Goal: Task Accomplishment & Management: Use online tool/utility

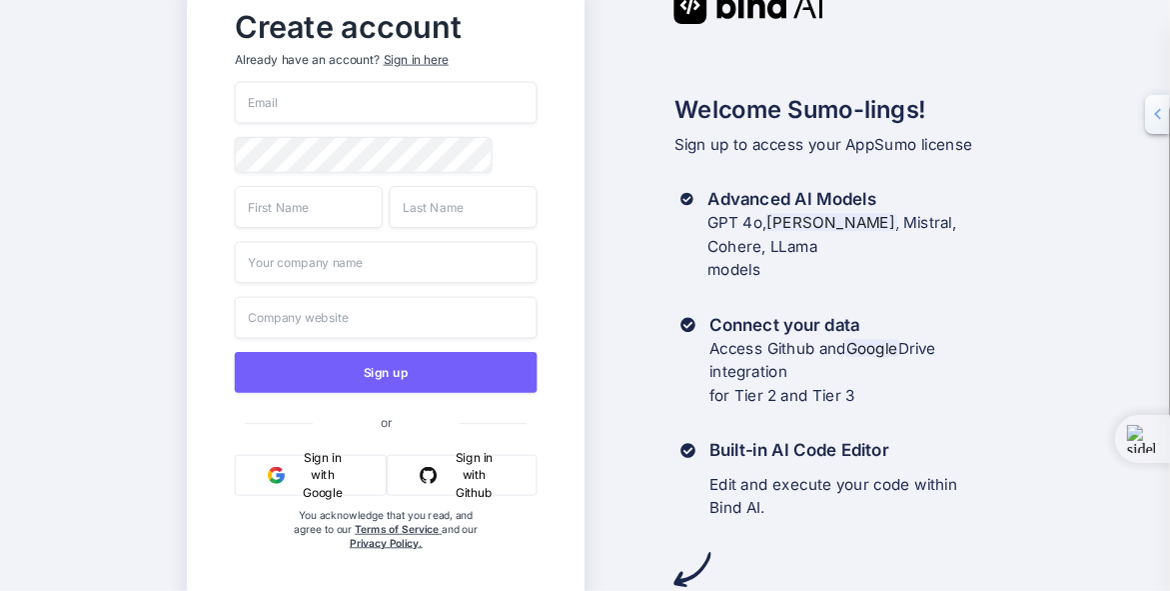
click at [311, 107] on input "email" at bounding box center [386, 103] width 303 height 42
type input "matt@agilitystarsai.com"
click at [211, 90] on div "Create account Already have an account? Sign in here matt@agilitystarsai.com Si…" at bounding box center [386, 296] width 398 height 618
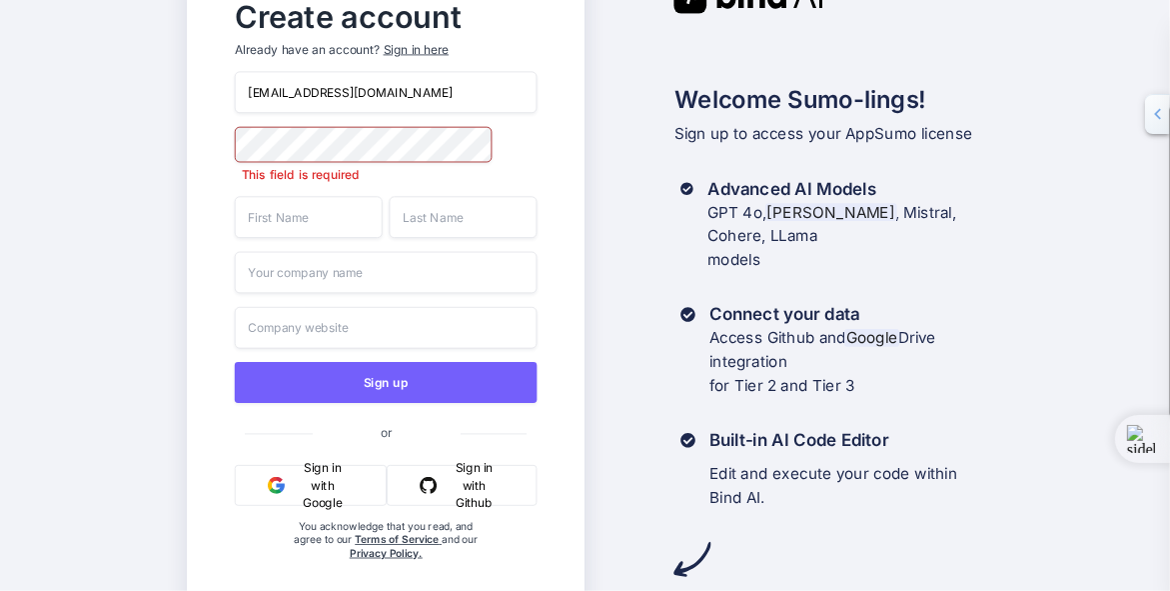
click at [315, 209] on input "text" at bounding box center [309, 217] width 148 height 42
type input "Matt"
click at [439, 224] on input "text" at bounding box center [464, 217] width 148 height 42
type input "Mullaney"
click at [356, 274] on input "text" at bounding box center [386, 273] width 303 height 42
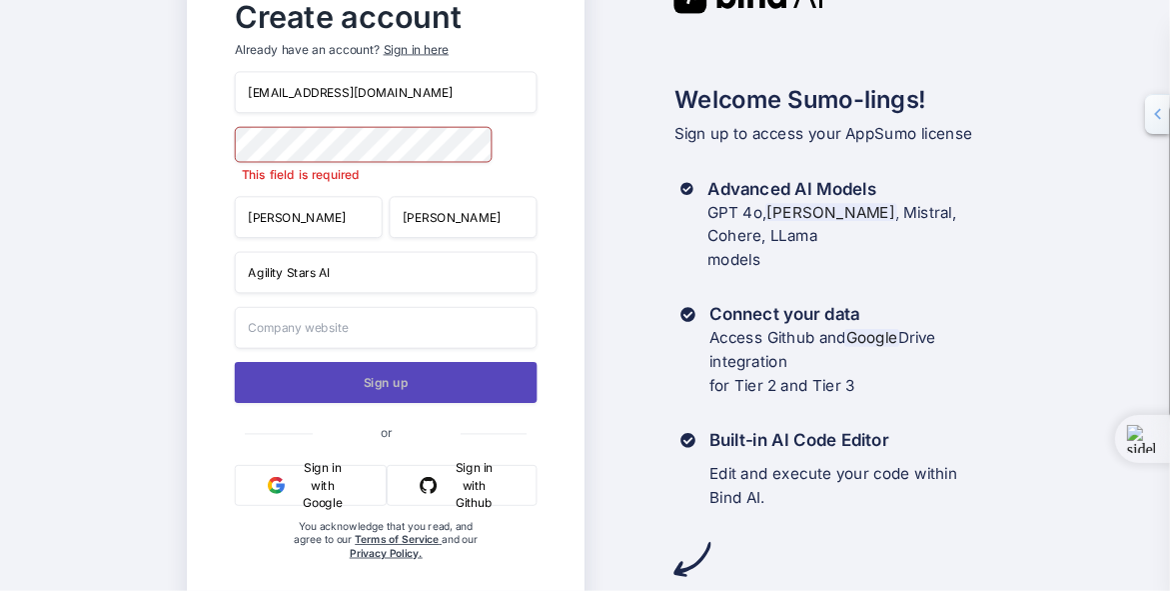
scroll to position [26, 0]
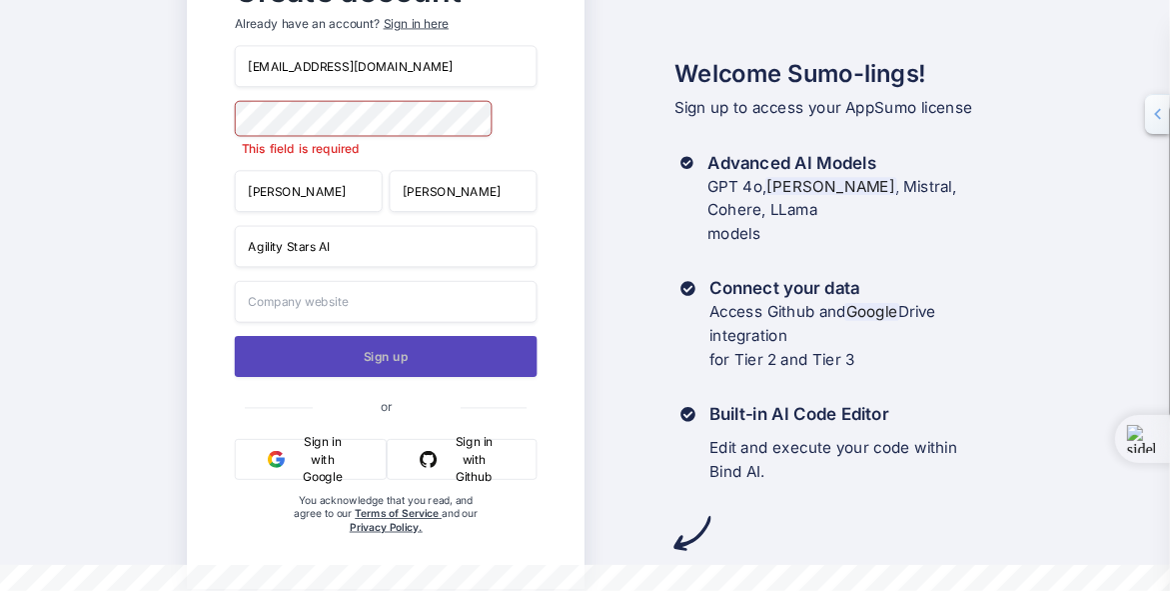
type input "Agility Stars AI"
click at [387, 364] on button "Sign up" at bounding box center [386, 356] width 303 height 41
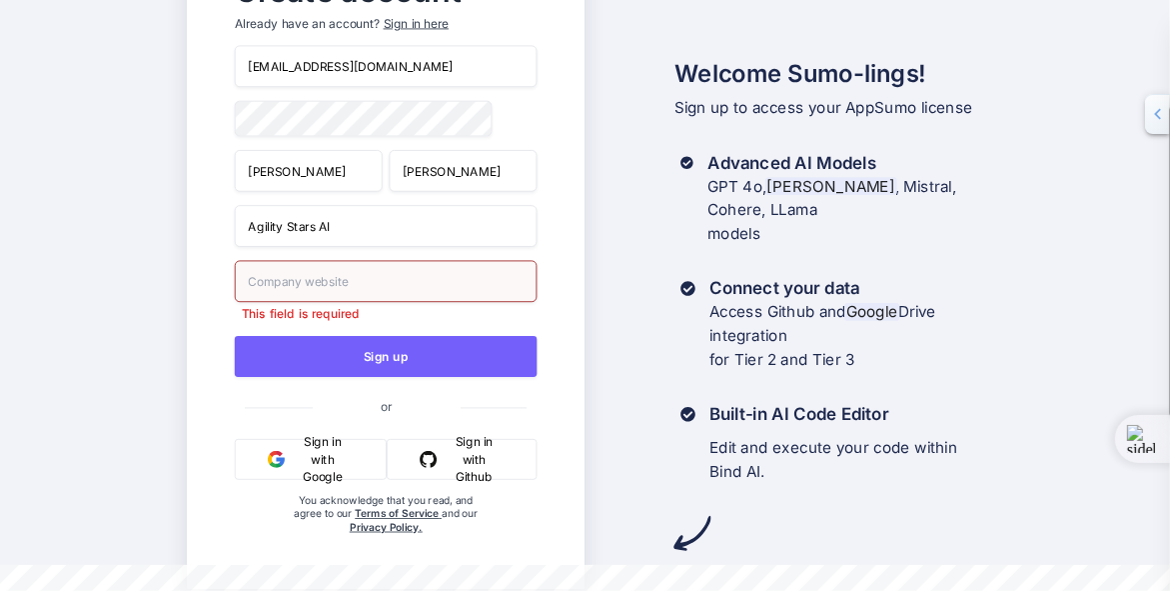
click at [345, 285] on input "text" at bounding box center [386, 281] width 303 height 42
type input "AgilityStarsAI.com"
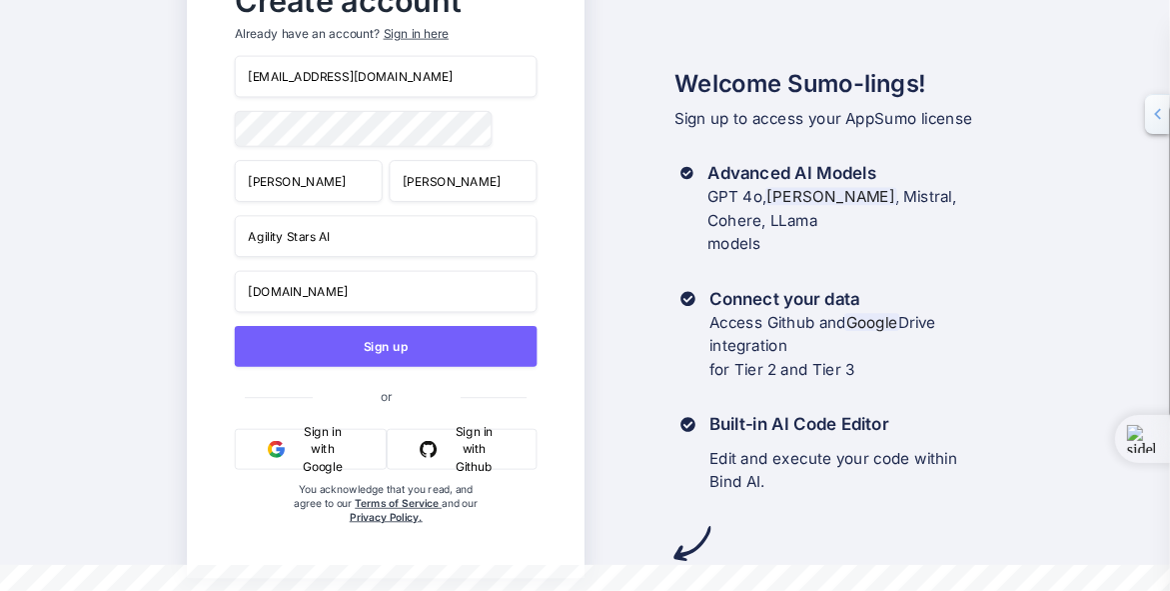
scroll to position [16, 0]
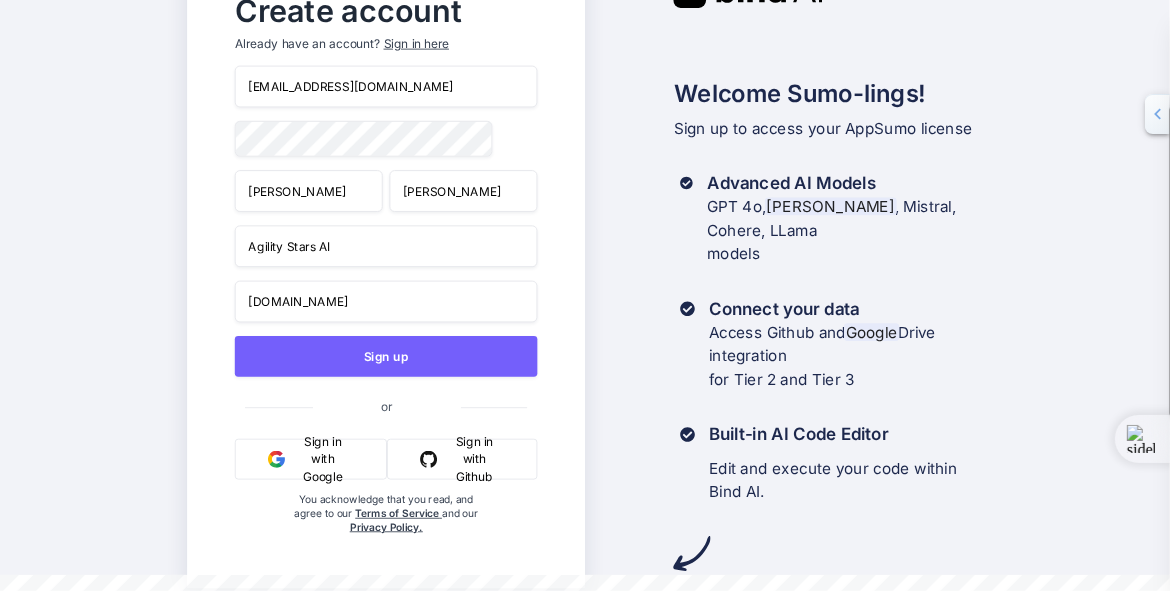
click at [460, 325] on div "matt@agilitystarsai.com Matt Mullaney Agility Stars AI AgilityStarsAI.com Sign …" at bounding box center [386, 320] width 303 height 509
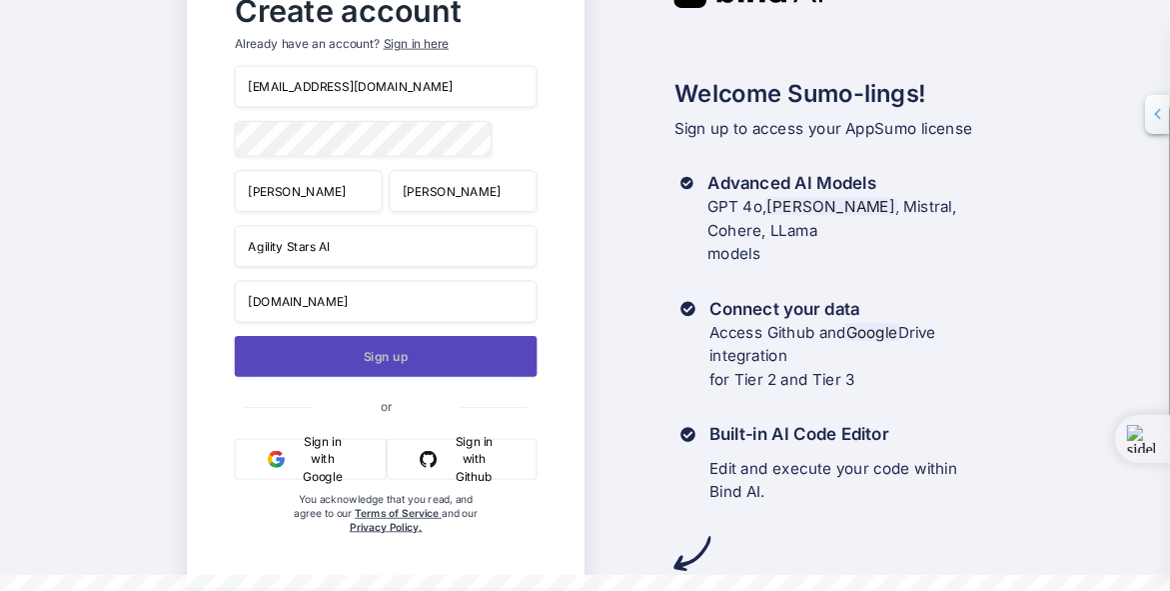
click at [393, 353] on button "Sign up" at bounding box center [386, 356] width 303 height 41
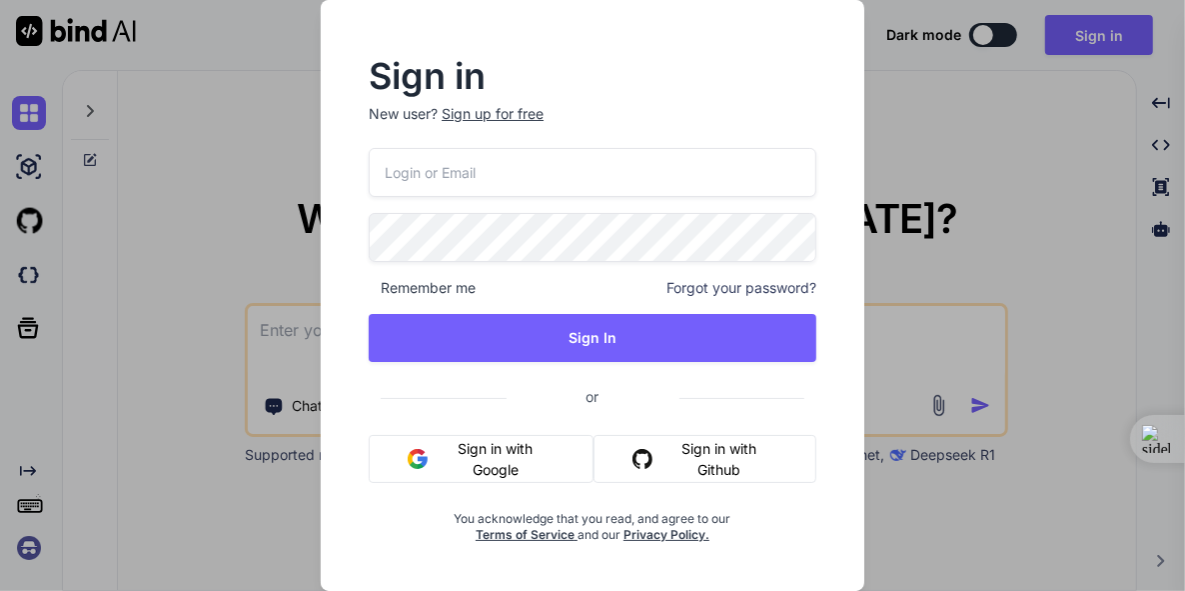
type textarea "x"
click at [428, 170] on input "email" at bounding box center [593, 172] width 448 height 49
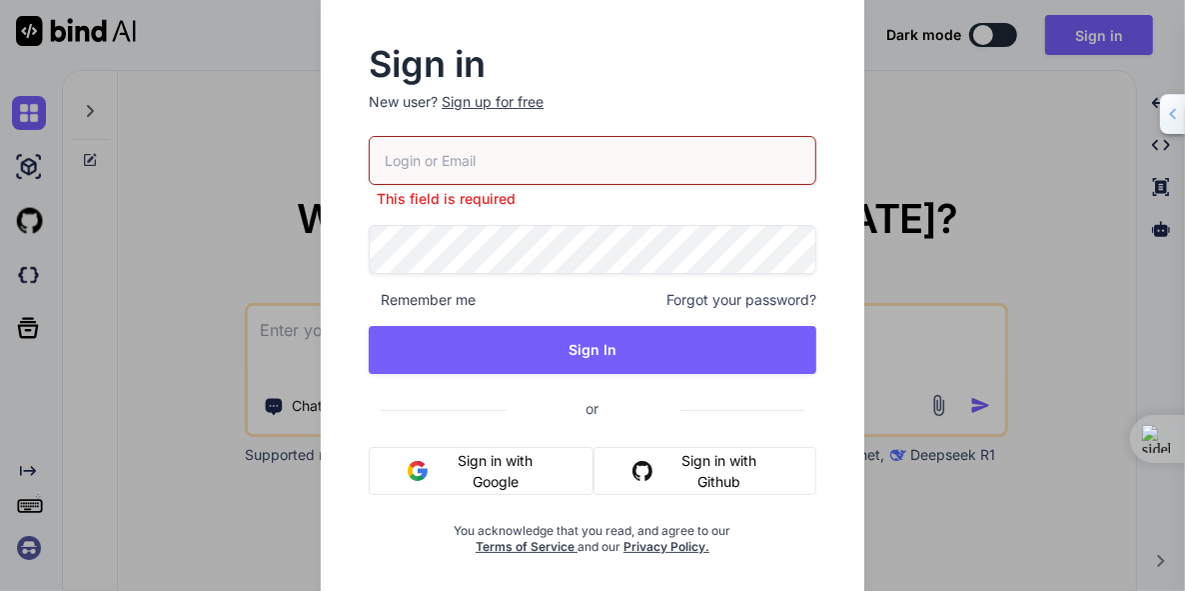
type input "matt@agilitystarsai.com"
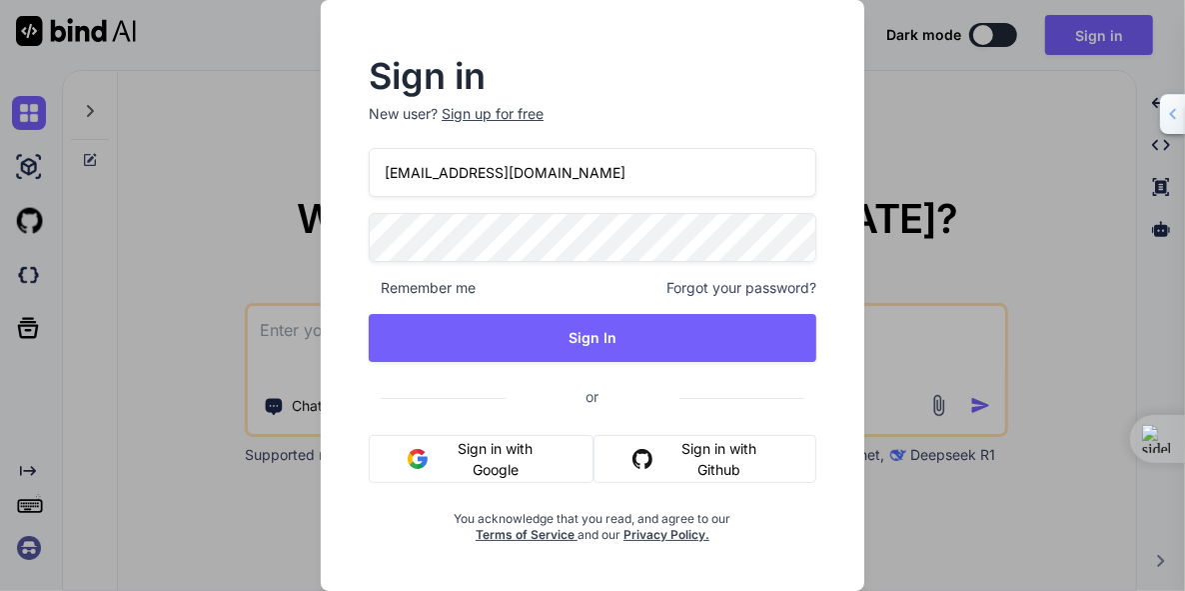
click at [457, 285] on span "Remember me" at bounding box center [422, 288] width 107 height 20
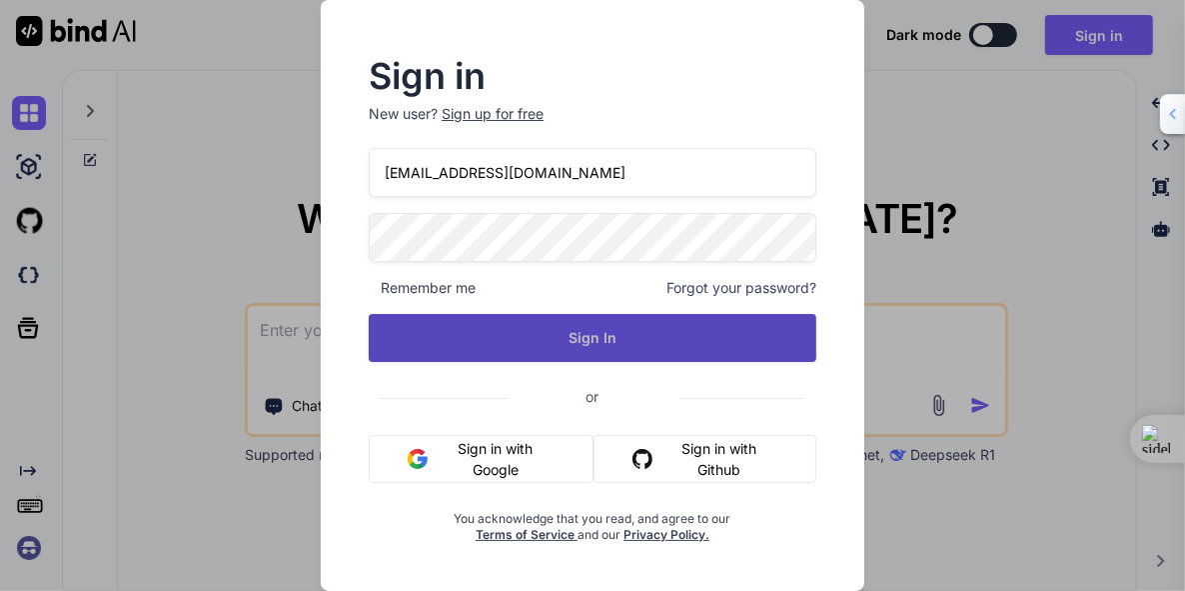
click at [618, 341] on button "Sign In" at bounding box center [593, 338] width 448 height 48
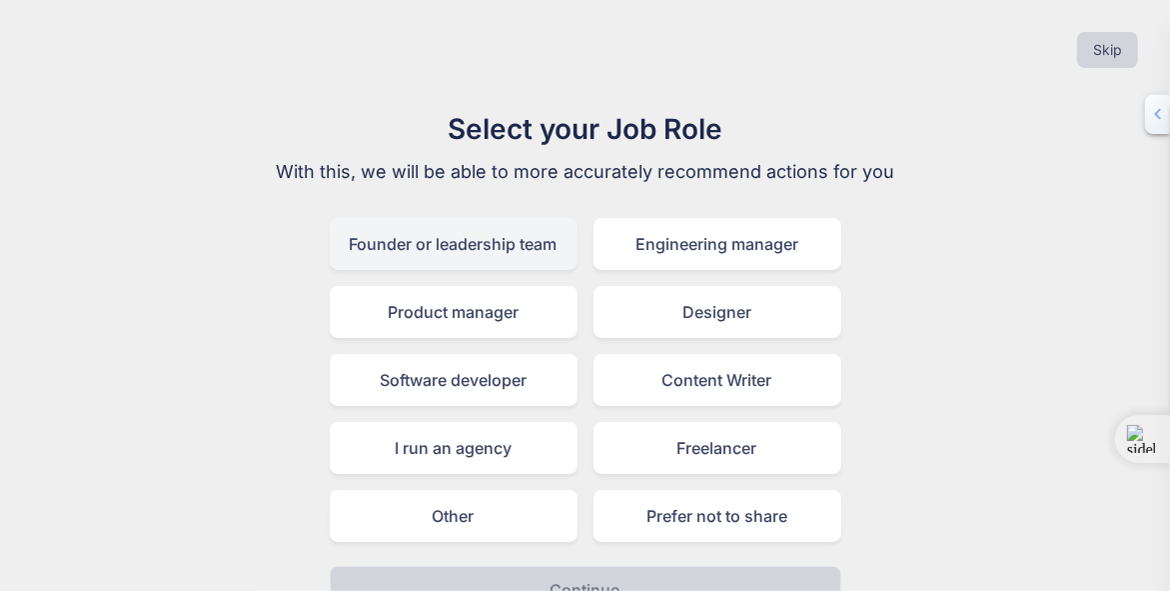
click at [530, 247] on div "Founder or leadership team" at bounding box center [454, 244] width 248 height 52
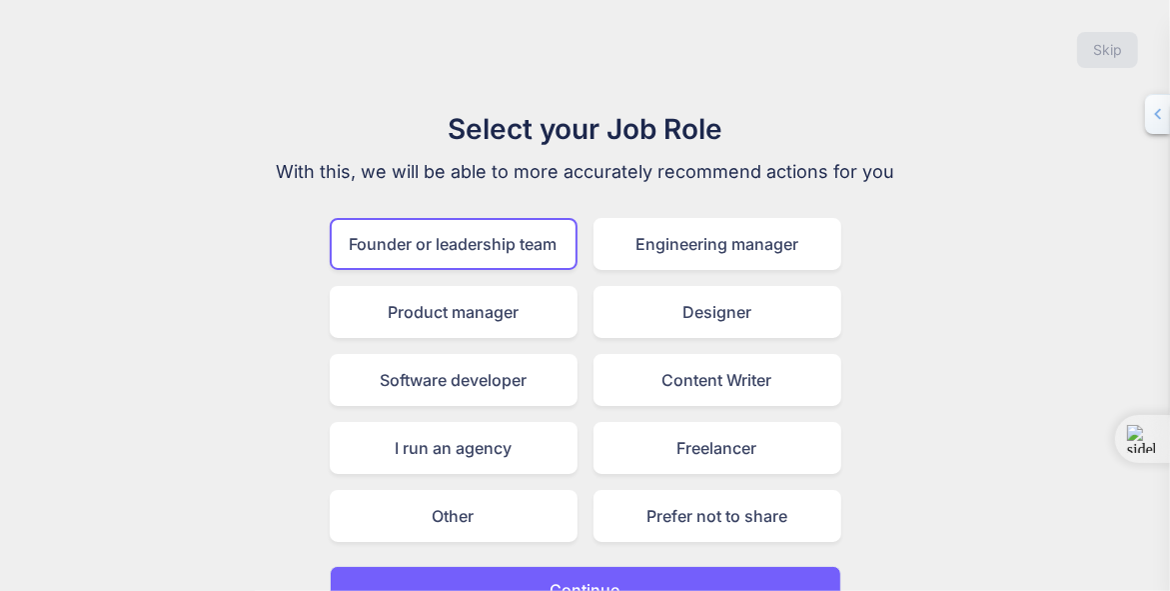
scroll to position [37, 0]
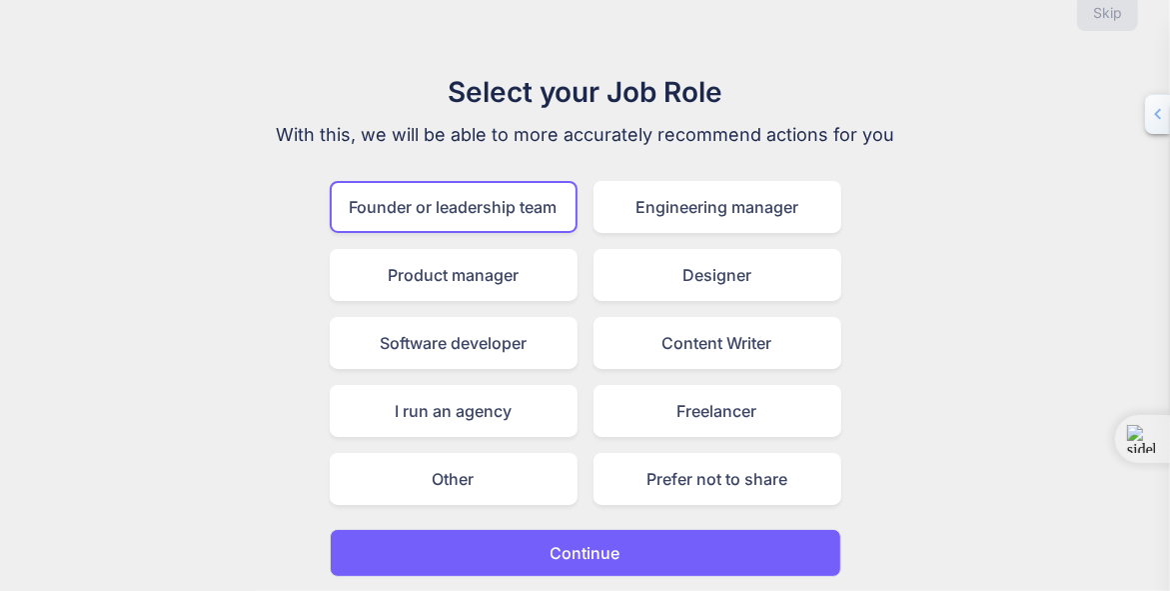
click at [540, 550] on button "Continue" at bounding box center [586, 553] width 512 height 48
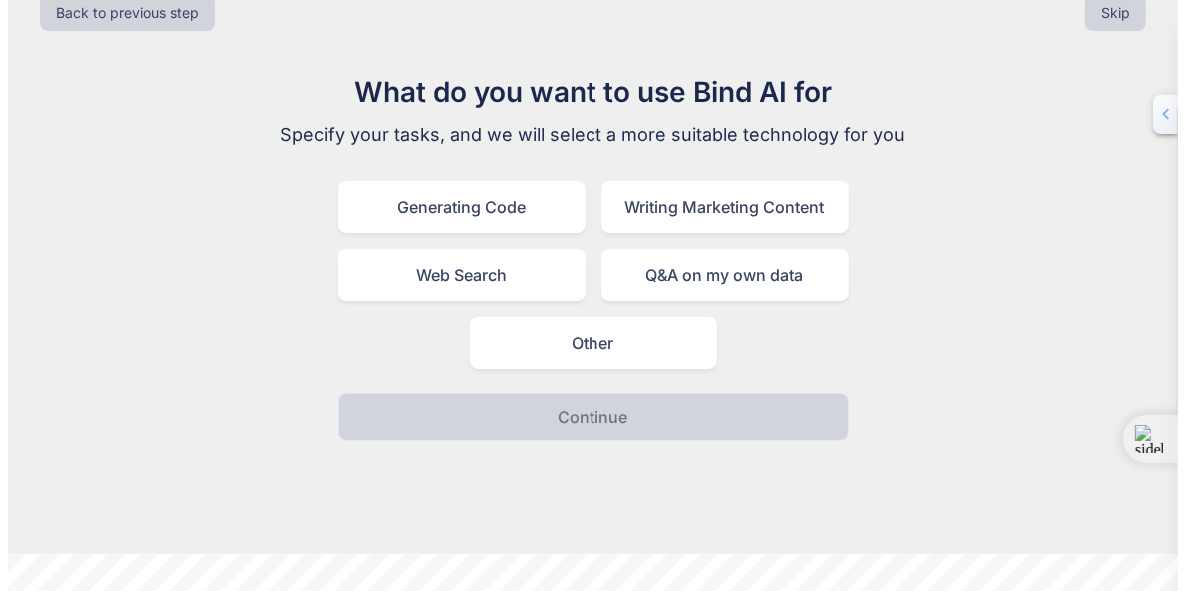
scroll to position [0, 0]
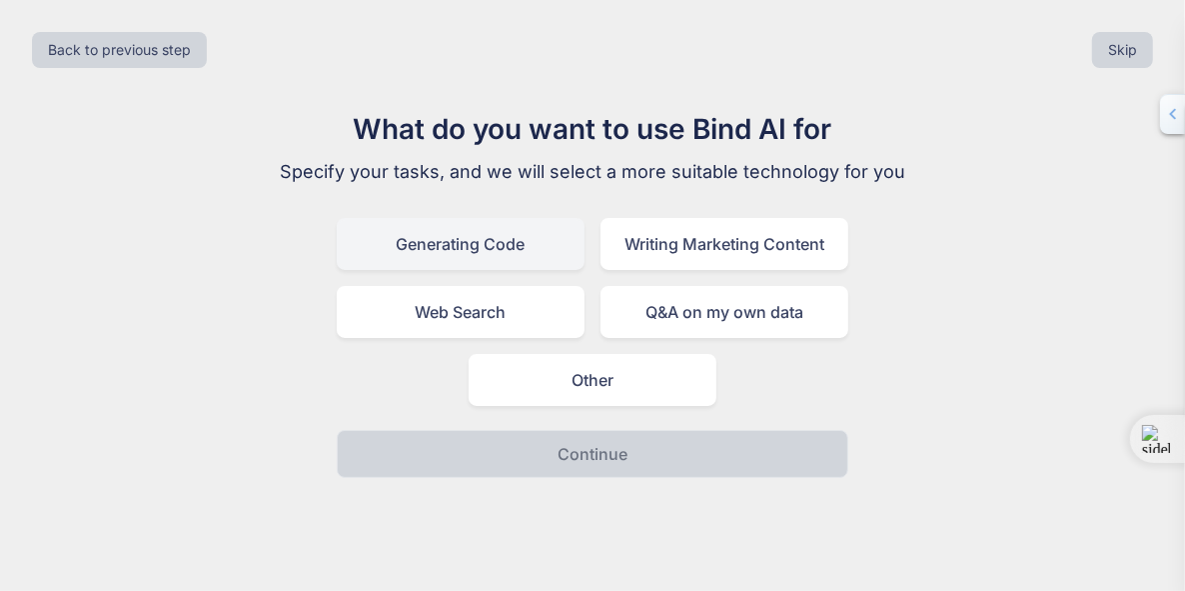
click at [520, 253] on div "Generating Code" at bounding box center [461, 244] width 248 height 52
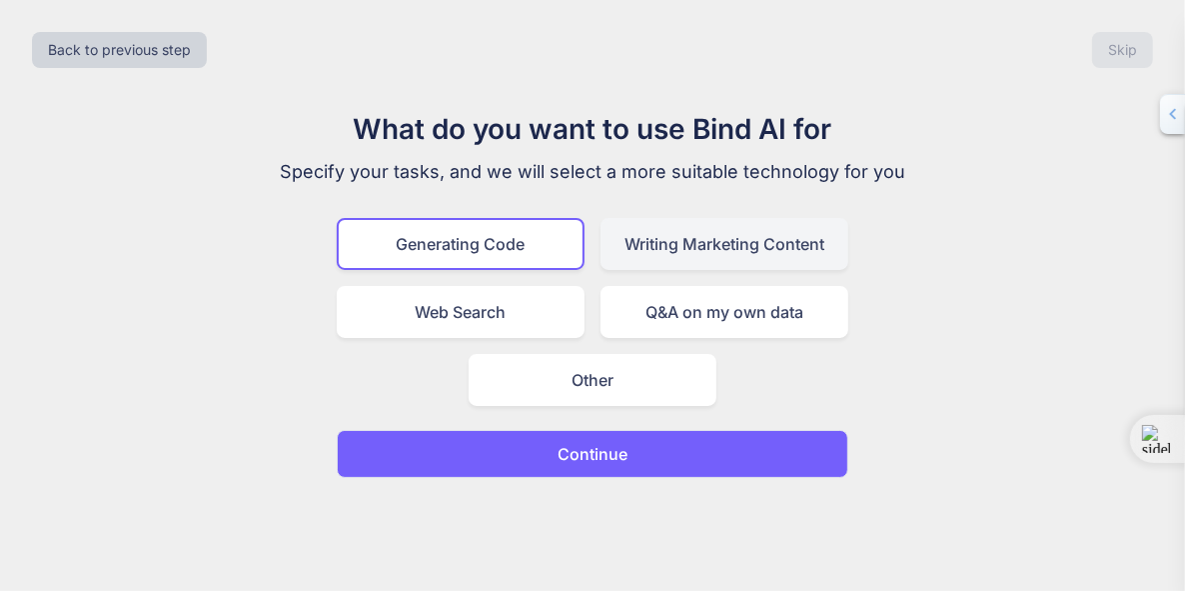
click at [689, 242] on div "Writing Marketing Content" at bounding box center [725, 244] width 248 height 52
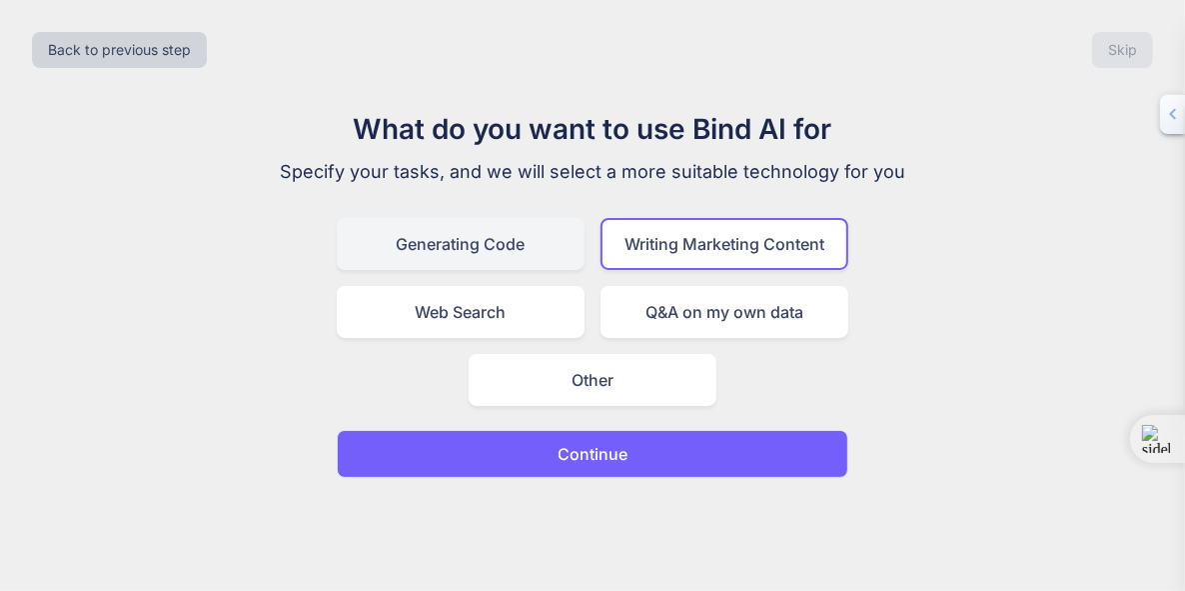
click at [505, 252] on div "Generating Code" at bounding box center [461, 244] width 248 height 52
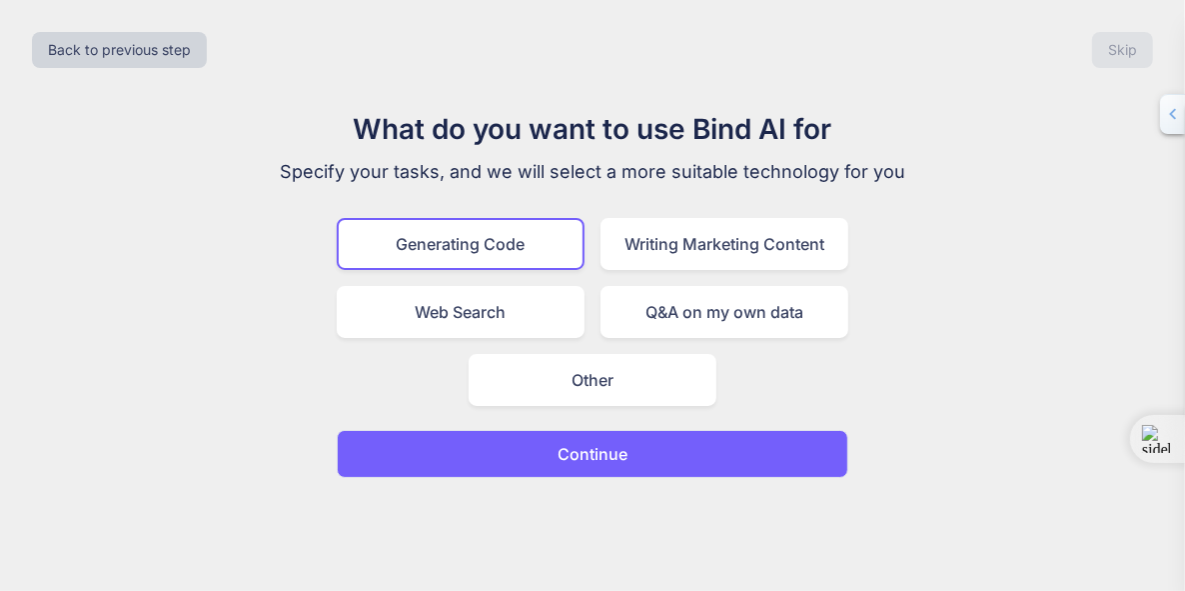
click at [625, 453] on p "Continue" at bounding box center [593, 454] width 70 height 24
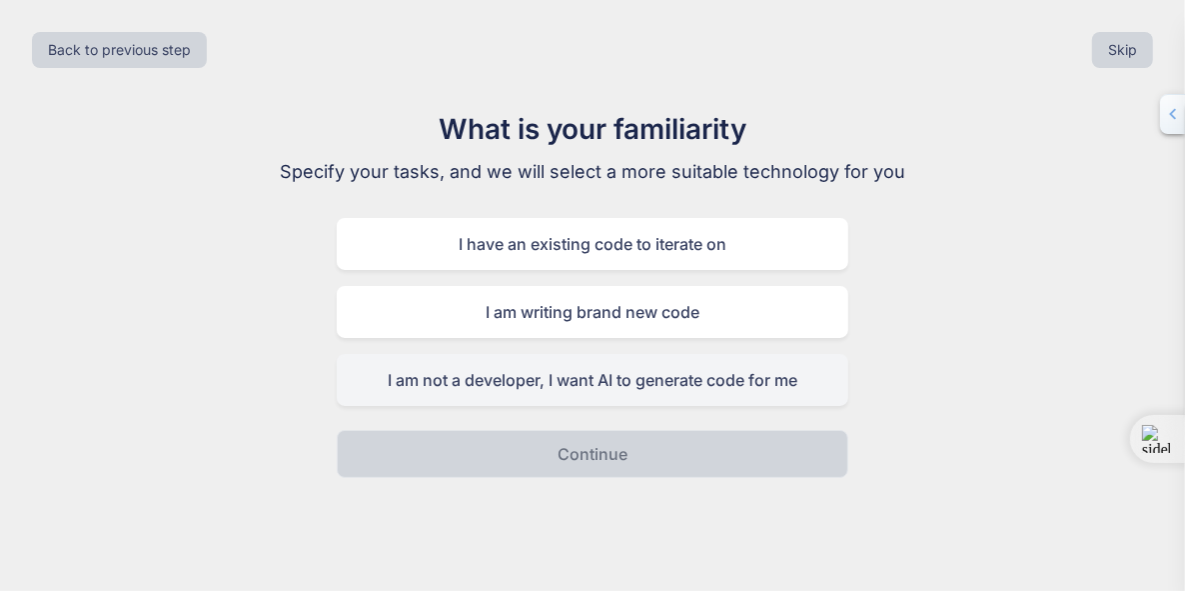
click at [748, 375] on div "I am not a developer, I want AI to generate code for me" at bounding box center [593, 380] width 512 height 52
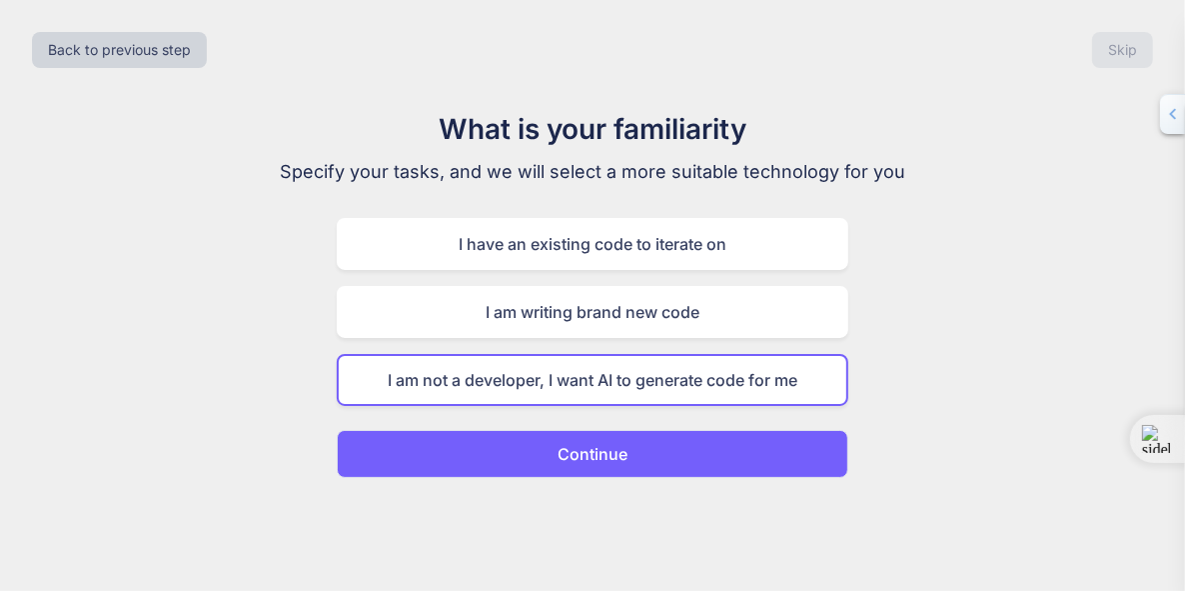
click at [613, 462] on p "Continue" at bounding box center [593, 454] width 70 height 24
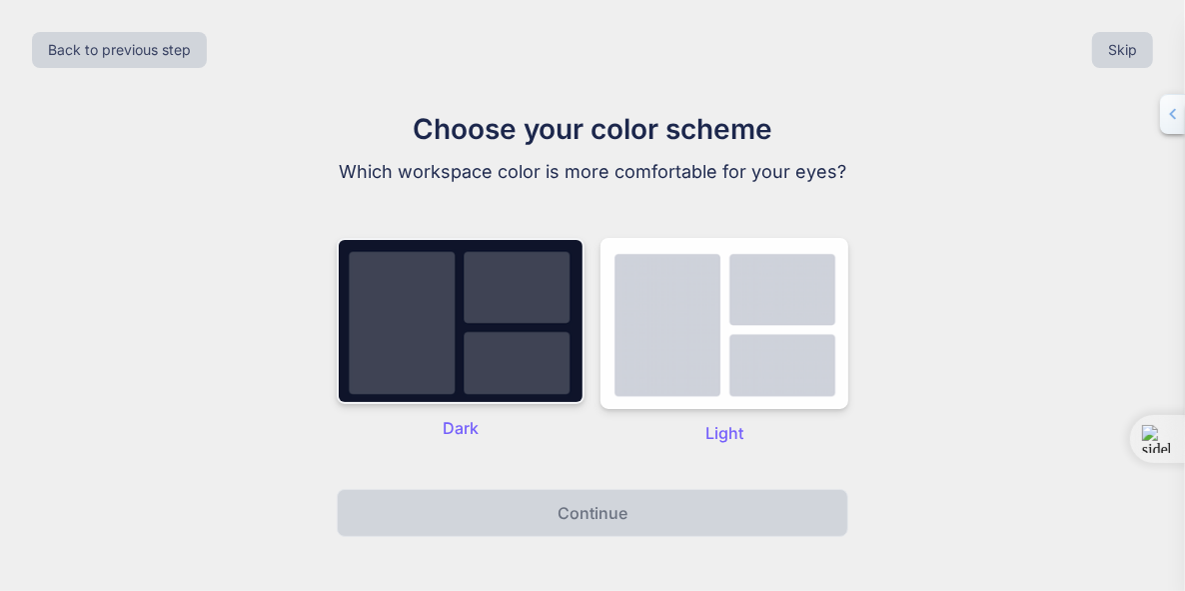
click at [533, 375] on img at bounding box center [461, 321] width 248 height 166
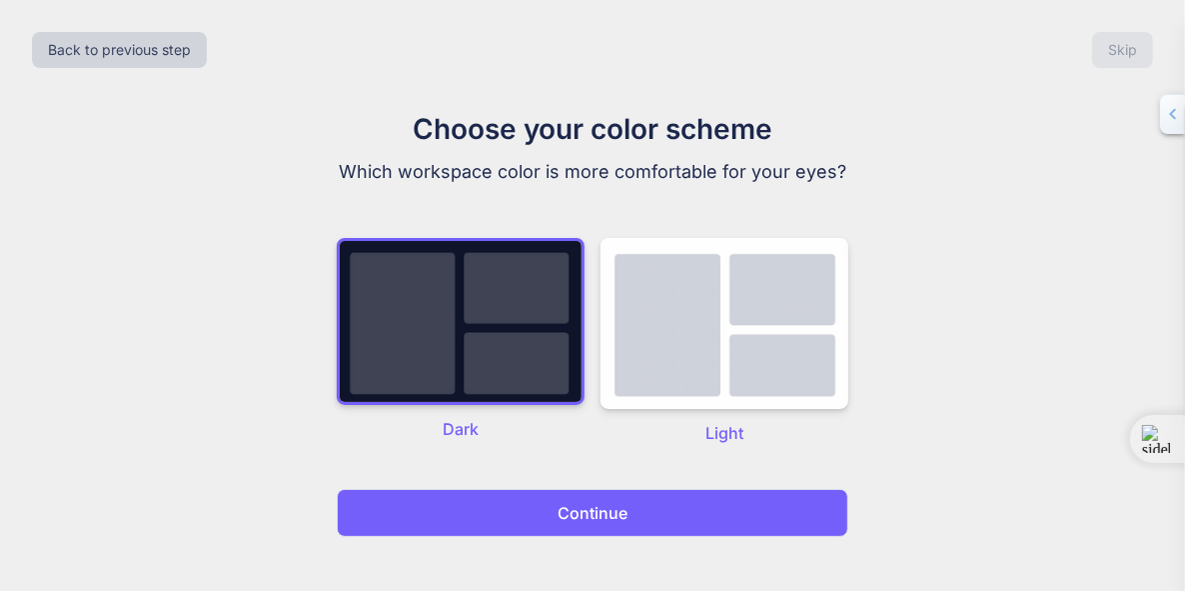
click at [568, 517] on p "Continue" at bounding box center [593, 513] width 70 height 24
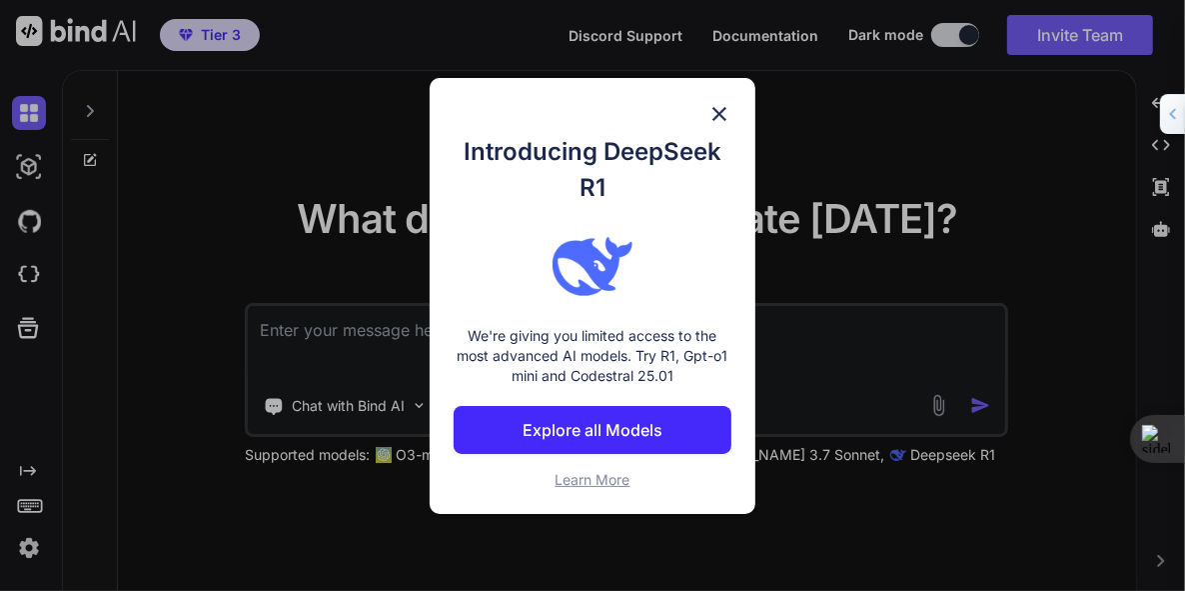
click at [645, 432] on p "Explore all Models" at bounding box center [593, 430] width 140 height 24
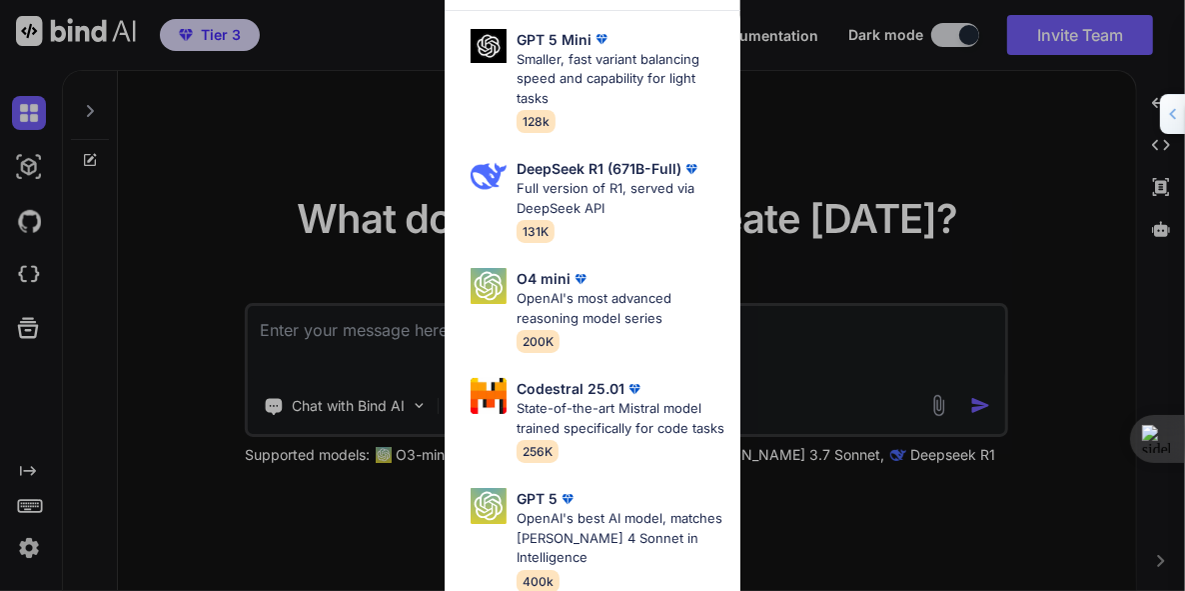
click at [860, 122] on div "All GPT 5 Mini Smaller, fast variant balancing speed and capability for light t…" at bounding box center [592, 295] width 1185 height 591
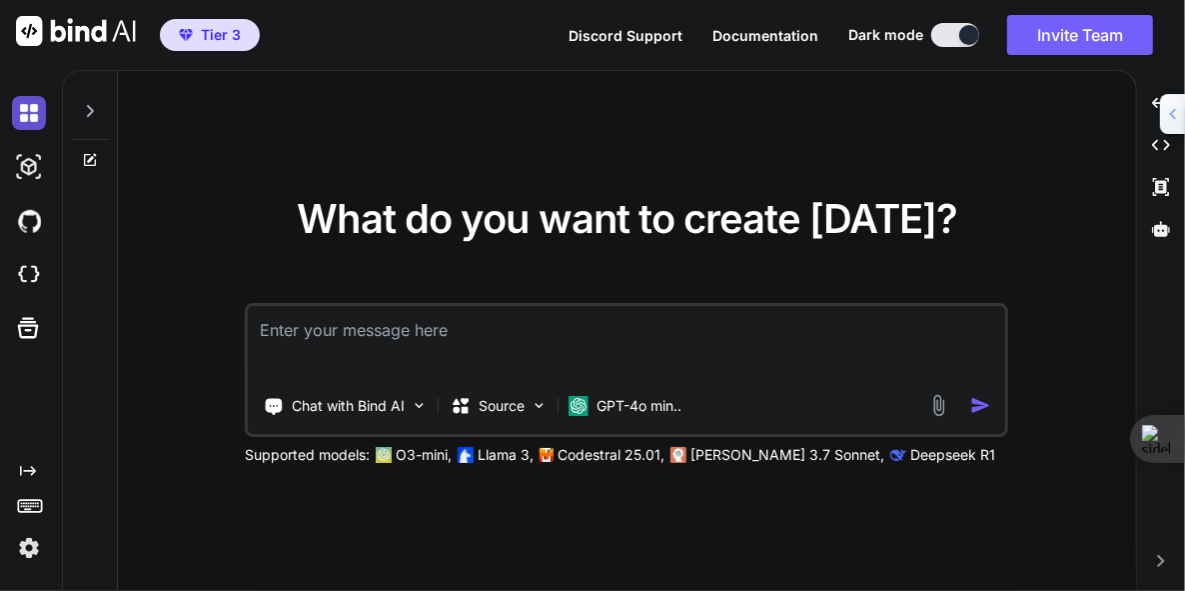
click at [27, 117] on img at bounding box center [29, 113] width 34 height 34
click at [25, 170] on img at bounding box center [29, 167] width 34 height 34
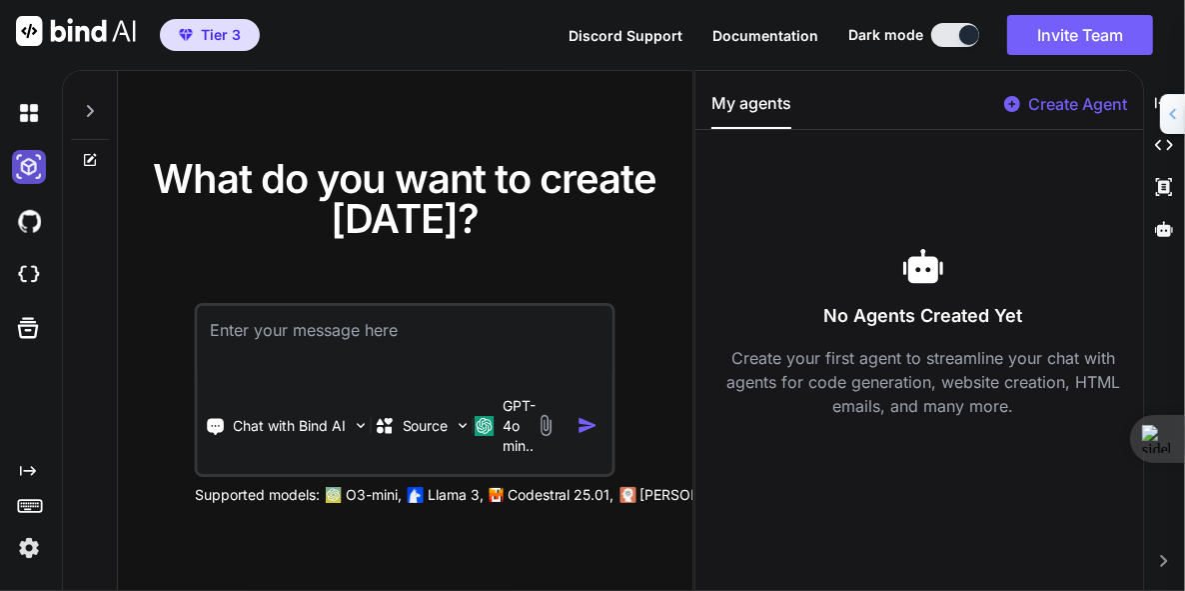
click at [25, 170] on img at bounding box center [29, 167] width 34 height 34
click at [34, 227] on img at bounding box center [29, 221] width 34 height 34
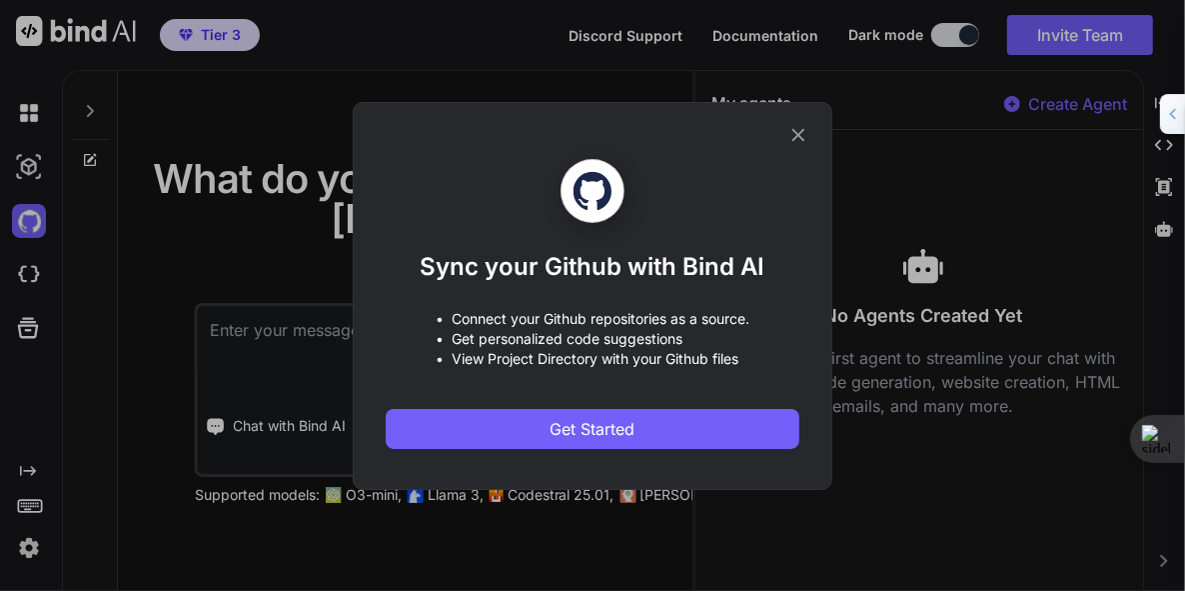
click at [23, 280] on div "Sync your Github with Bind AI • Connect your Github repositories as a source. •…" at bounding box center [592, 295] width 1185 height 591
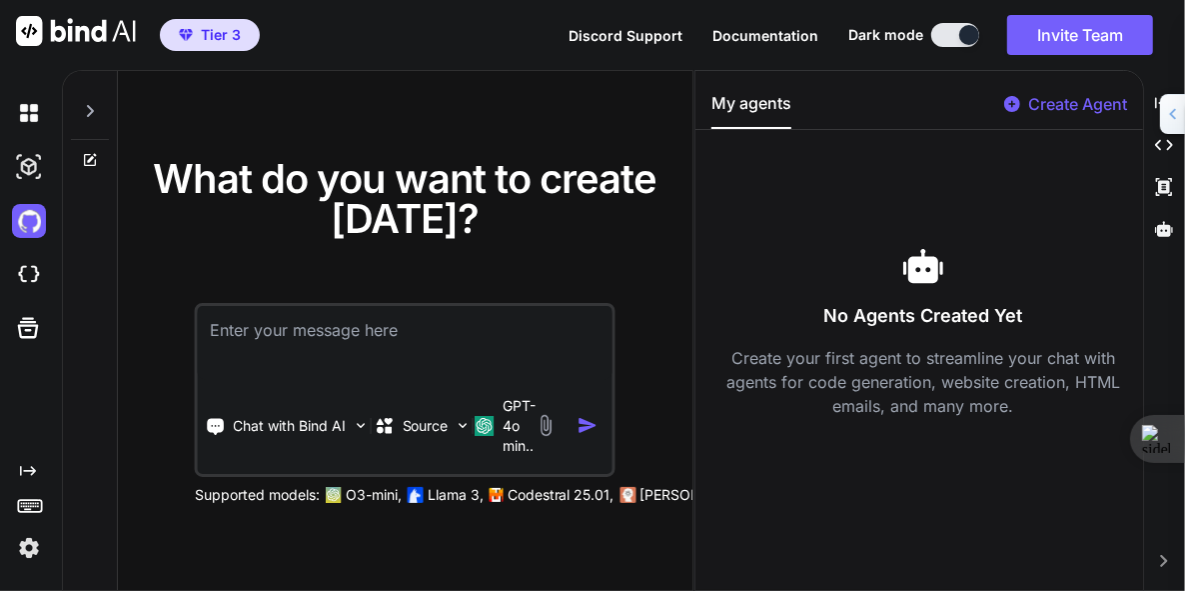
click at [23, 280] on img at bounding box center [29, 275] width 34 height 34
click at [27, 113] on img at bounding box center [29, 113] width 34 height 34
click at [28, 167] on img at bounding box center [29, 167] width 34 height 34
click at [26, 226] on img at bounding box center [29, 221] width 34 height 34
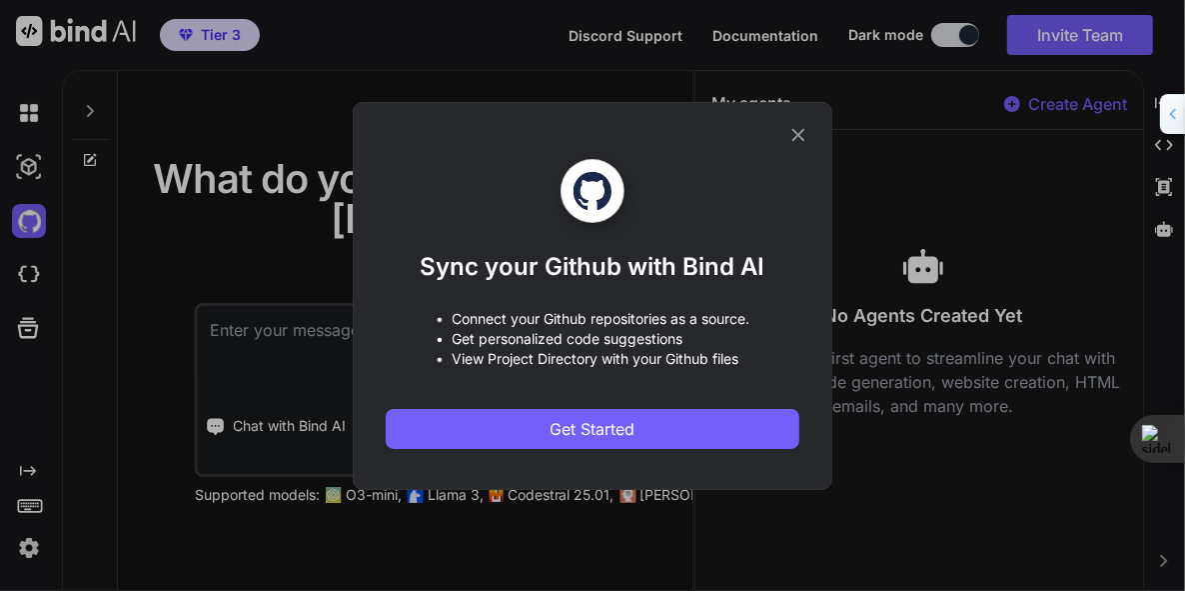
click at [28, 272] on div "Sync your Github with Bind AI • Connect your Github repositories as a source. •…" at bounding box center [592, 295] width 1185 height 591
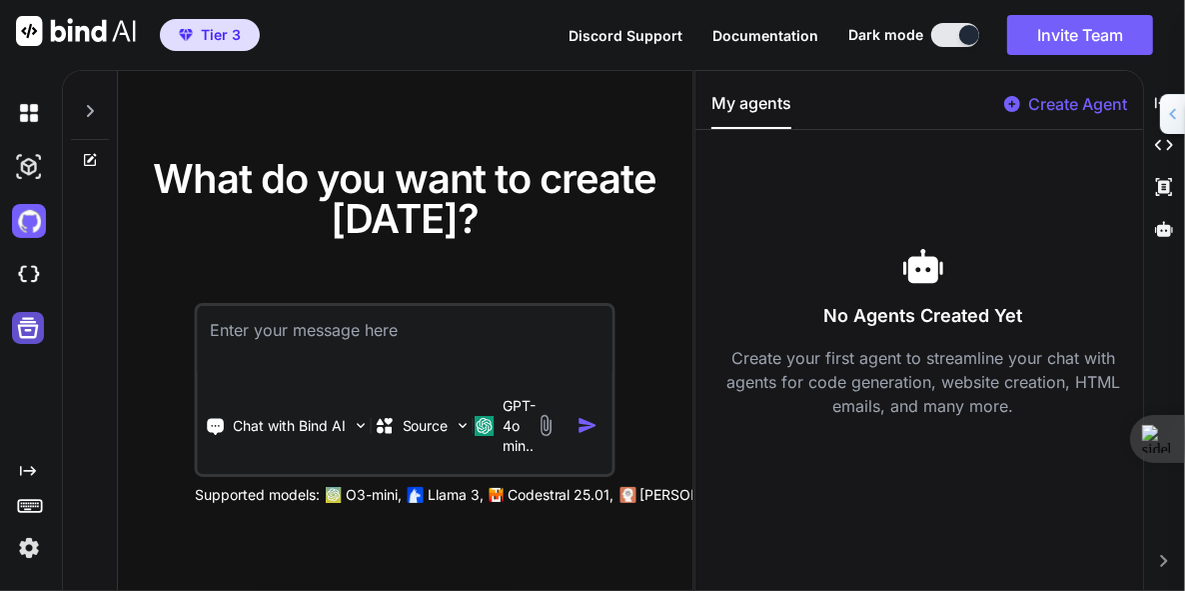
click at [26, 330] on icon at bounding box center [28, 328] width 21 height 21
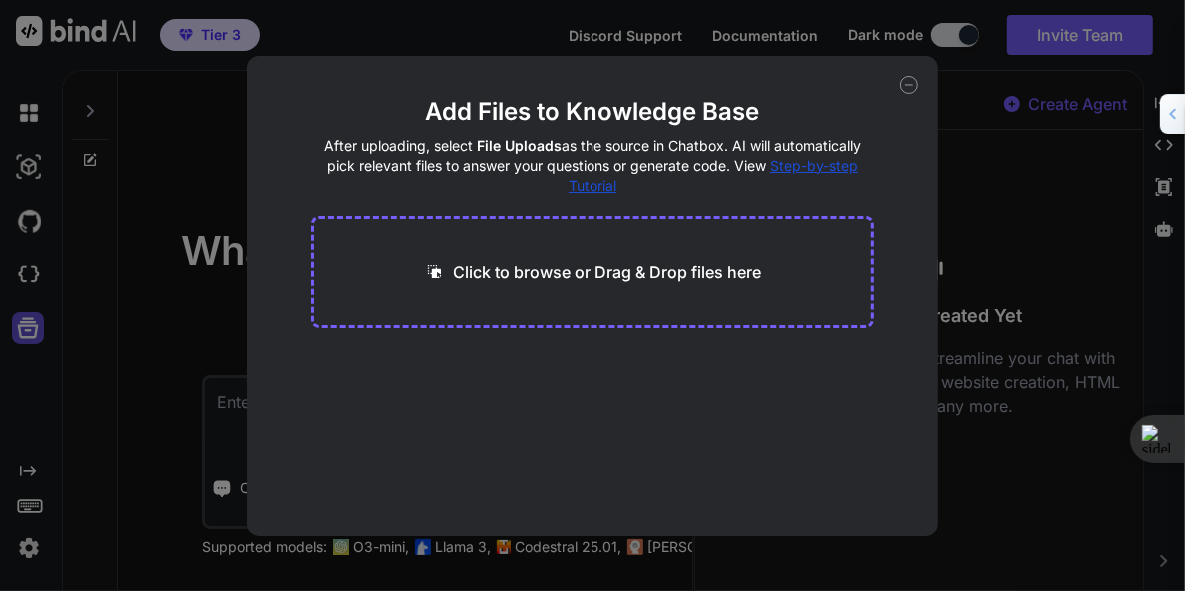
click at [26, 330] on div "Add Files to Knowledge Base After uploading, select File Uploads as the source …" at bounding box center [592, 295] width 1185 height 591
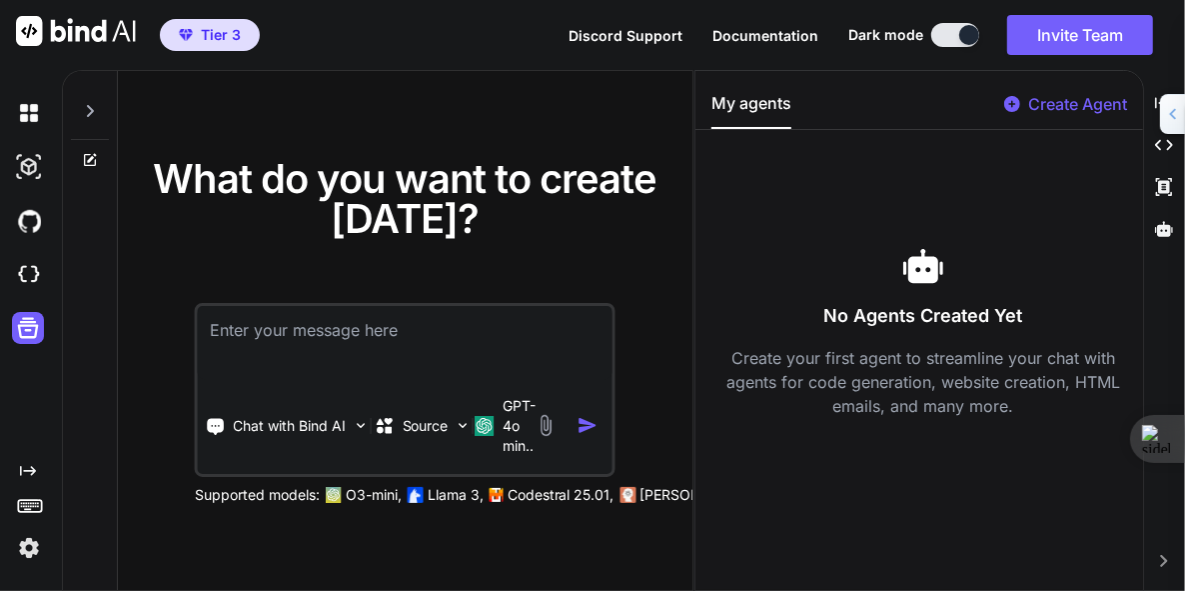
drag, startPoint x: 695, startPoint y: 358, endPoint x: 725, endPoint y: 355, distance: 30.1
click at [725, 355] on div "My agents Create Agent No Agents Created Yet Create your first agent to streaml…" at bounding box center [920, 330] width 450 height 521
drag, startPoint x: 694, startPoint y: 353, endPoint x: 771, endPoint y: 341, distance: 77.9
click at [771, 341] on div "What do you want to create today? Chat with Bind AI Source GPT-4o min.. Support…" at bounding box center [623, 330] width 1123 height 521
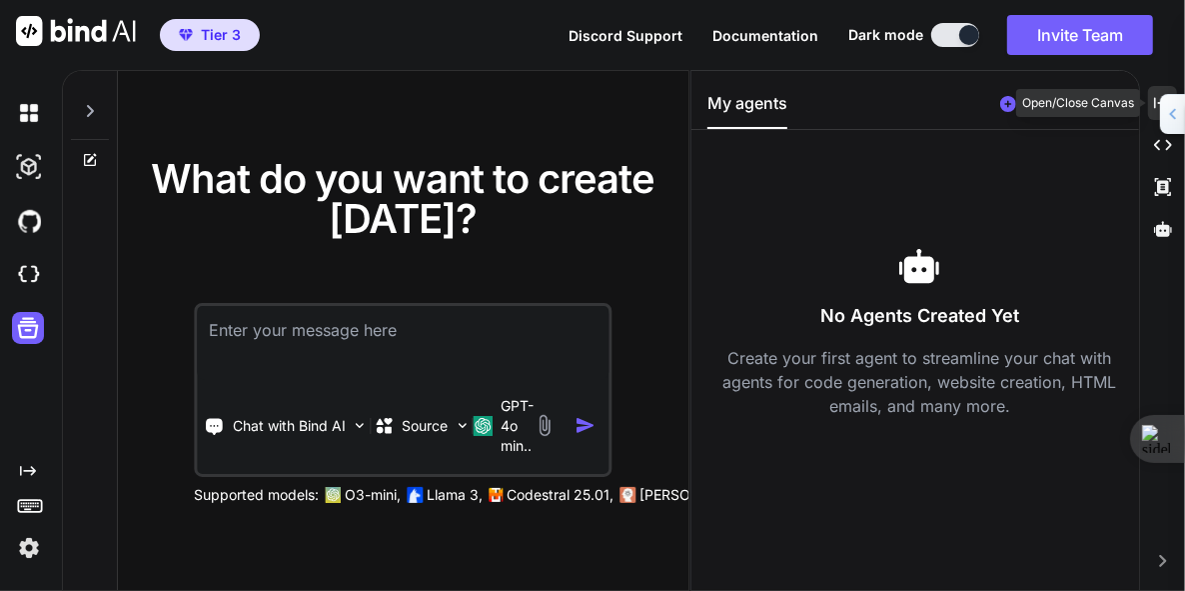
click at [1155, 100] on icon "Created with Pixso." at bounding box center [1163, 103] width 18 height 18
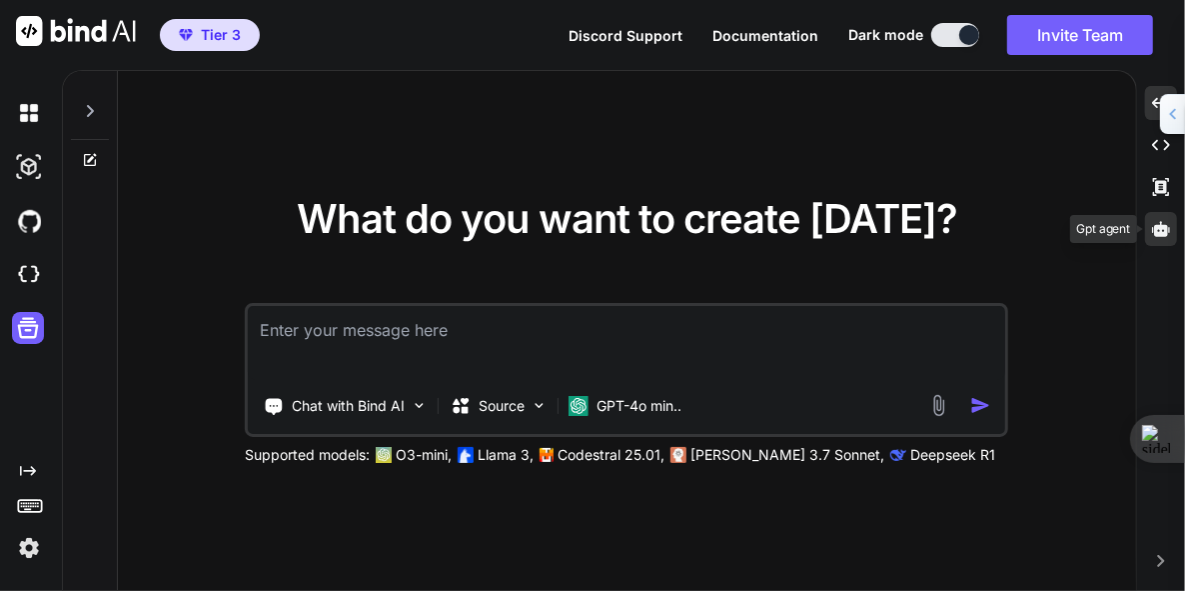
click at [1169, 236] on icon at bounding box center [1161, 229] width 18 height 18
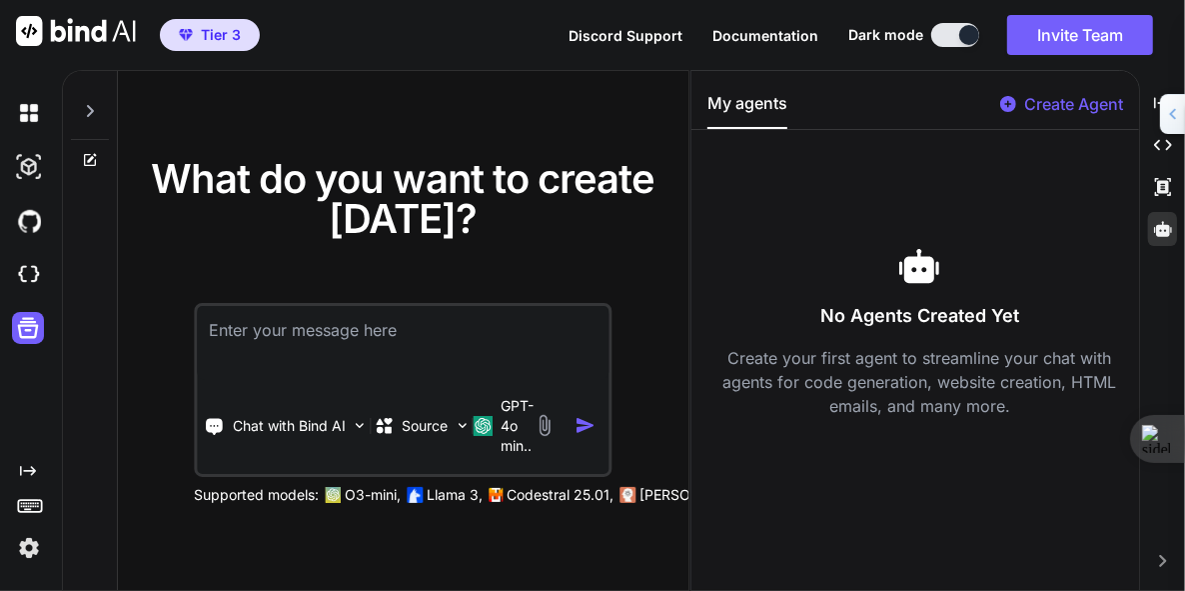
click at [1071, 107] on p "Create Agent" at bounding box center [1073, 104] width 99 height 24
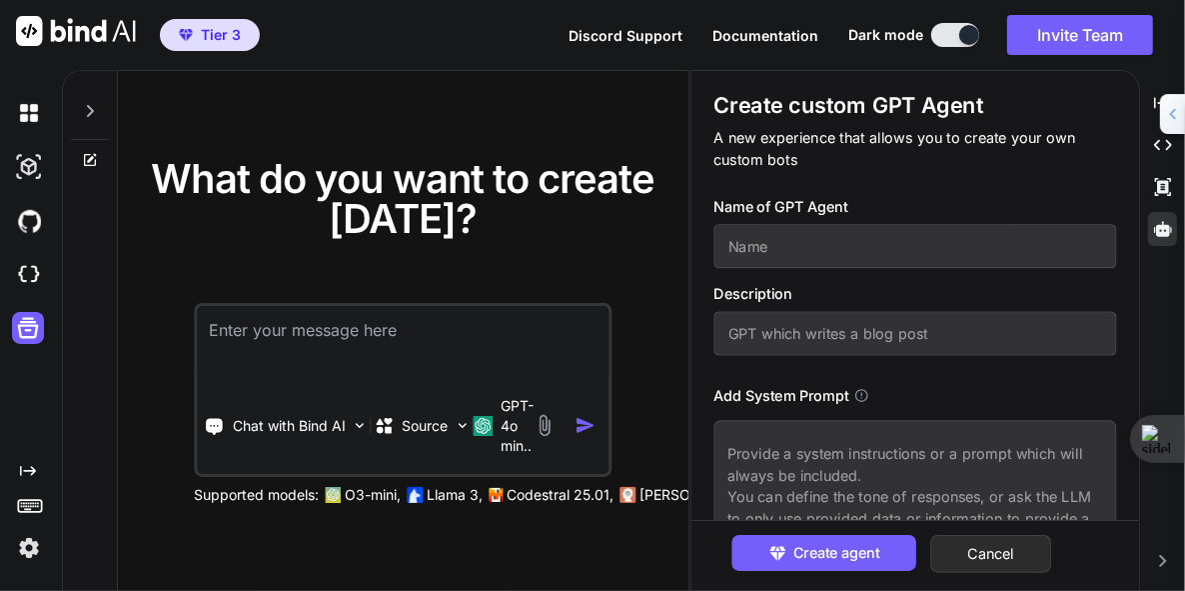
drag, startPoint x: 975, startPoint y: 180, endPoint x: 1032, endPoint y: 165, distance: 58.9
click at [1032, 165] on p "A new experience that allows you to create your own custom bots" at bounding box center [916, 148] width 403 height 43
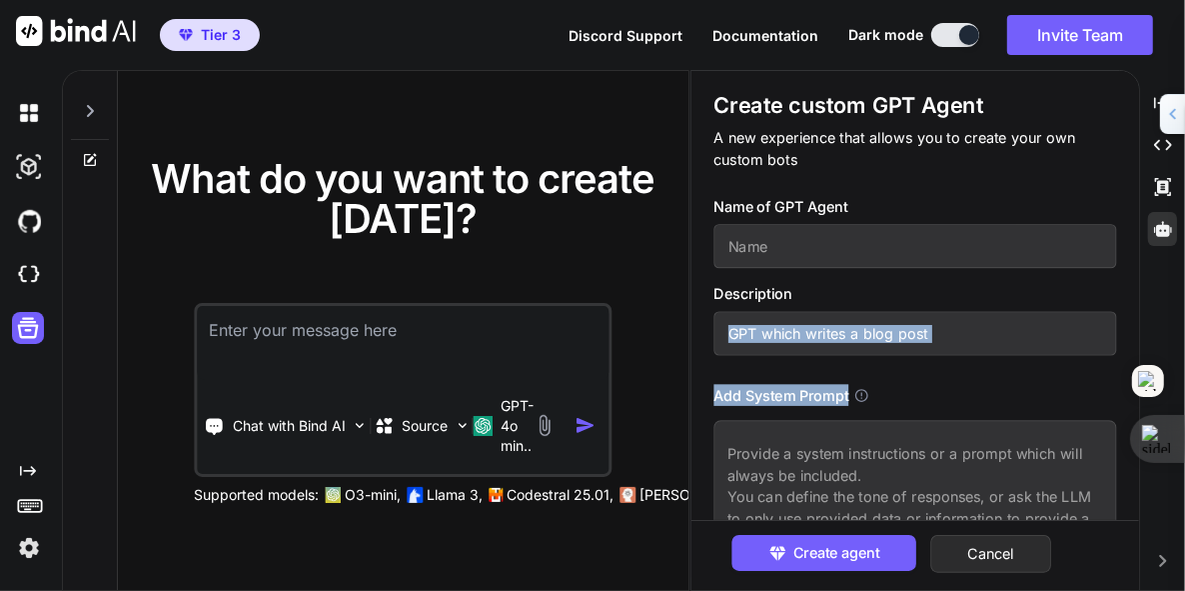
drag, startPoint x: 1132, startPoint y: 303, endPoint x: 1122, endPoint y: 372, distance: 69.7
click at [1122, 372] on div "Create custom GPT Agent A new experience that allows you to create your own cus…" at bounding box center [916, 324] width 448 height 507
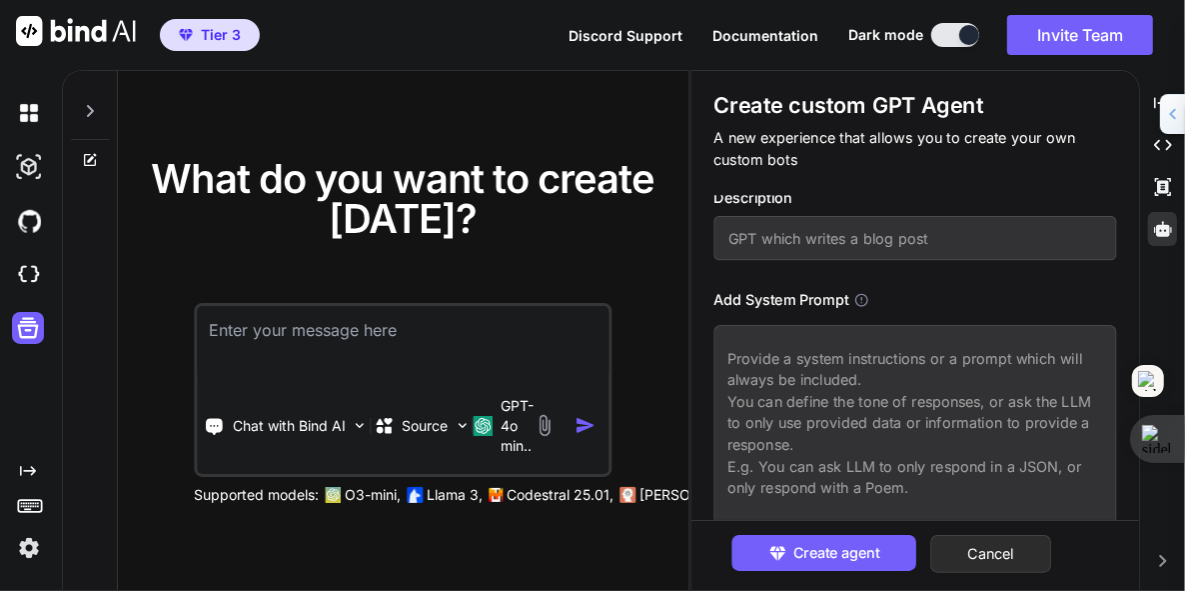
click at [866, 297] on icon at bounding box center [862, 299] width 15 height 15
click at [90, 119] on div at bounding box center [90, 105] width 38 height 69
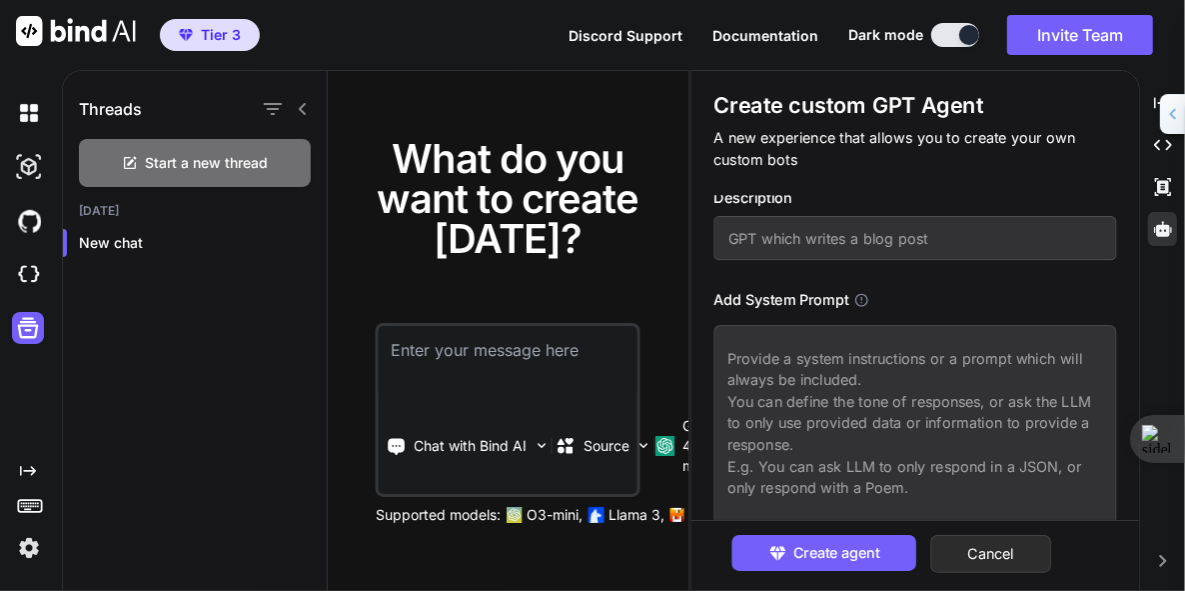
click at [301, 105] on icon at bounding box center [303, 109] width 16 height 16
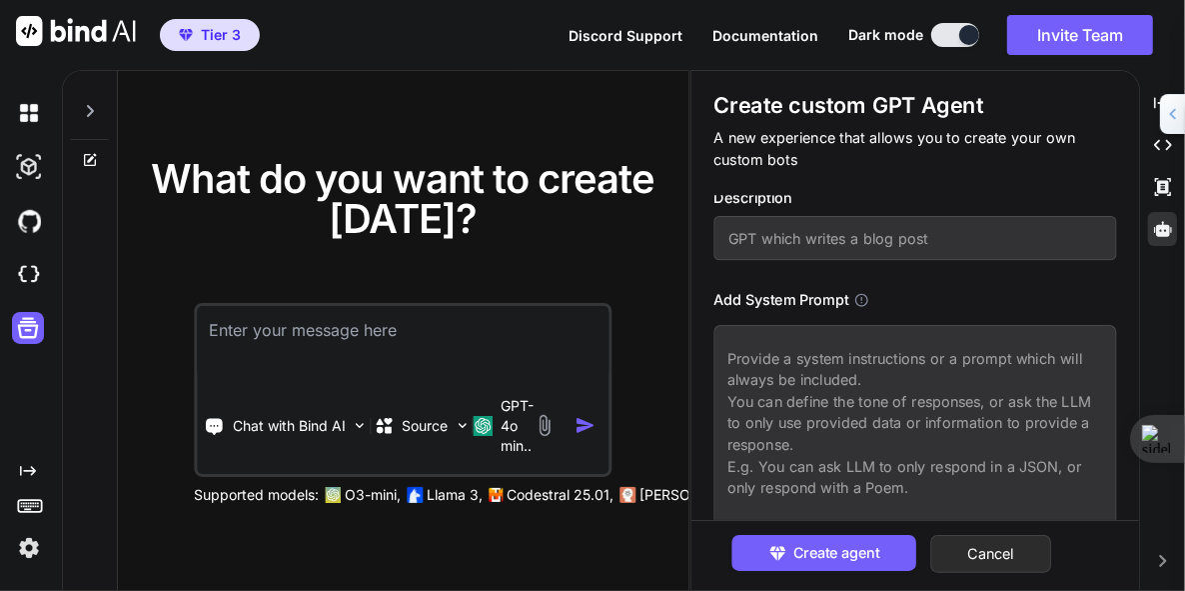
click at [90, 157] on icon at bounding box center [91, 157] width 9 height 9
click at [87, 157] on icon at bounding box center [90, 160] width 16 height 16
click at [90, 114] on icon at bounding box center [90, 111] width 7 height 12
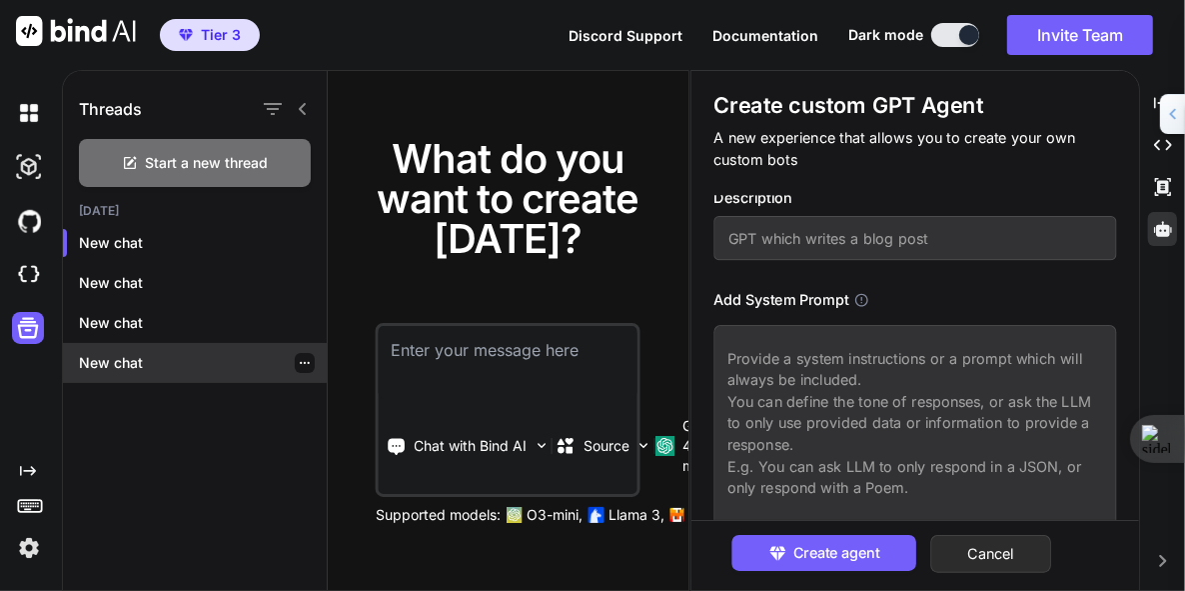
click at [299, 357] on icon "button" at bounding box center [305, 363] width 12 height 12
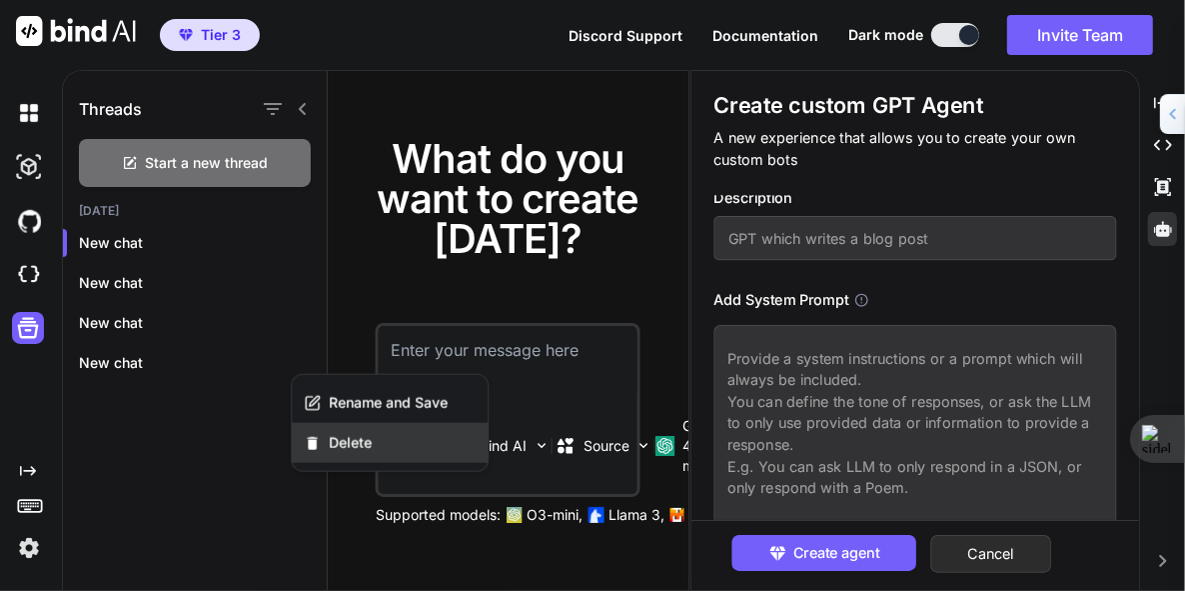
click at [348, 440] on span "Delete" at bounding box center [350, 443] width 43 height 20
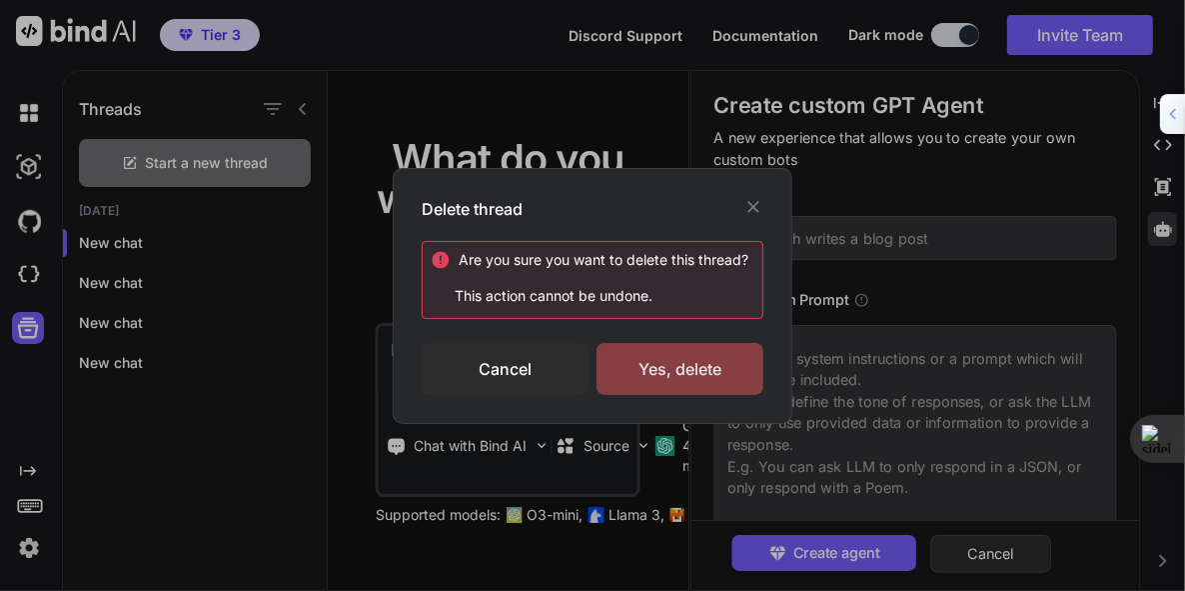
click at [668, 371] on div "Yes, delete" at bounding box center [680, 369] width 167 height 52
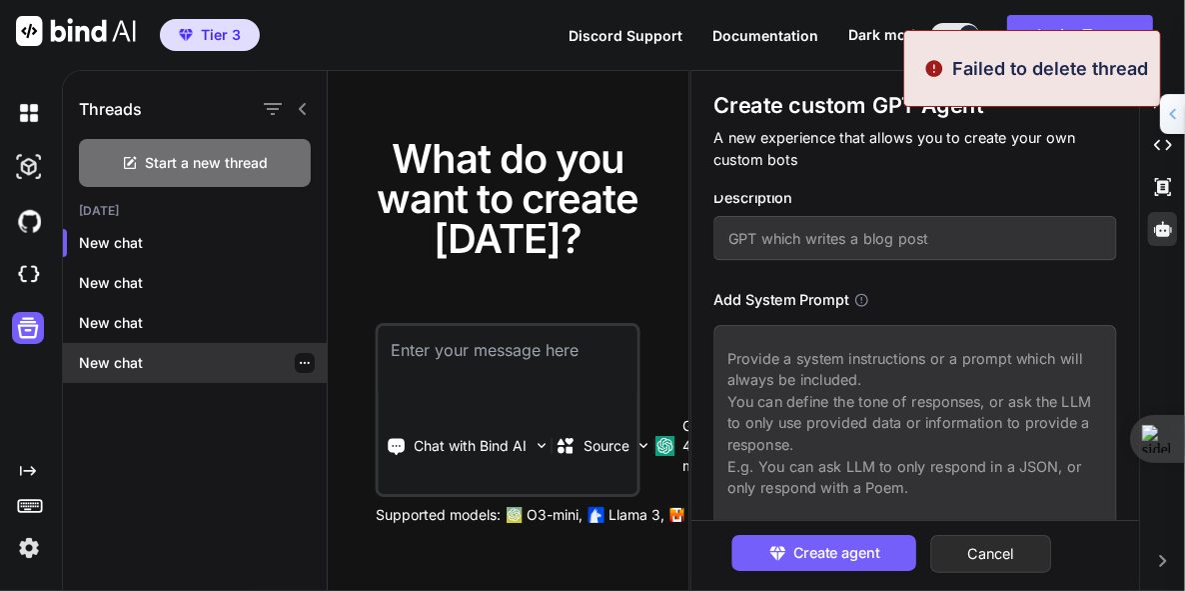
click at [306, 362] on div at bounding box center [305, 363] width 20 height 20
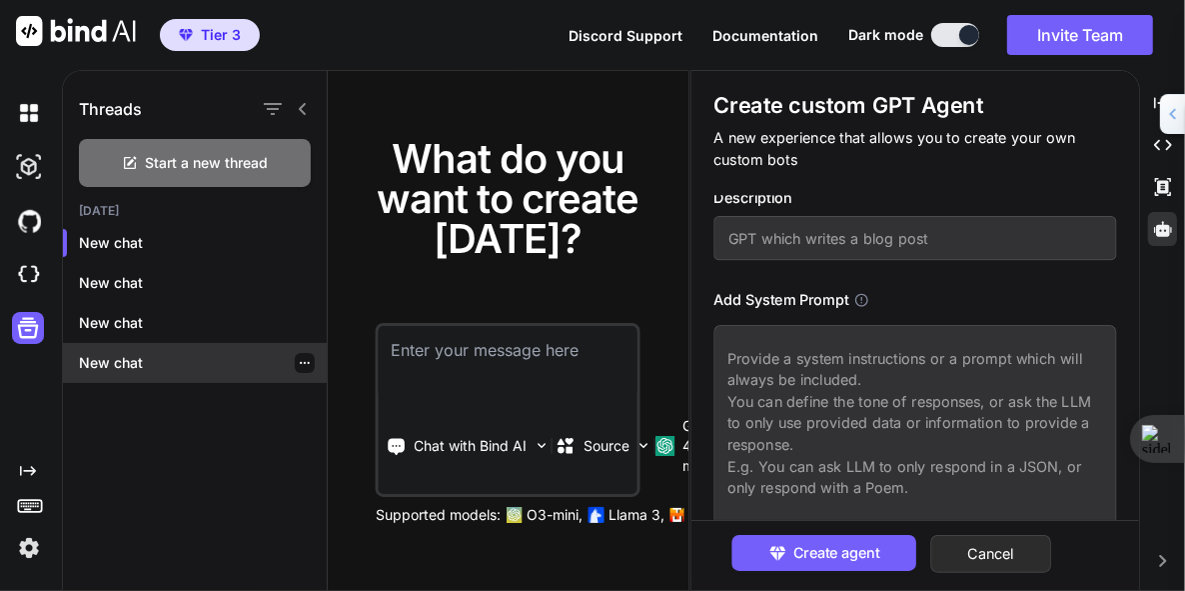
click at [300, 360] on icon "button" at bounding box center [305, 363] width 12 height 12
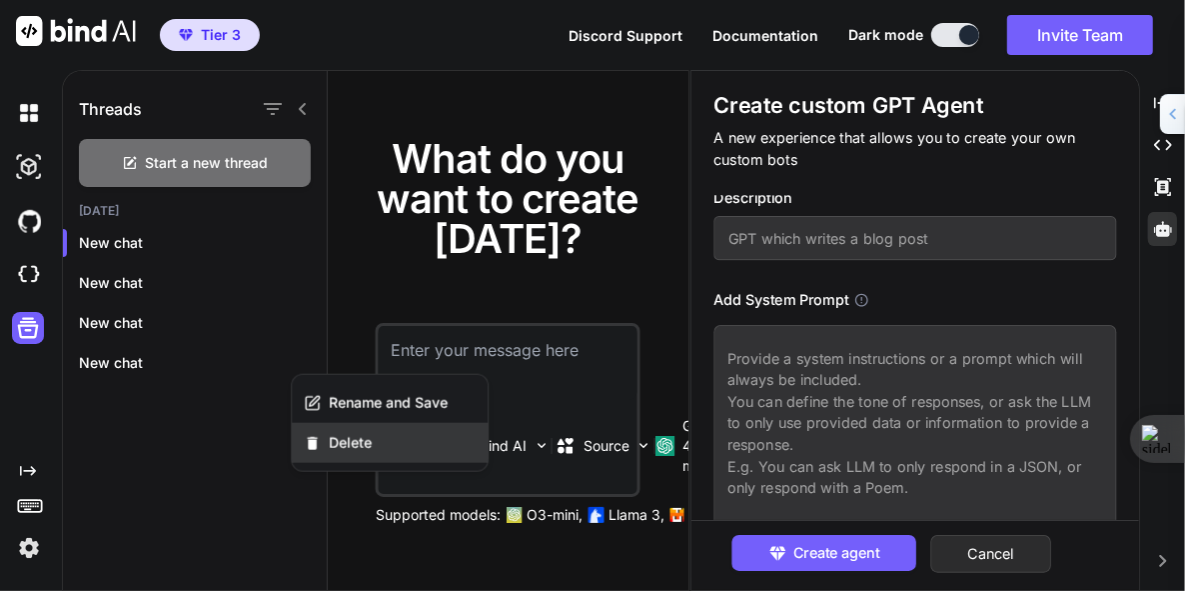
click at [342, 441] on span "Delete" at bounding box center [350, 443] width 43 height 20
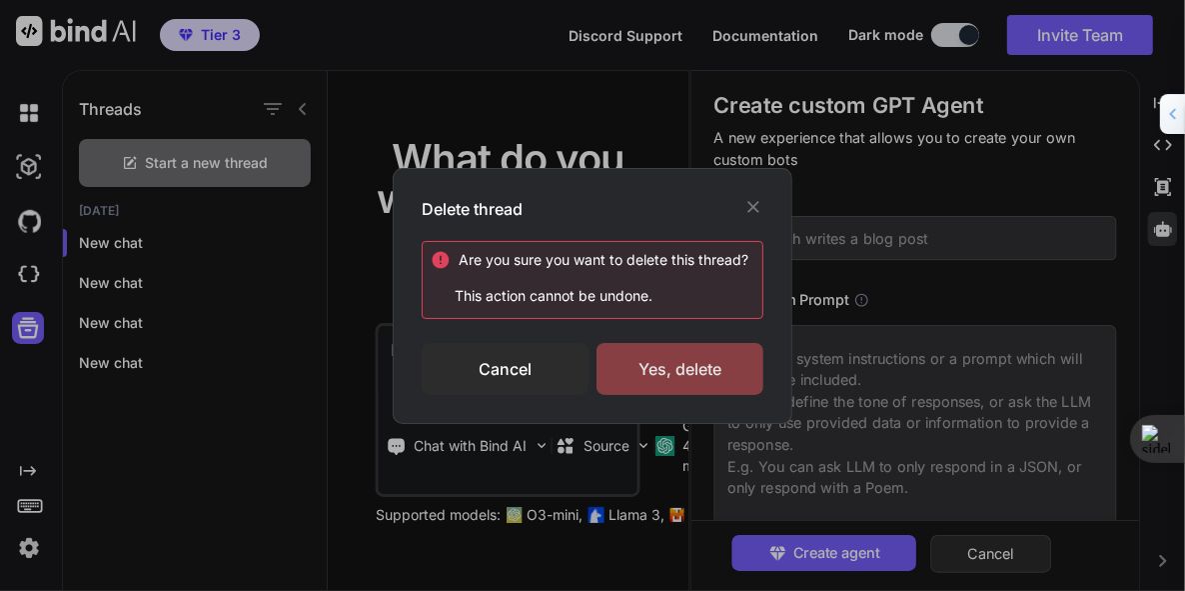
click at [696, 379] on div "Yes, delete" at bounding box center [680, 369] width 167 height 52
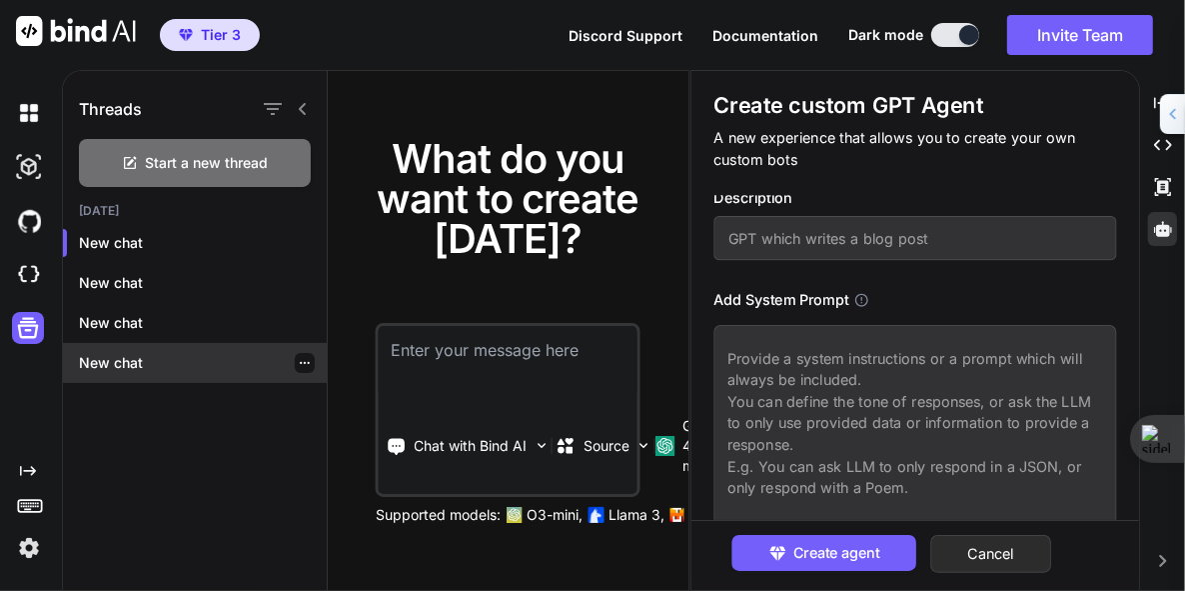
click at [299, 362] on icon "button" at bounding box center [305, 363] width 12 height 12
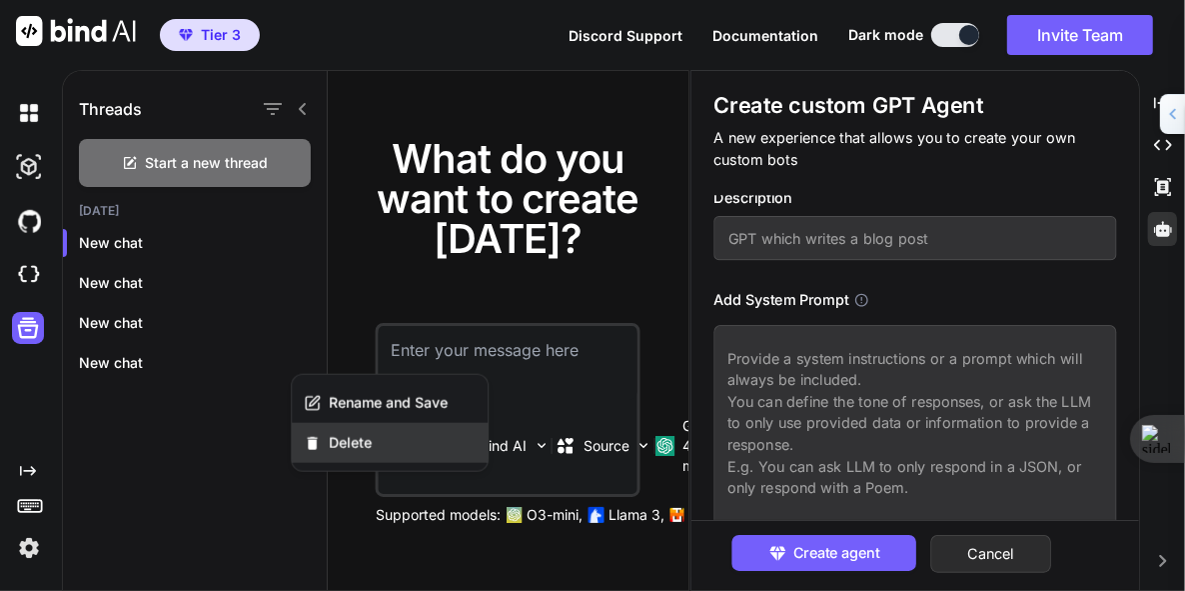
click at [338, 439] on span "Delete" at bounding box center [350, 443] width 43 height 20
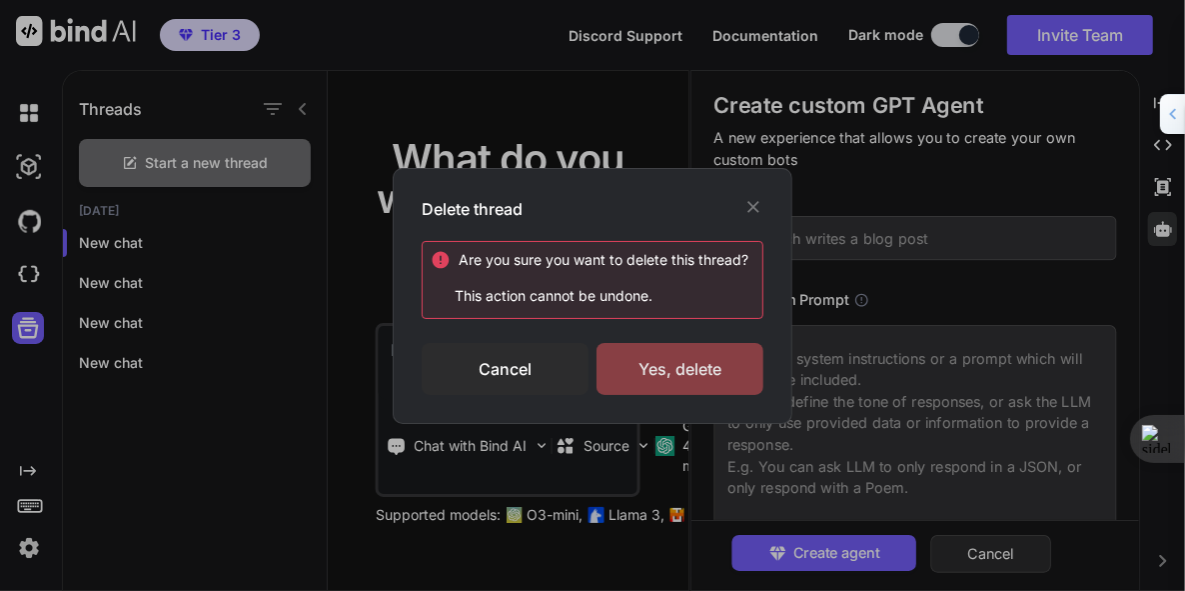
click at [646, 367] on div "Yes, delete" at bounding box center [680, 369] width 167 height 52
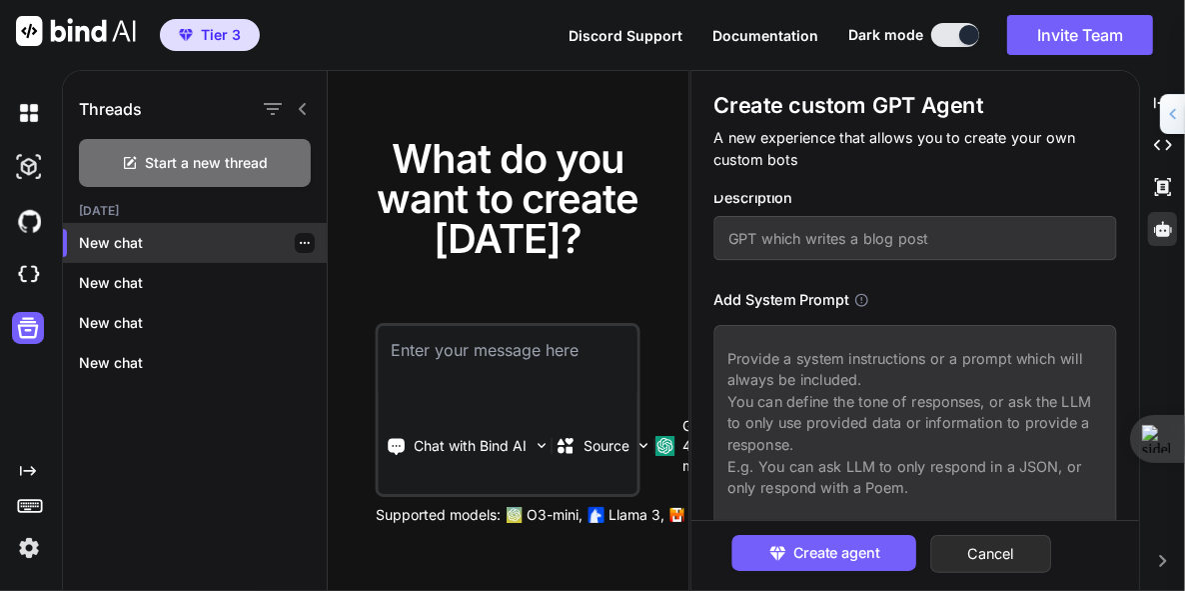
click at [299, 245] on icon "button" at bounding box center [305, 243] width 12 height 12
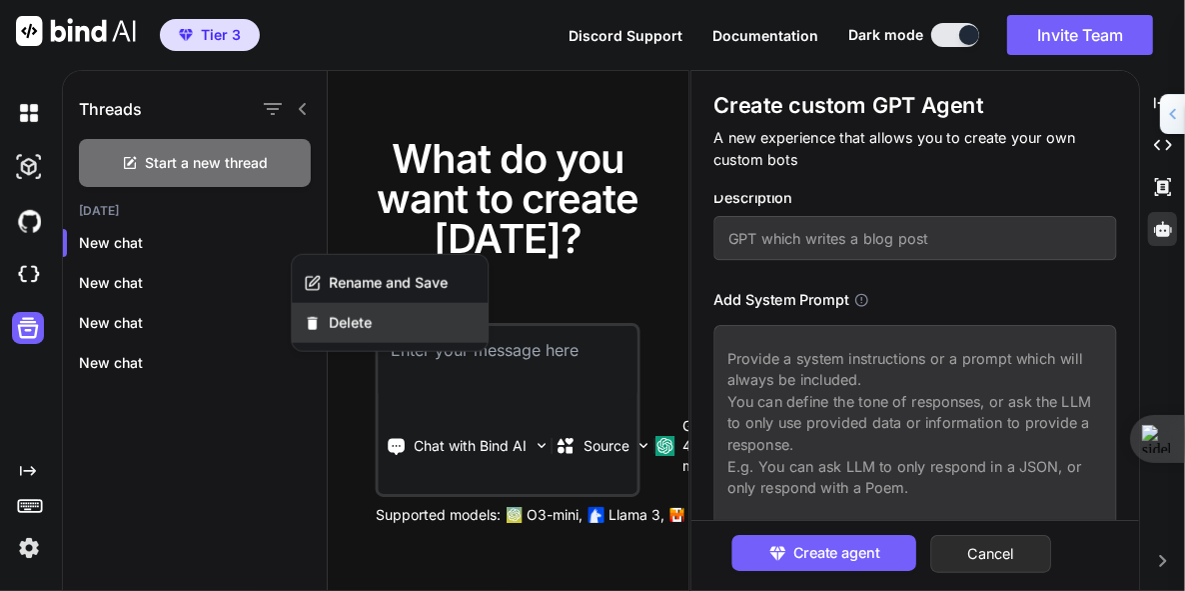
click at [344, 325] on span "Delete" at bounding box center [350, 323] width 43 height 20
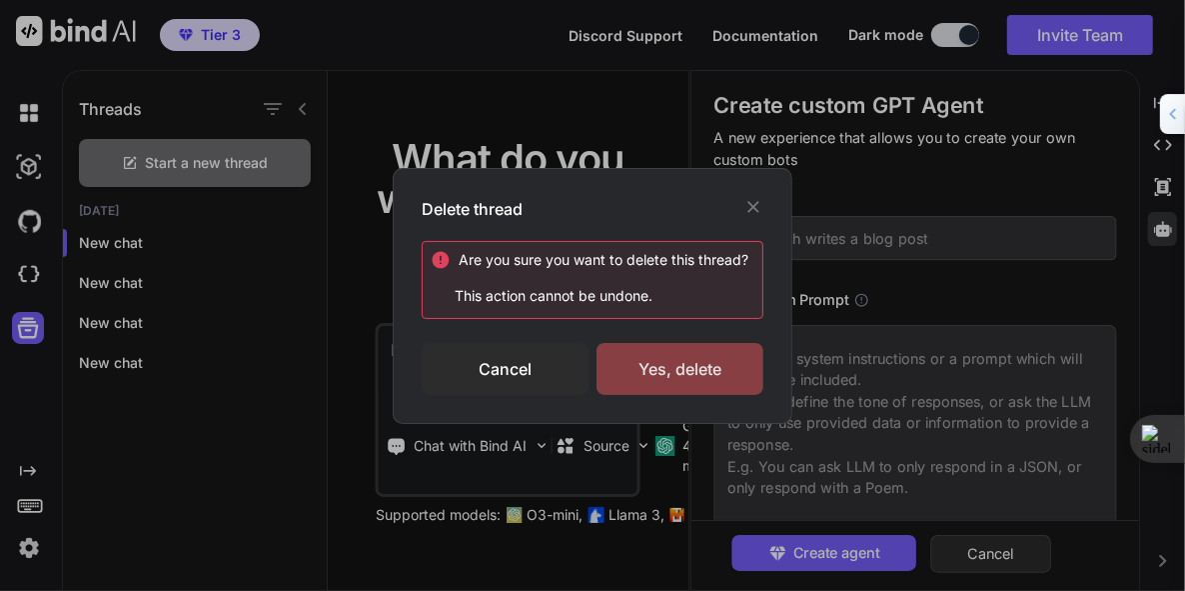
drag, startPoint x: 642, startPoint y: 360, endPoint x: 615, endPoint y: 367, distance: 27.9
click at [615, 367] on div "Yes, delete" at bounding box center [680, 369] width 167 height 52
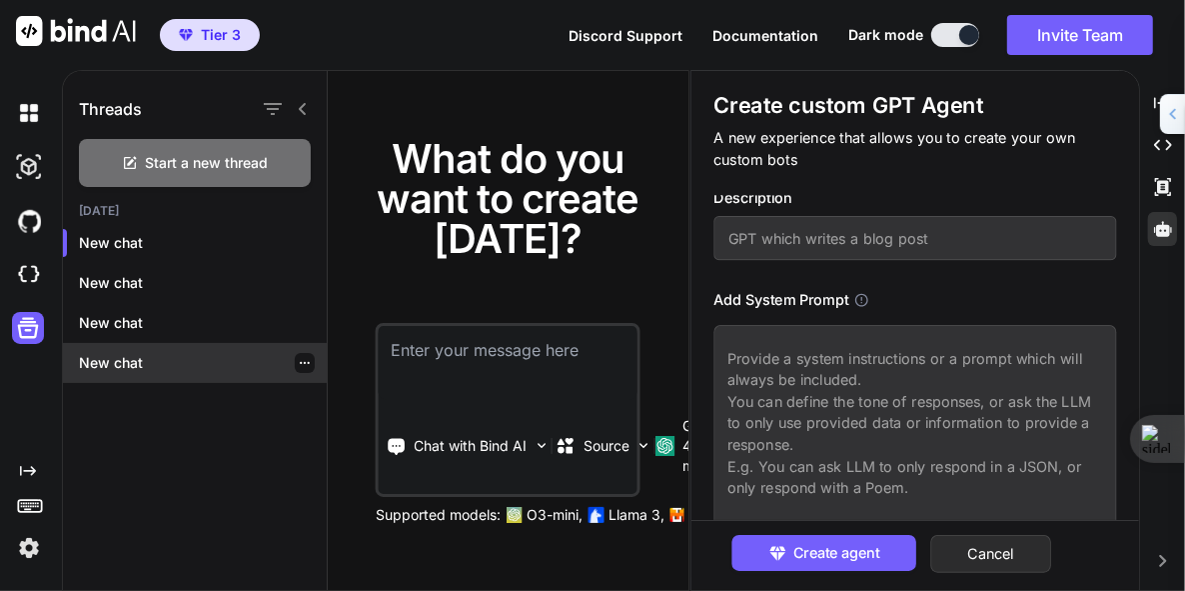
click at [300, 363] on icon "button" at bounding box center [305, 363] width 10 height 2
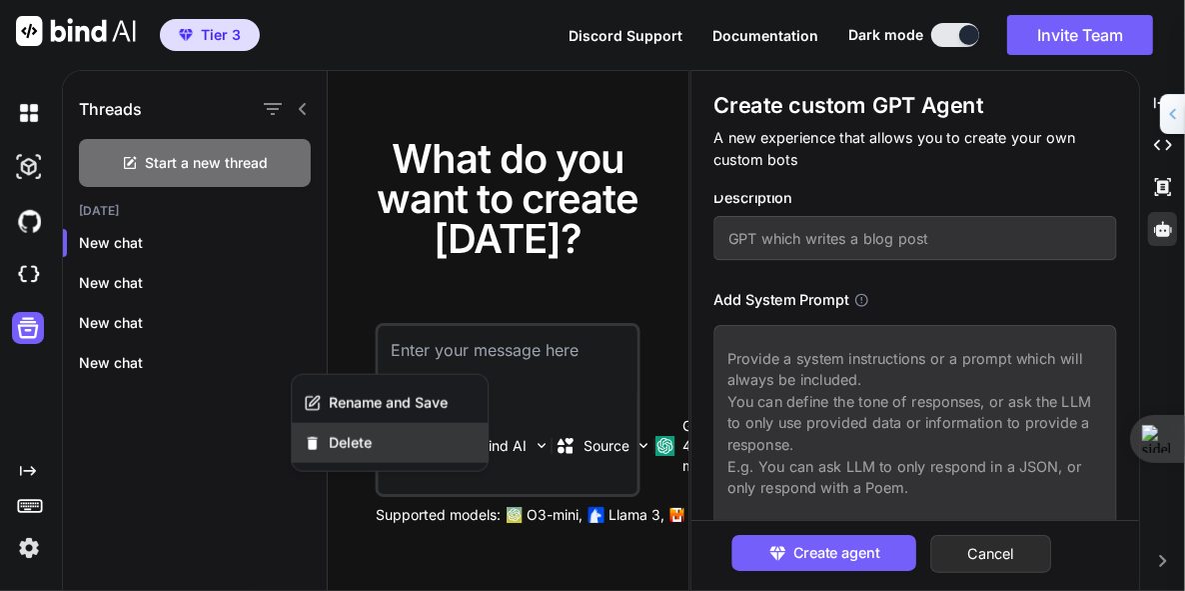
click at [343, 436] on span "Delete" at bounding box center [350, 443] width 43 height 20
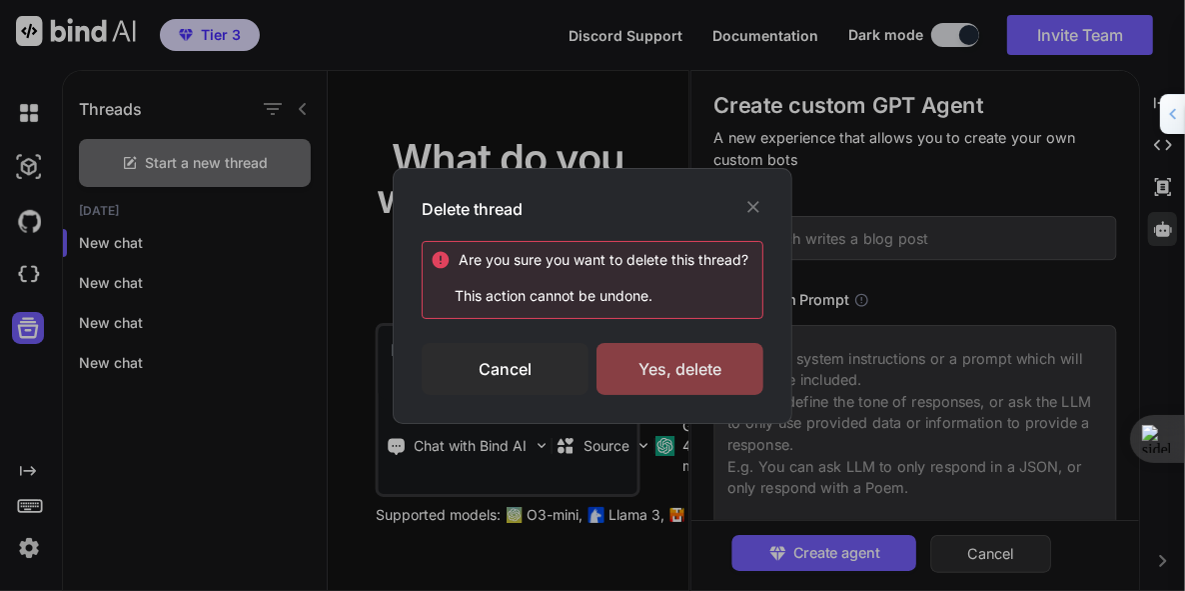
click at [683, 358] on div "Yes, delete" at bounding box center [680, 369] width 167 height 52
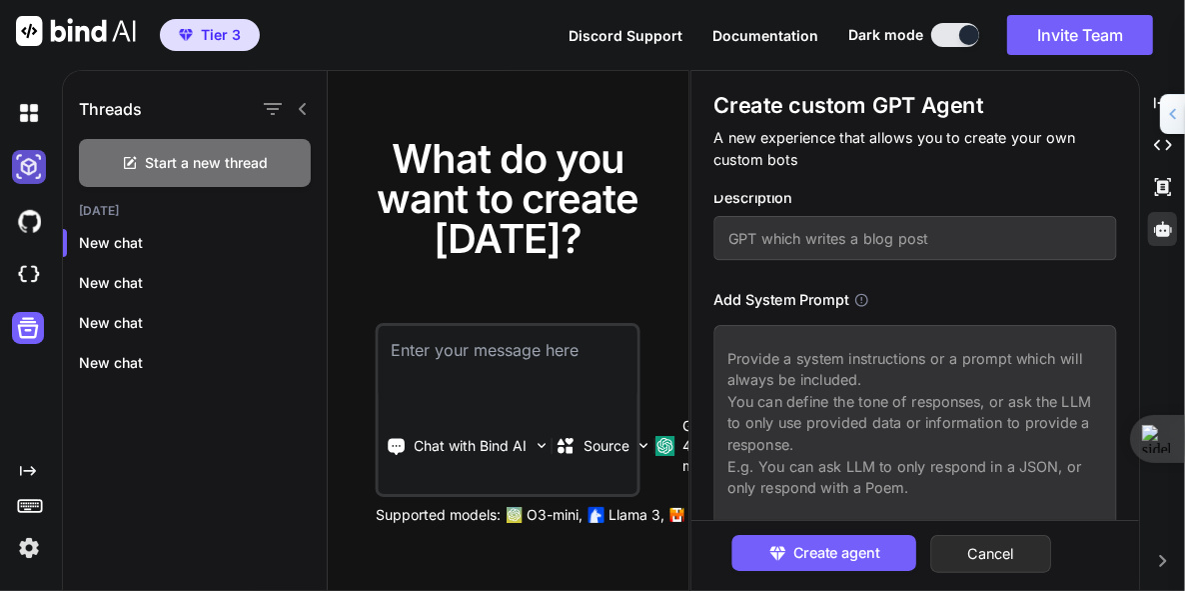
click at [16, 162] on img at bounding box center [29, 167] width 34 height 34
click at [23, 155] on img at bounding box center [29, 167] width 34 height 34
click at [34, 174] on img at bounding box center [29, 167] width 34 height 34
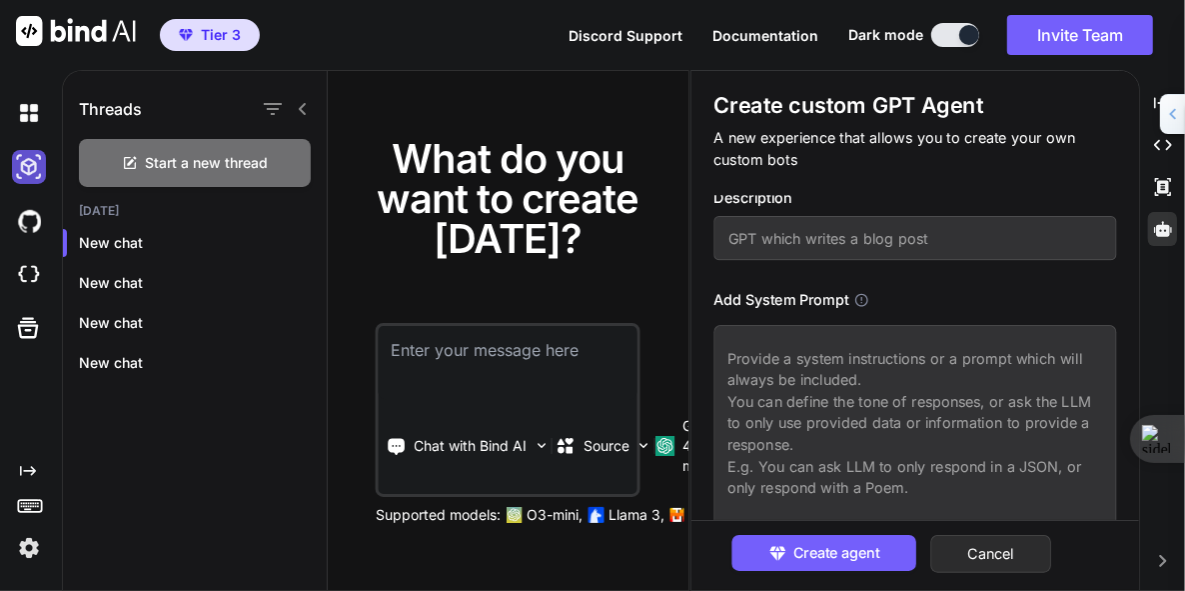
click at [34, 174] on img at bounding box center [29, 167] width 34 height 34
click at [27, 230] on img at bounding box center [29, 221] width 34 height 34
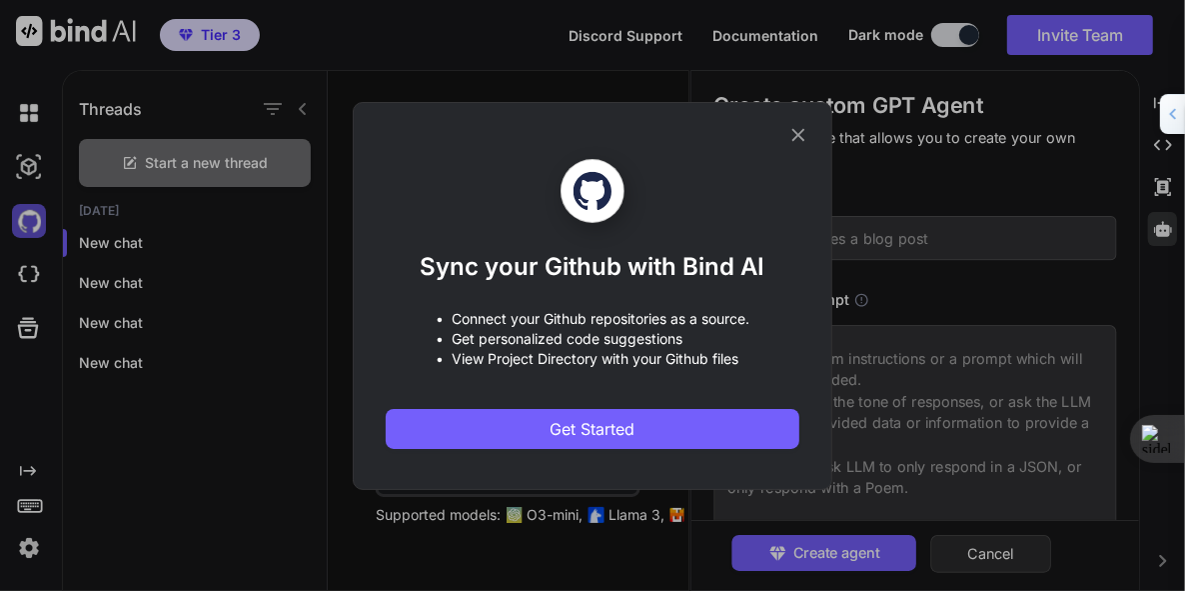
click at [27, 230] on div "Sync your Github with Bind AI • Connect your Github repositories as a source. •…" at bounding box center [592, 295] width 1185 height 591
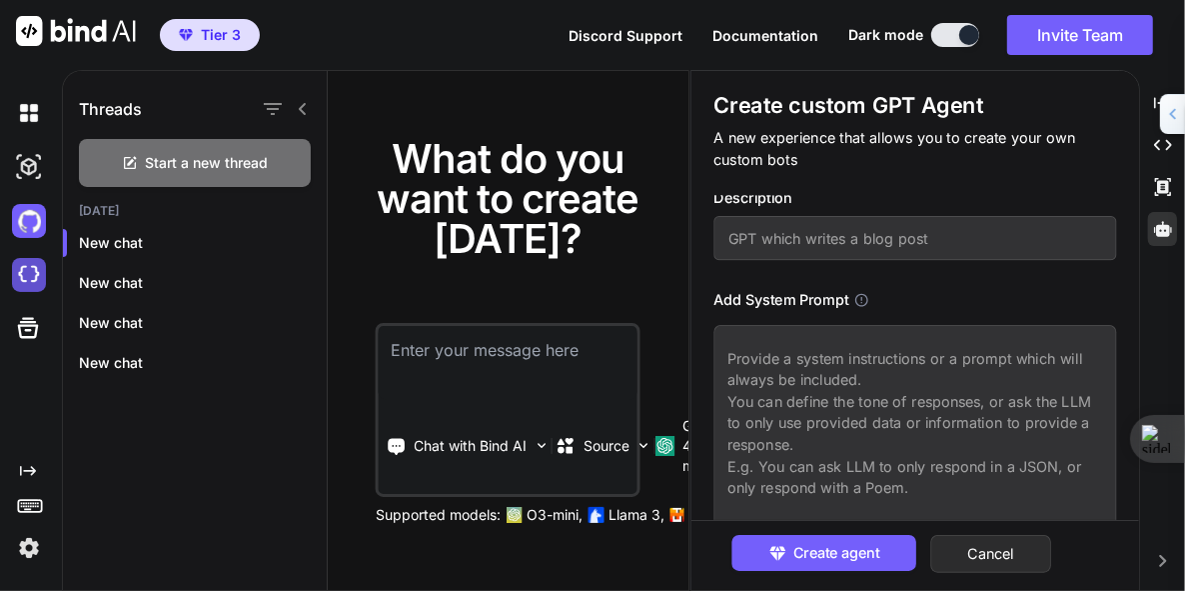
click at [30, 274] on img at bounding box center [29, 275] width 34 height 34
click at [308, 105] on icon at bounding box center [303, 109] width 16 height 16
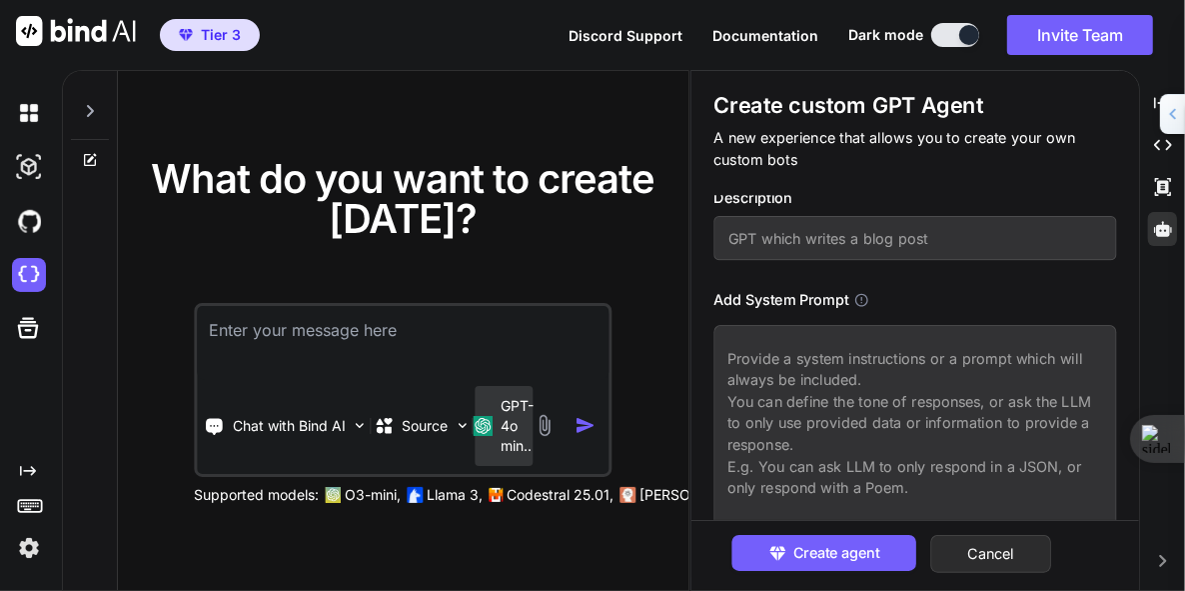
click at [515, 444] on p "GPT-4o min.." at bounding box center [518, 426] width 33 height 60
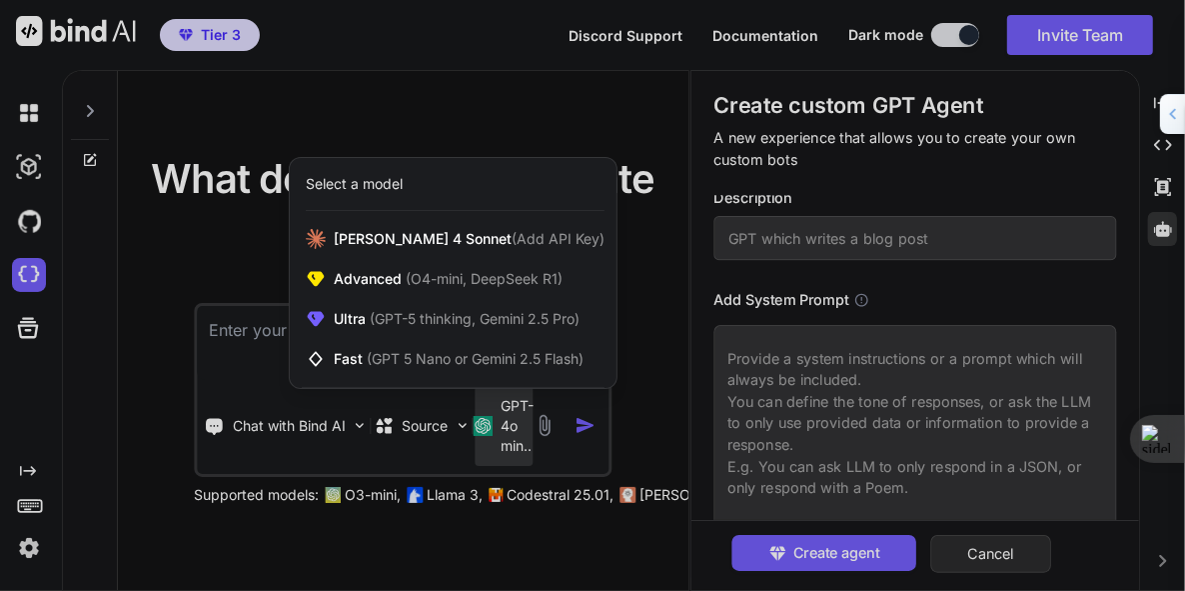
click at [557, 542] on div at bounding box center [592, 295] width 1185 height 591
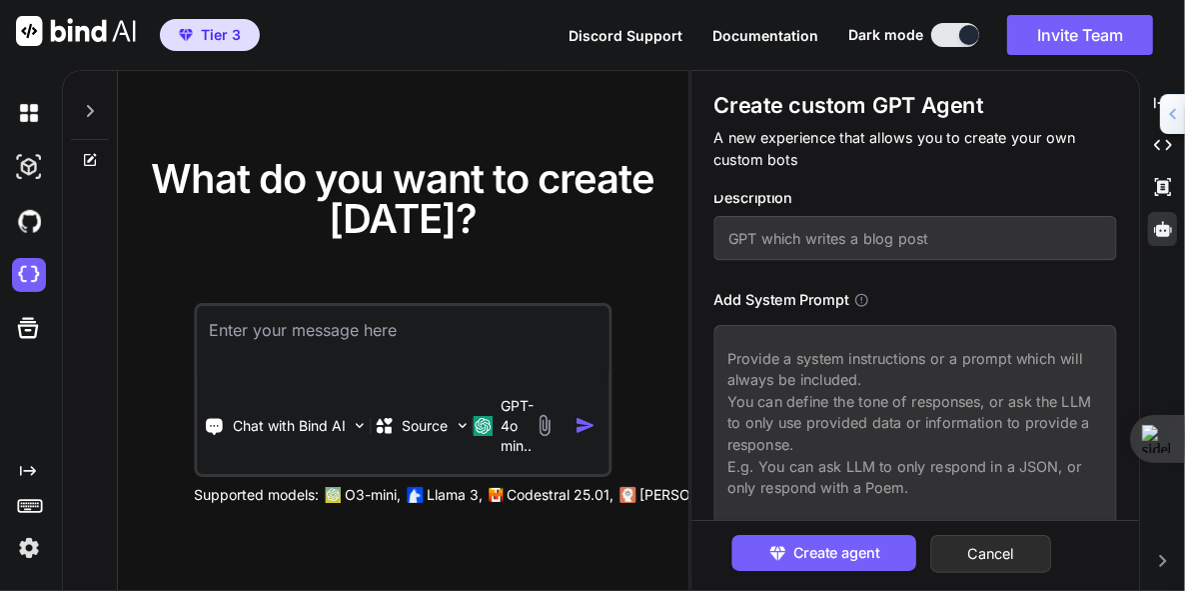
click at [445, 492] on p "Llama 3," at bounding box center [455, 495] width 56 height 20
click at [30, 552] on img at bounding box center [29, 548] width 34 height 34
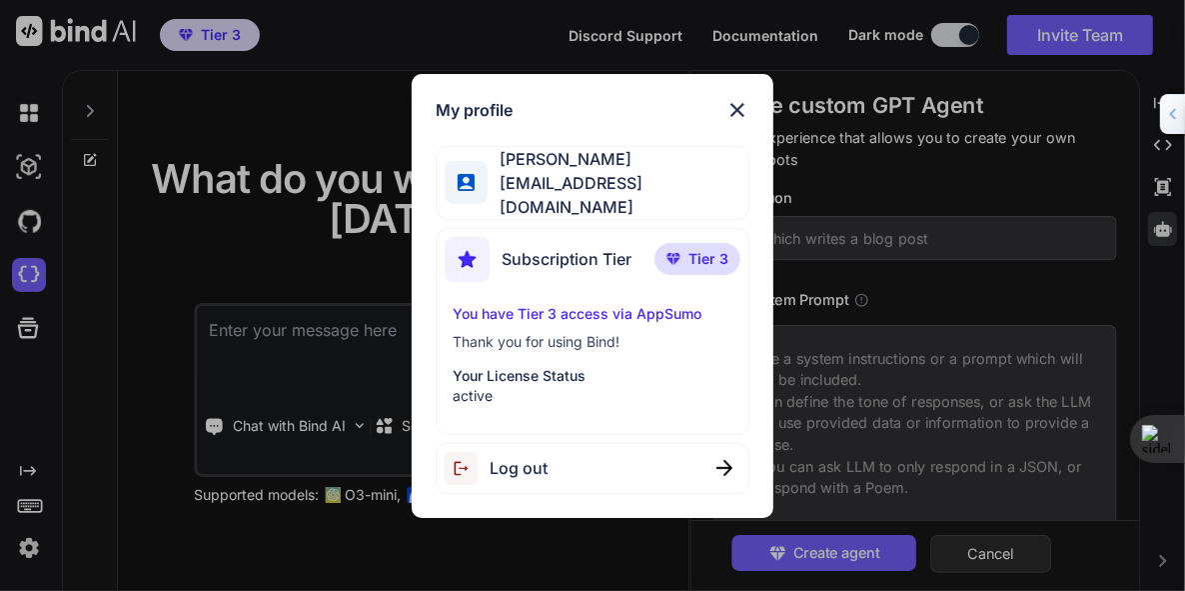
click at [130, 427] on div "My profile Matt Mullaney matt@agilitystarsai.com Subscription Tier Tier 3 You h…" at bounding box center [592, 295] width 1185 height 591
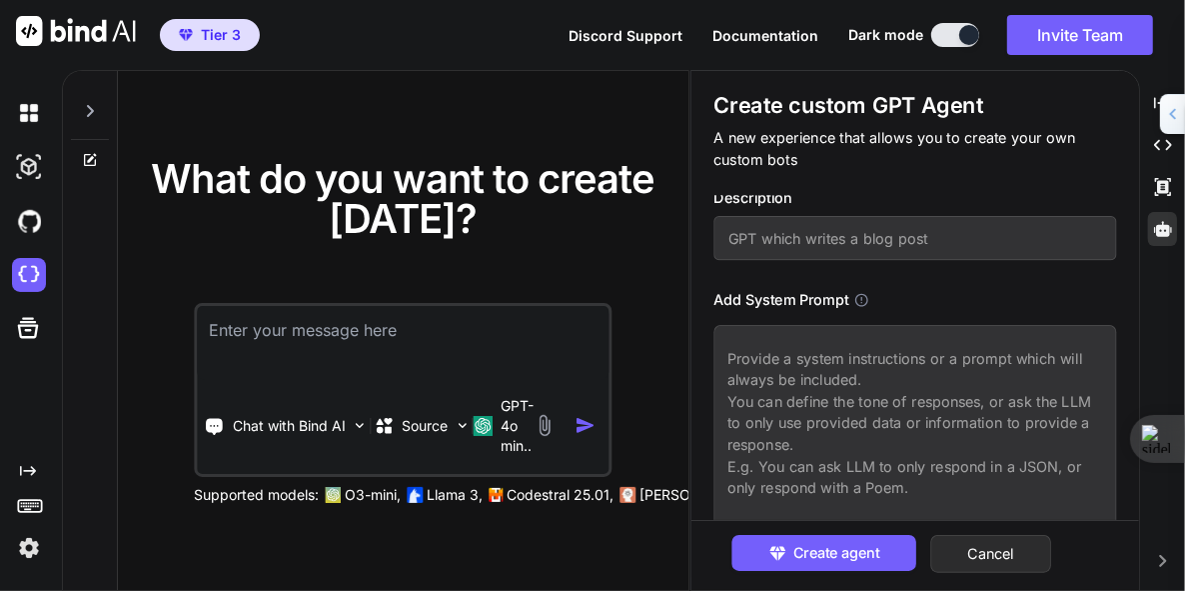
click at [222, 36] on span "Tier 3" at bounding box center [221, 35] width 40 height 20
click at [208, 35] on span "Tier 3" at bounding box center [221, 35] width 40 height 20
click at [100, 40] on img at bounding box center [76, 31] width 120 height 30
click at [35, 124] on img at bounding box center [29, 113] width 34 height 34
click at [27, 169] on img at bounding box center [29, 167] width 34 height 34
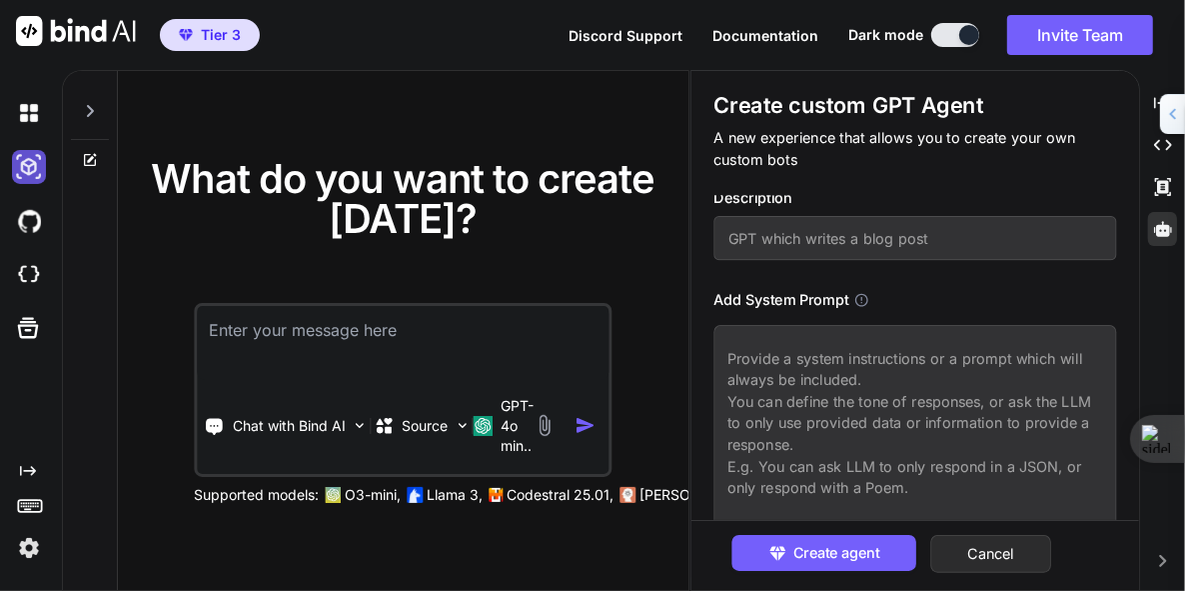
click at [27, 169] on img at bounding box center [29, 167] width 34 height 34
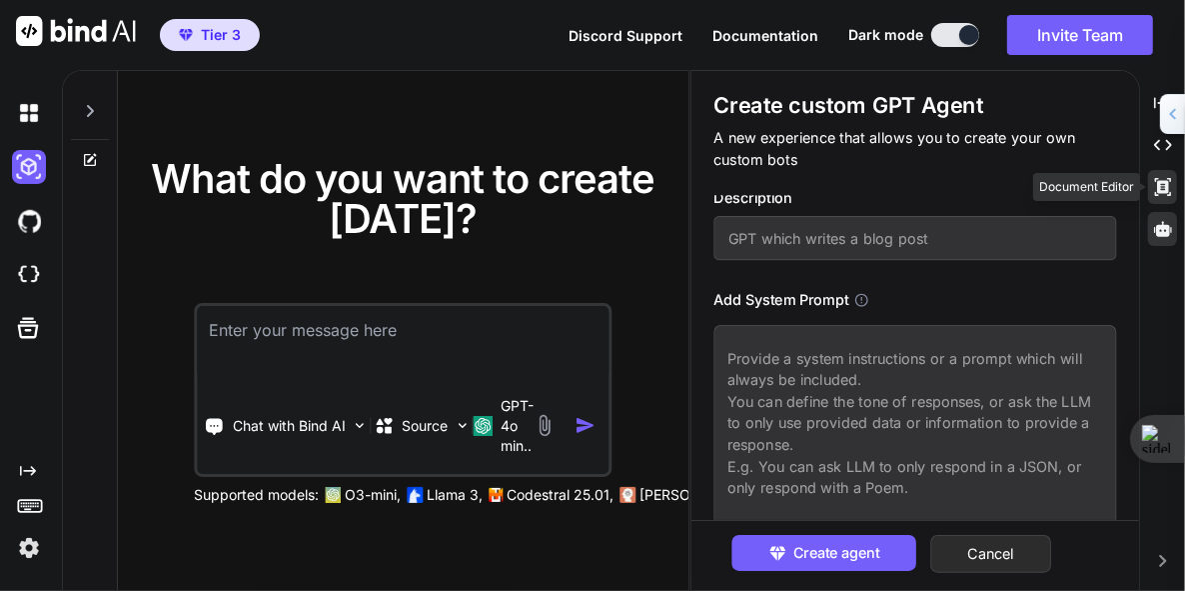
click at [1169, 184] on icon "Created with Pixso." at bounding box center [1163, 187] width 18 height 18
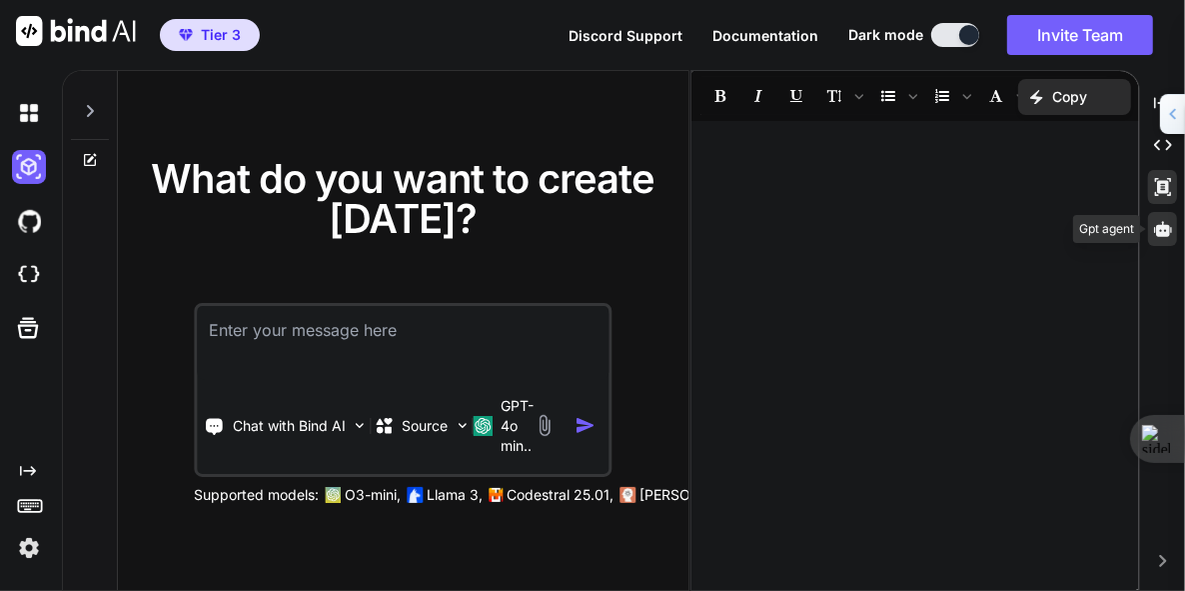
click at [1169, 229] on icon at bounding box center [1163, 229] width 18 height 18
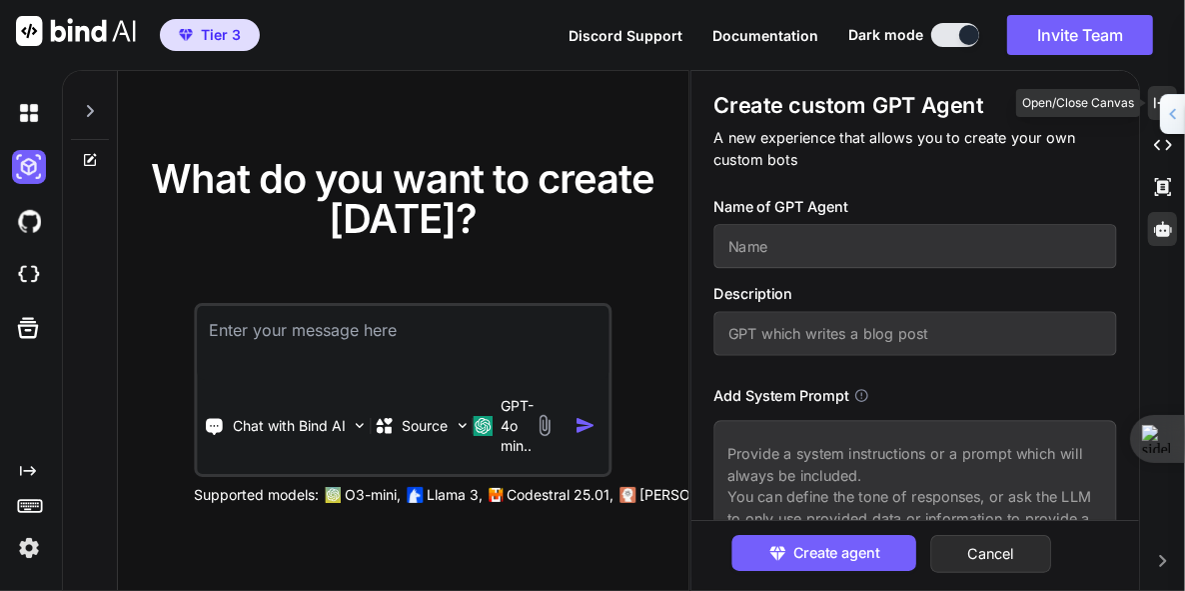
click at [1154, 105] on icon at bounding box center [1163, 102] width 18 height 11
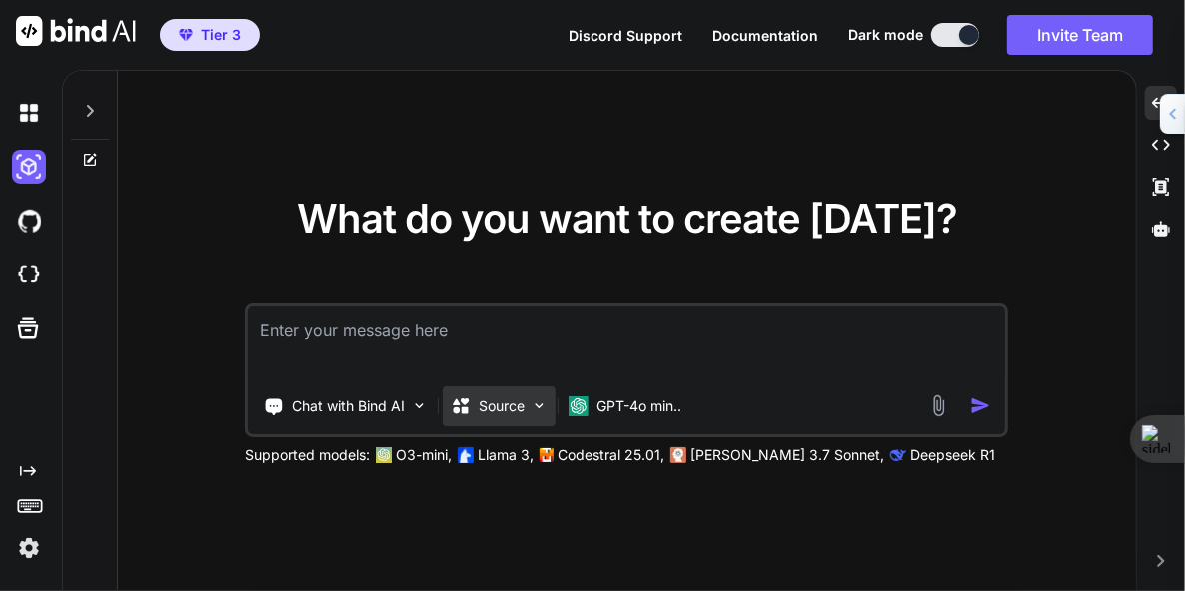
click at [544, 409] on img at bounding box center [539, 405] width 17 height 17
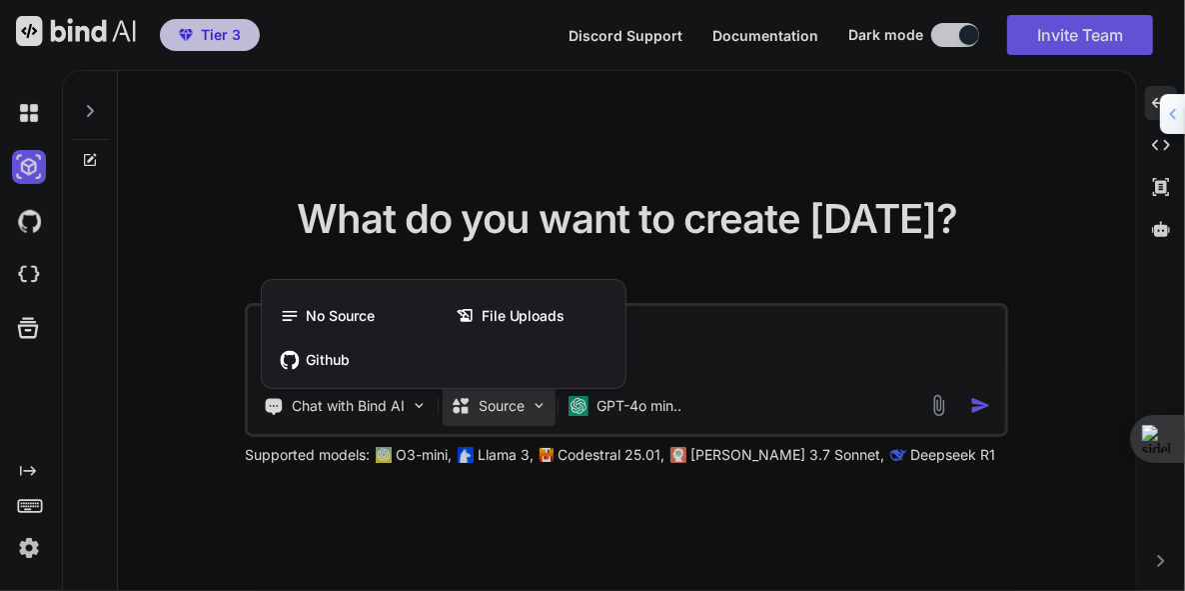
click at [544, 409] on div at bounding box center [592, 295] width 1185 height 591
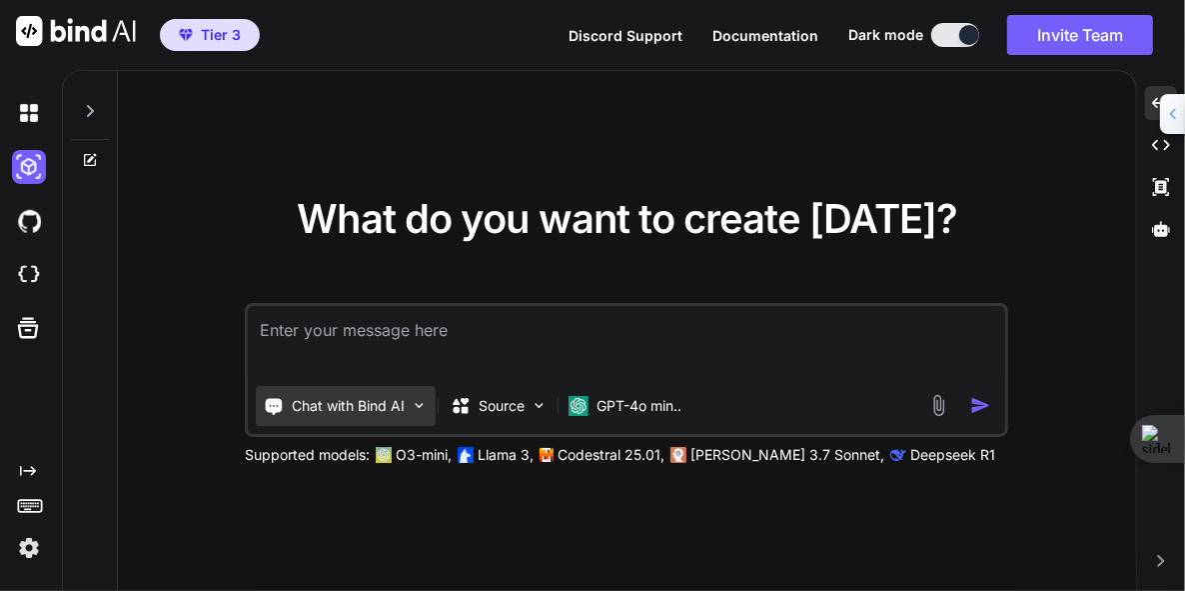
click at [417, 407] on img at bounding box center [419, 405] width 17 height 17
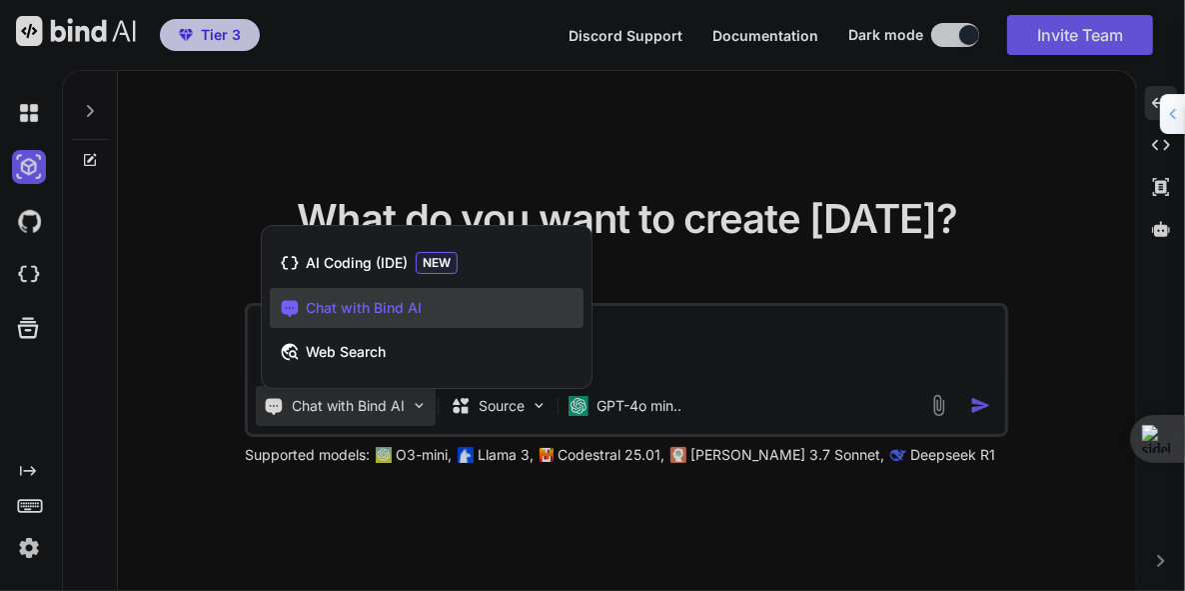
click at [425, 408] on div at bounding box center [592, 295] width 1185 height 591
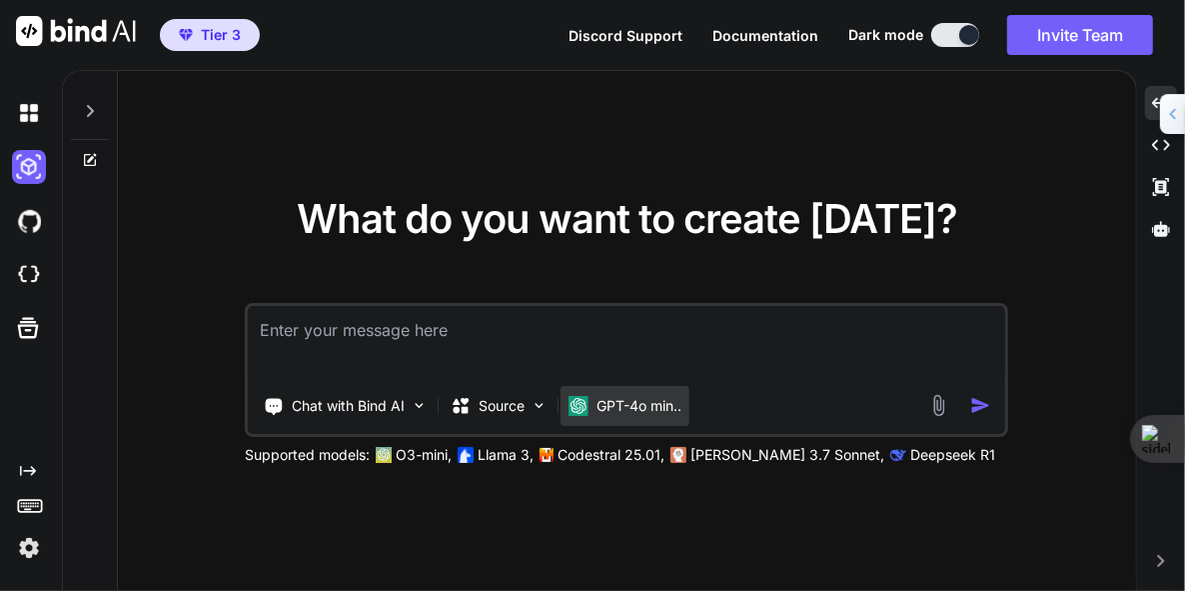
click at [633, 403] on p "GPT-4o min.." at bounding box center [639, 406] width 85 height 20
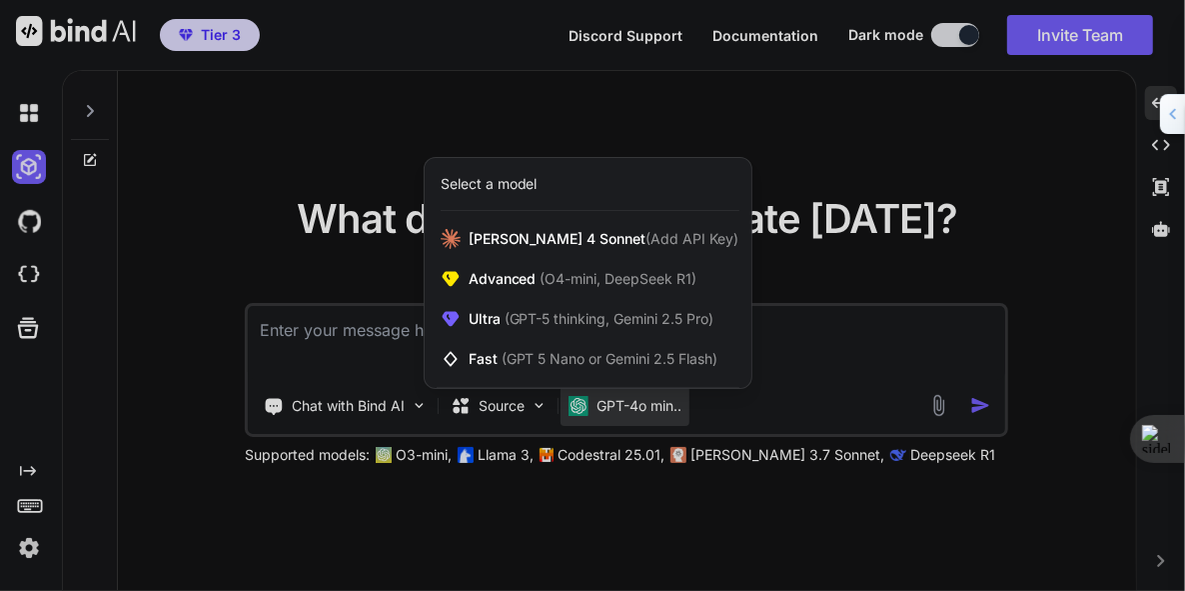
click at [623, 409] on div at bounding box center [592, 295] width 1185 height 591
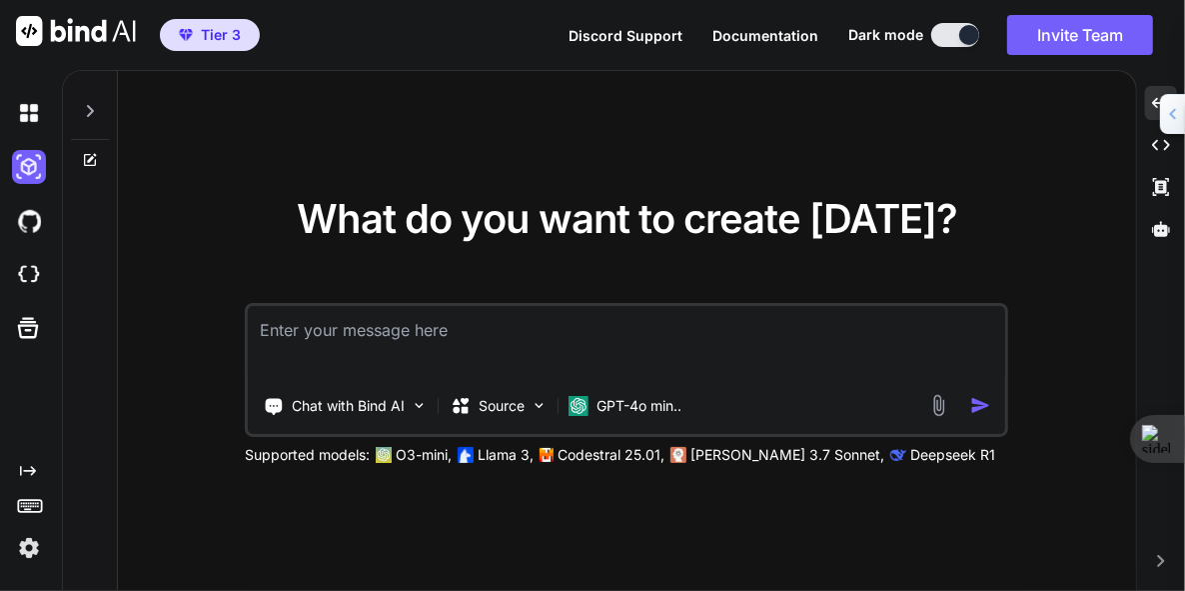
click at [1165, 561] on icon "Created with Pixso." at bounding box center [1161, 561] width 12 height 12
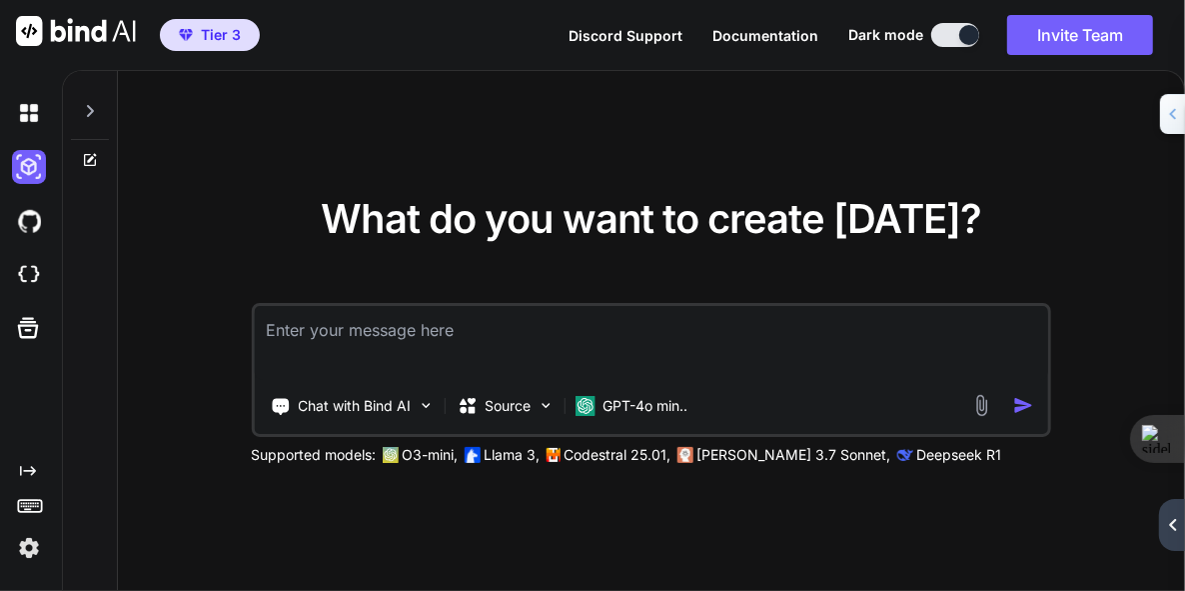
click at [1173, 522] on icon at bounding box center [1172, 525] width 7 height 12
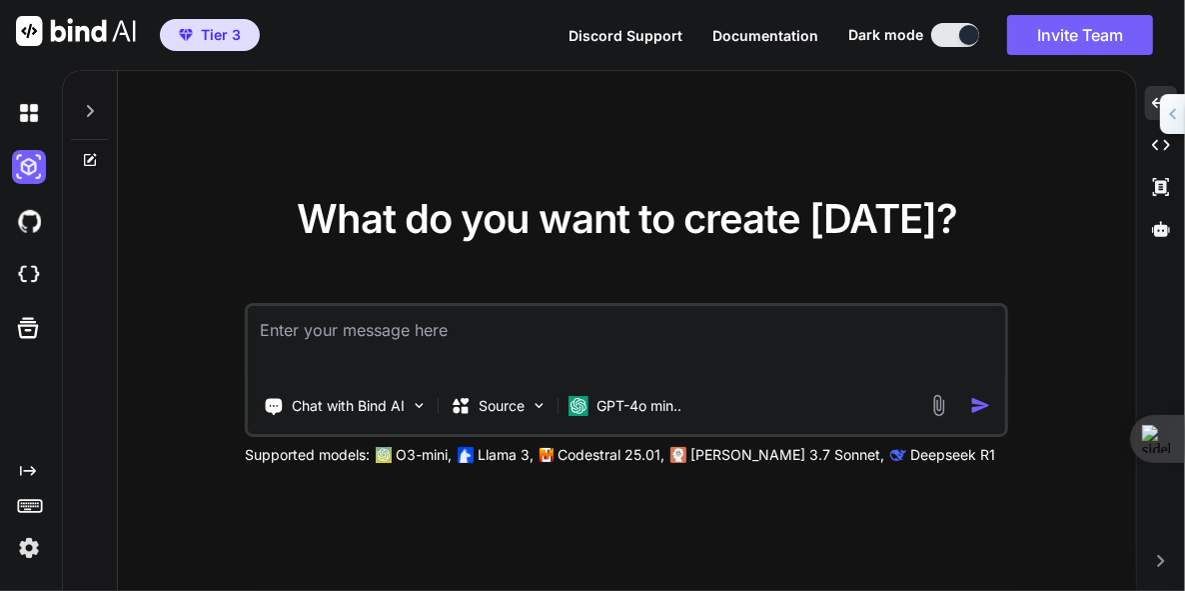
click at [1163, 563] on icon "Created with Pixso." at bounding box center [1161, 561] width 12 height 12
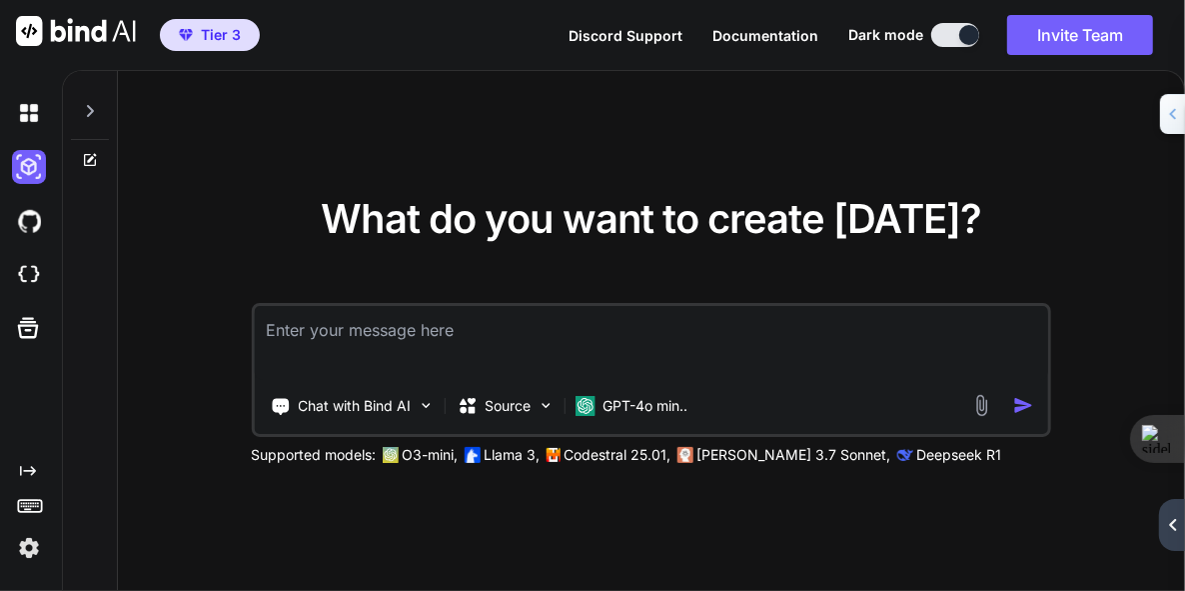
click at [28, 554] on img at bounding box center [29, 548] width 34 height 34
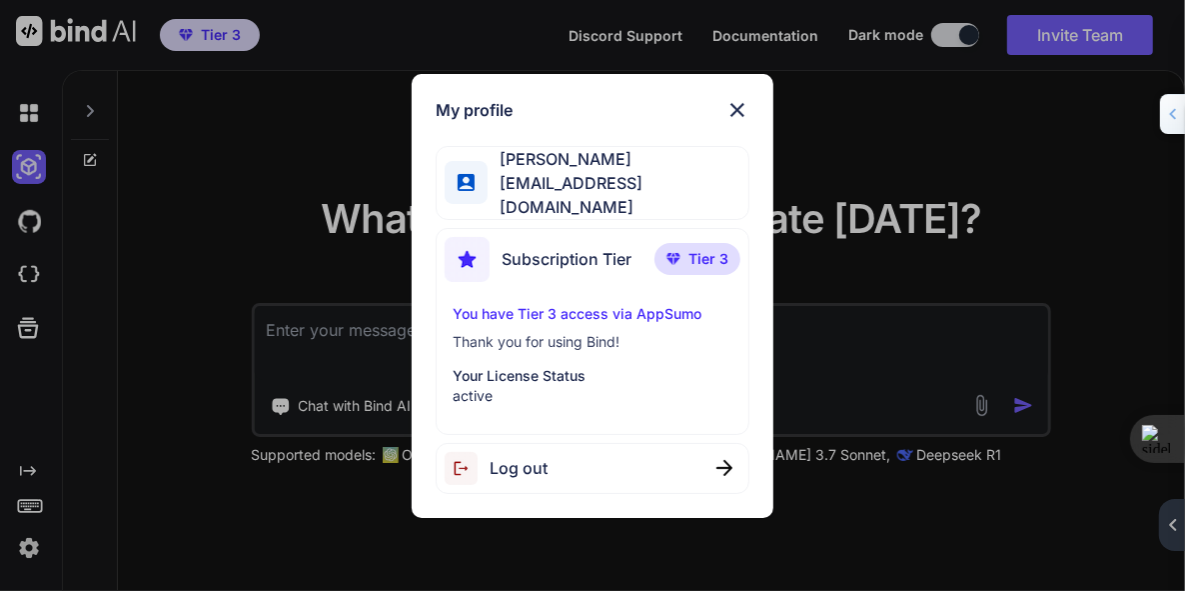
click at [528, 457] on span "Log out" at bounding box center [519, 468] width 58 height 24
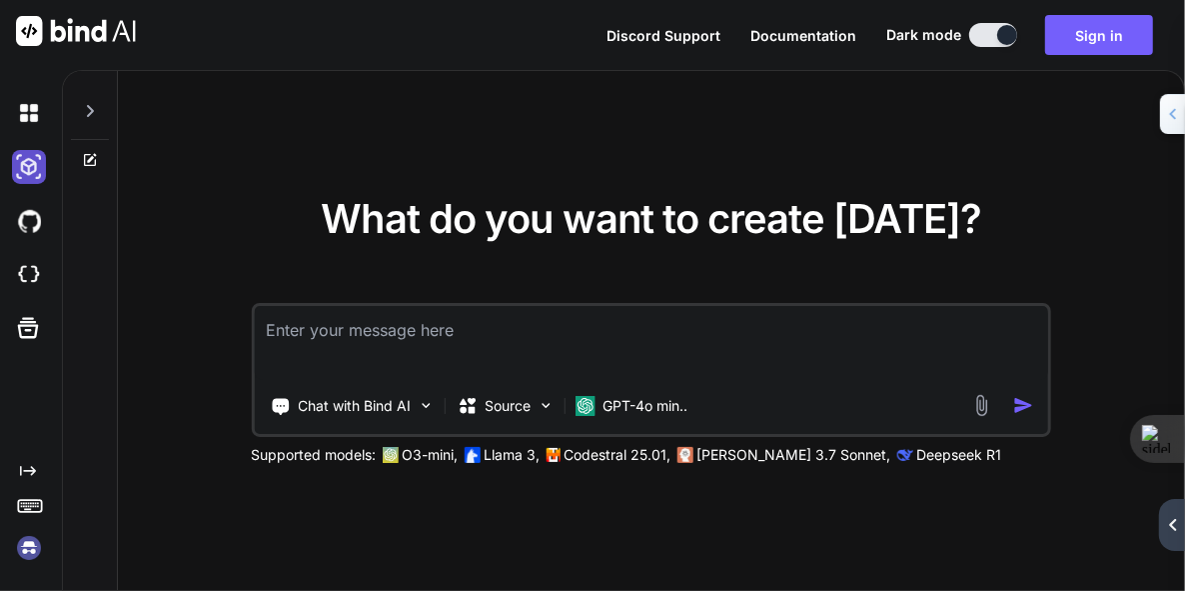
click at [31, 165] on img at bounding box center [29, 167] width 34 height 34
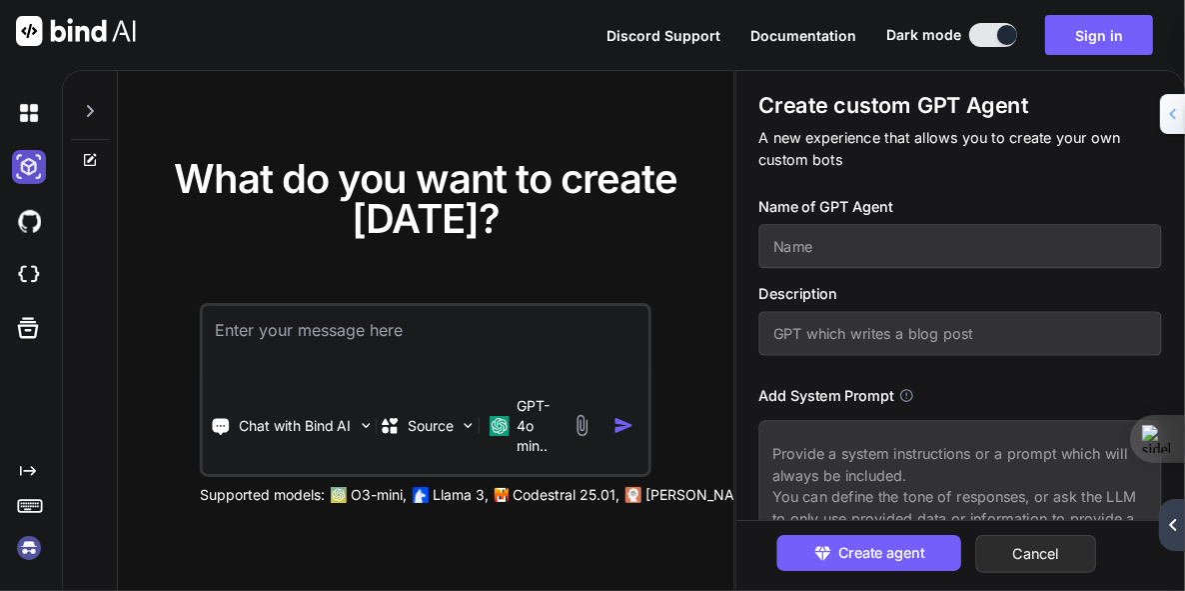
click at [31, 165] on img at bounding box center [29, 167] width 34 height 34
click at [30, 275] on img at bounding box center [29, 275] width 34 height 34
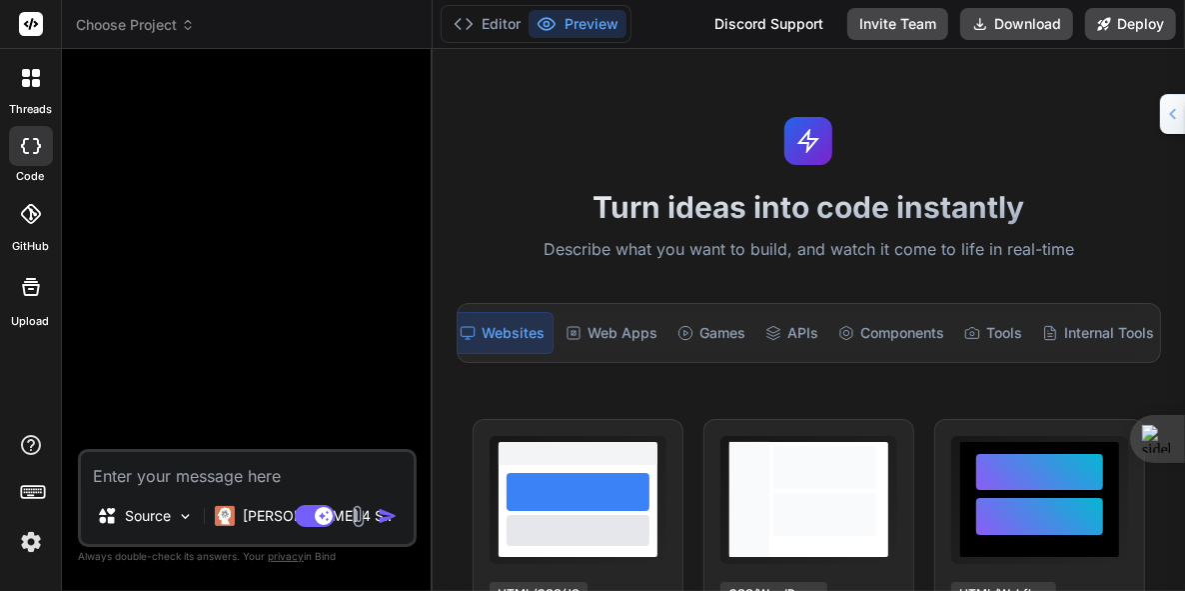
scroll to position [0, 6]
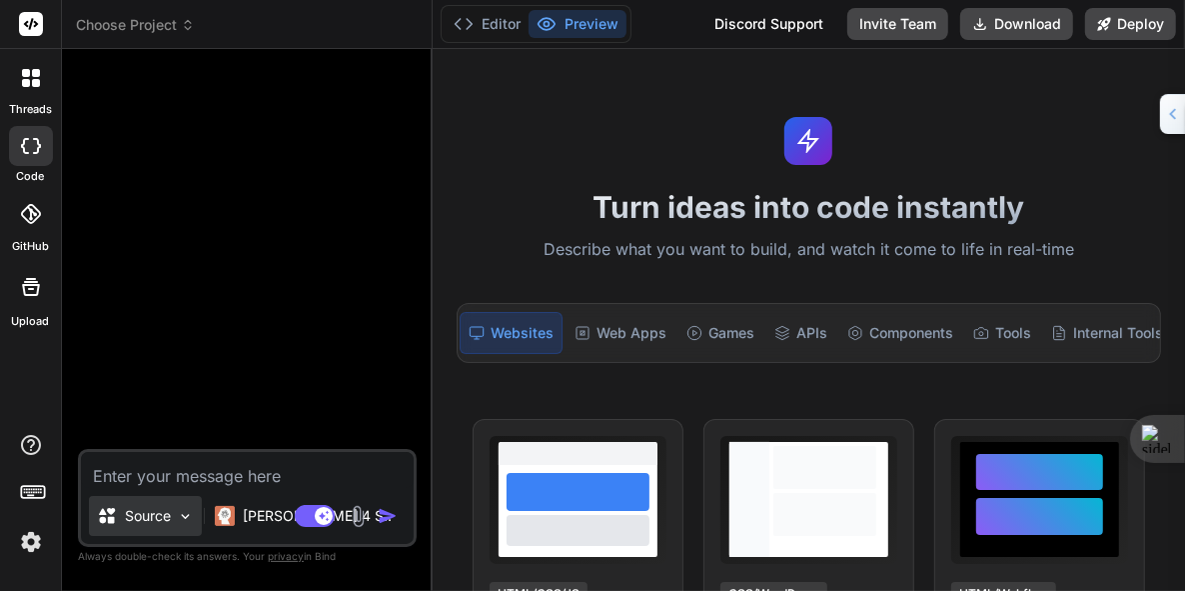
click at [190, 519] on img at bounding box center [185, 516] width 17 height 17
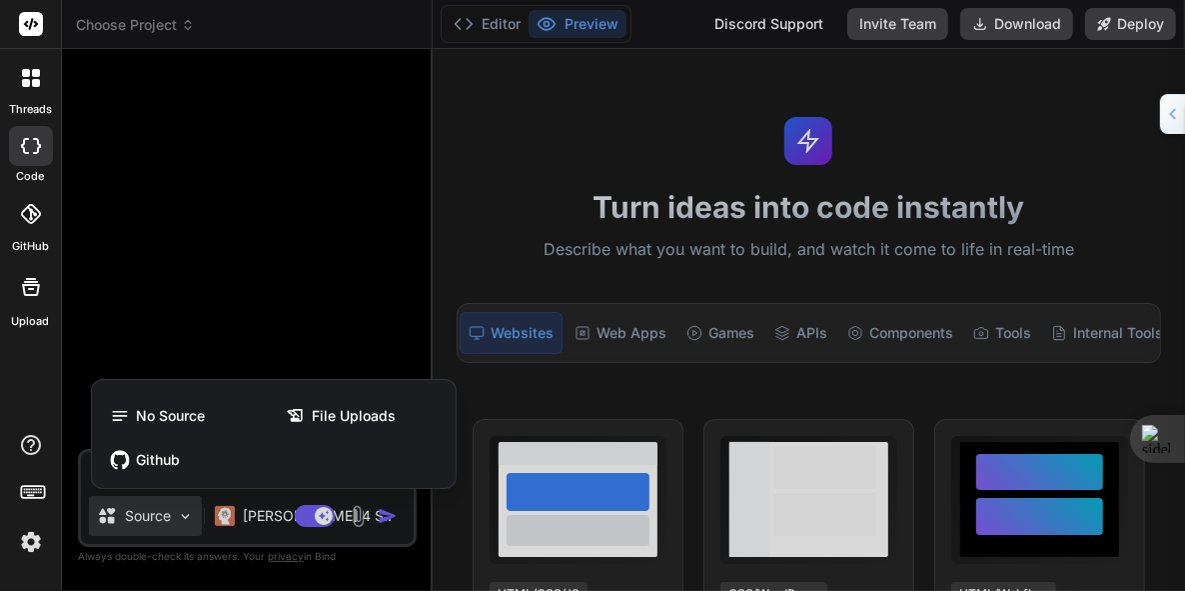
click at [190, 519] on div at bounding box center [592, 295] width 1185 height 591
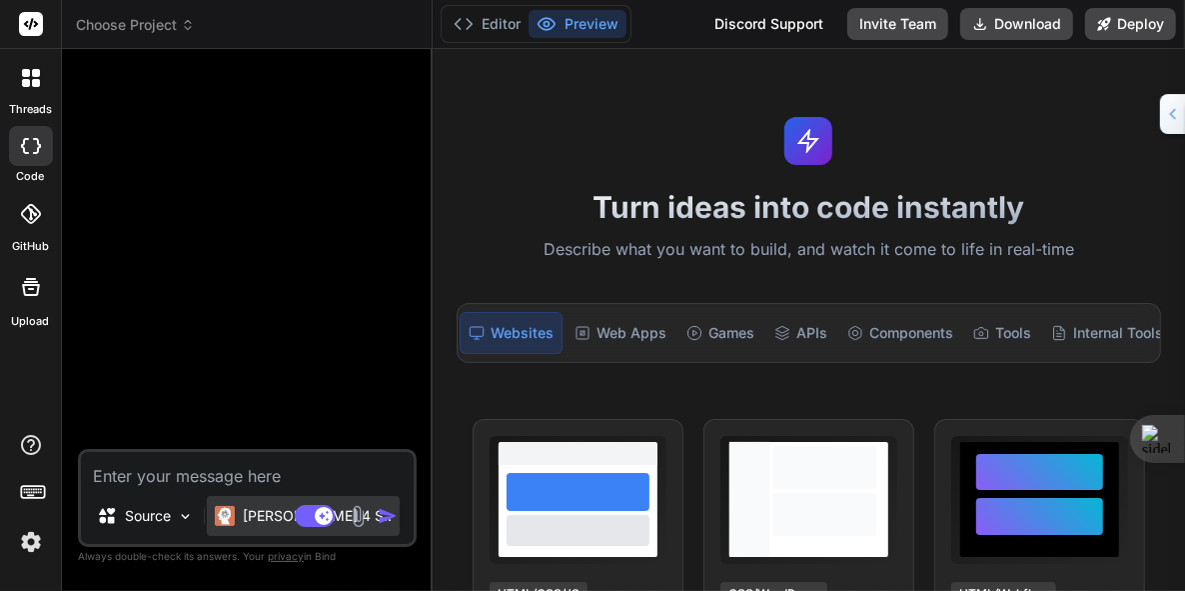
click at [272, 514] on p "[PERSON_NAME] 4 S.." at bounding box center [317, 516] width 149 height 20
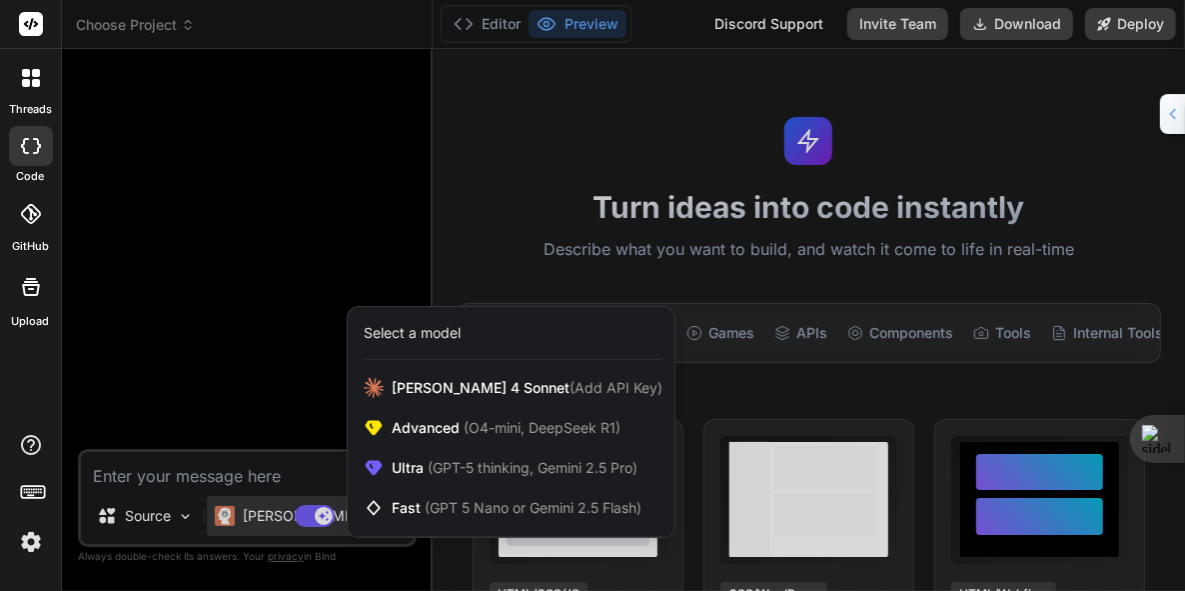
click at [235, 375] on div at bounding box center [592, 295] width 1185 height 591
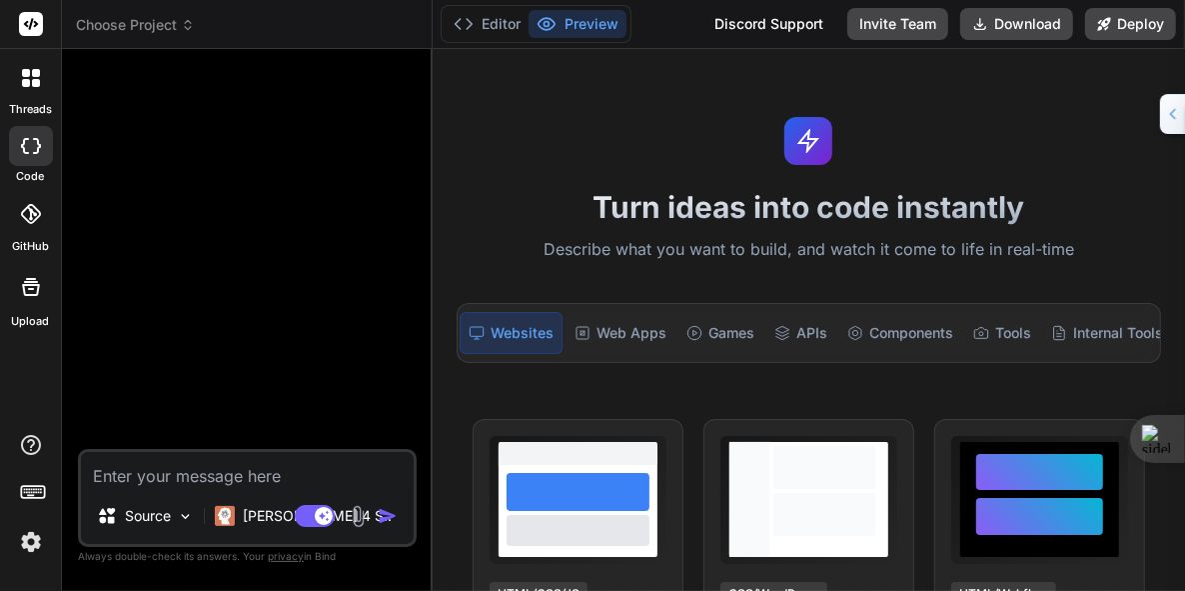
click at [26, 215] on icon at bounding box center [31, 214] width 20 height 20
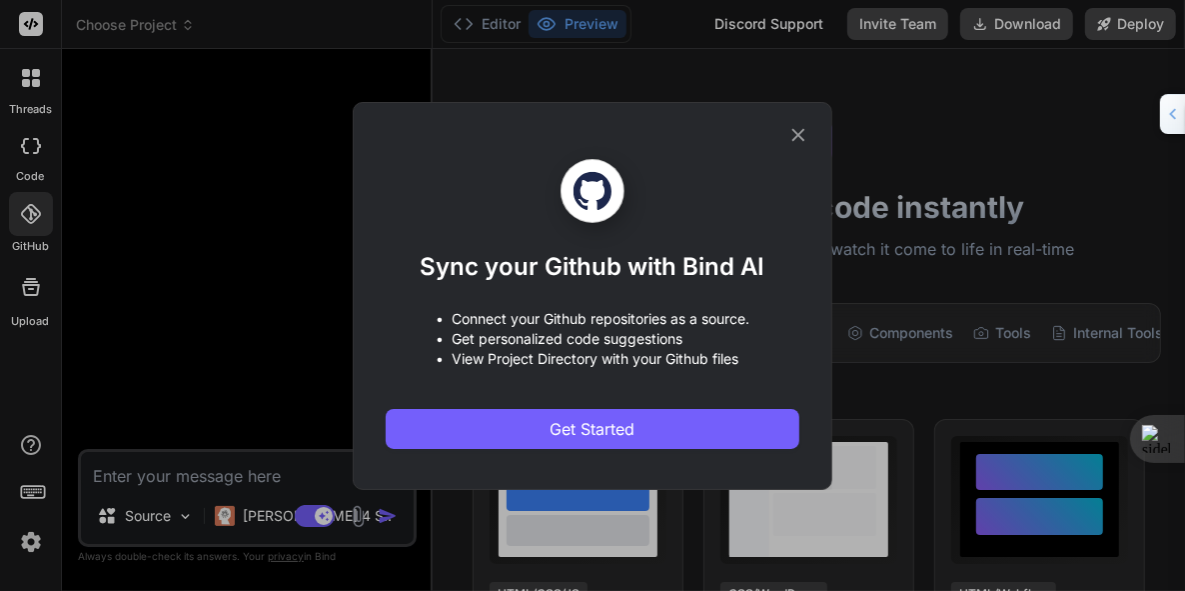
click at [30, 292] on div "Sync your Github with Bind AI • Connect your Github repositories as a source. •…" at bounding box center [592, 295] width 1185 height 591
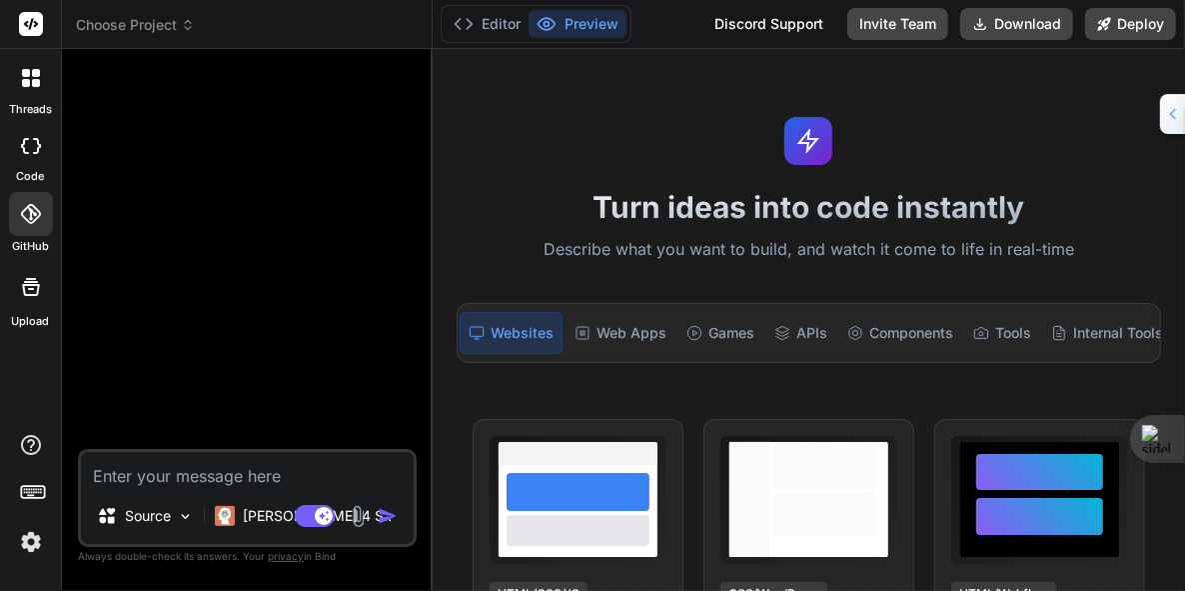
click at [30, 292] on icon at bounding box center [31, 287] width 24 height 24
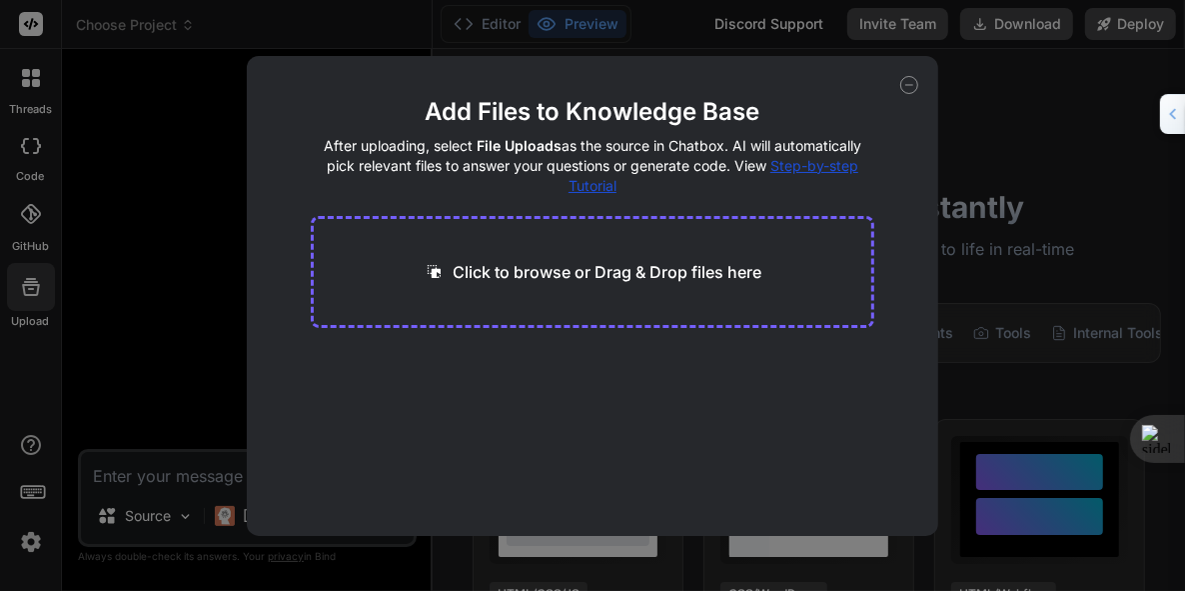
click at [30, 292] on div "Add Files to Knowledge Base After uploading, select File Uploads as the source …" at bounding box center [592, 295] width 1185 height 591
type textarea "x"
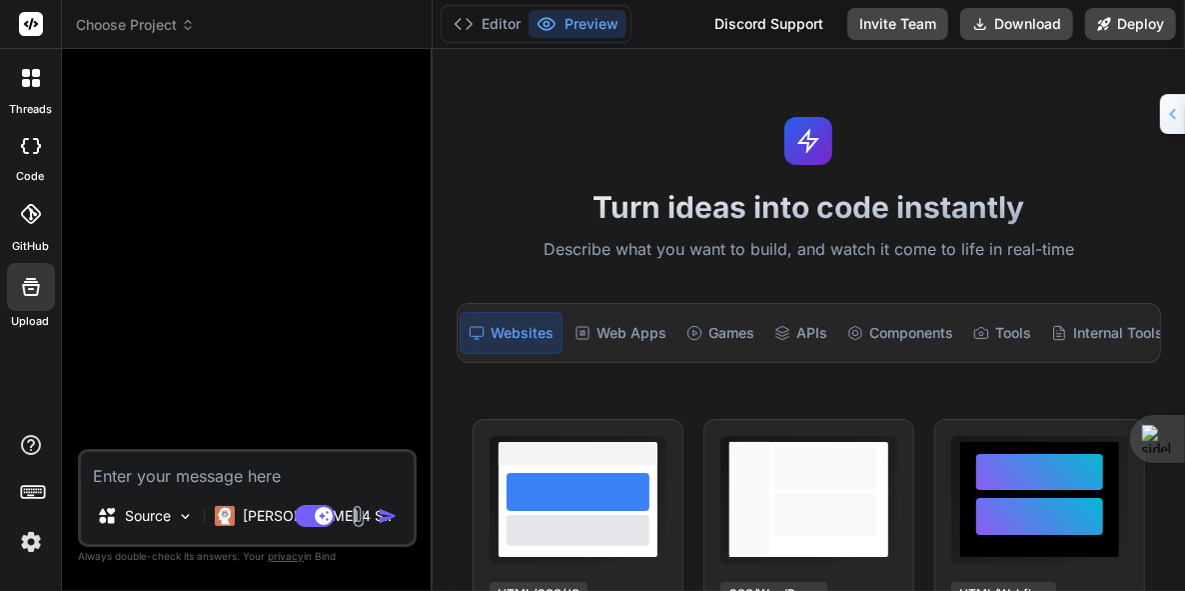
click at [33, 494] on icon at bounding box center [33, 491] width 28 height 28
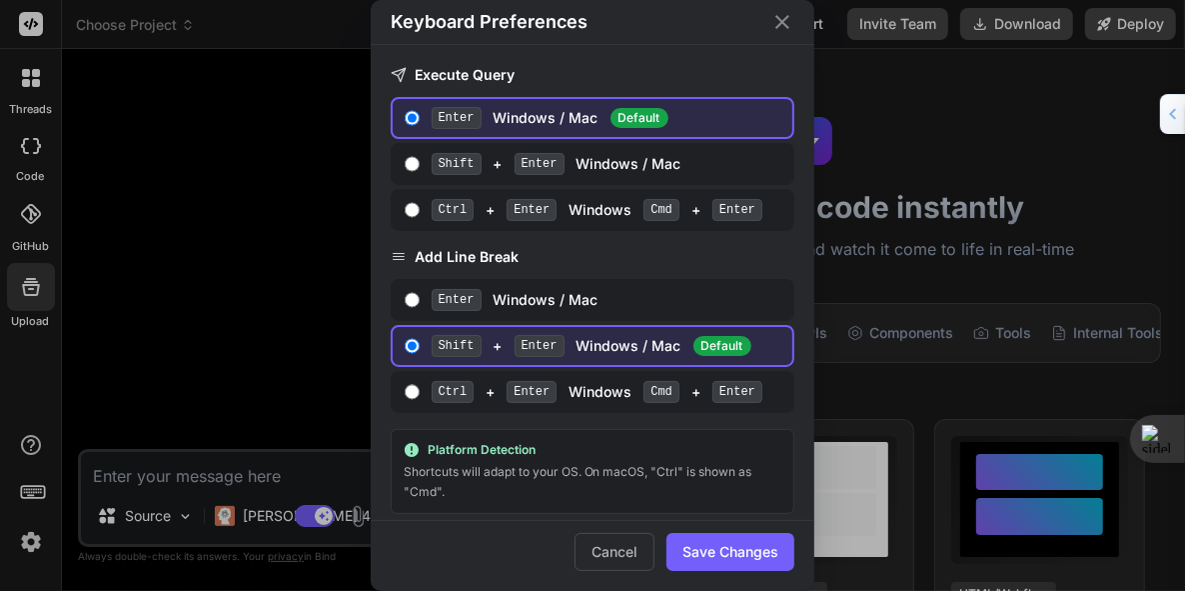
click at [33, 494] on div "Keyboard Preferences Execute Query Enter Windows / Mac Default Shift + Enter Wi…" at bounding box center [592, 295] width 1185 height 591
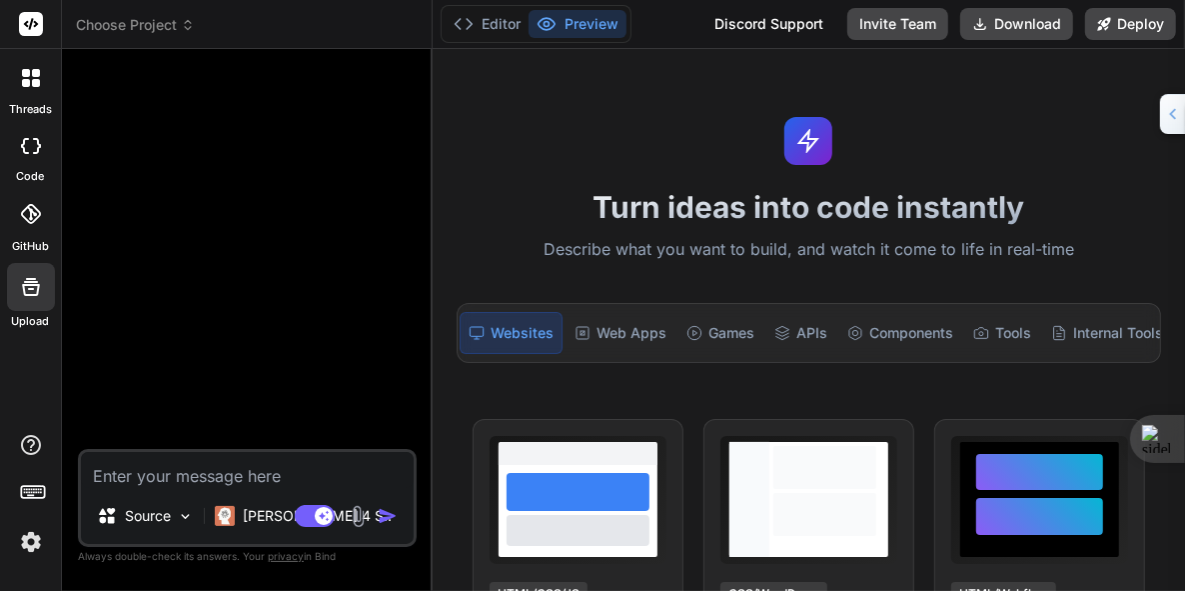
click at [30, 547] on img at bounding box center [31, 542] width 34 height 34
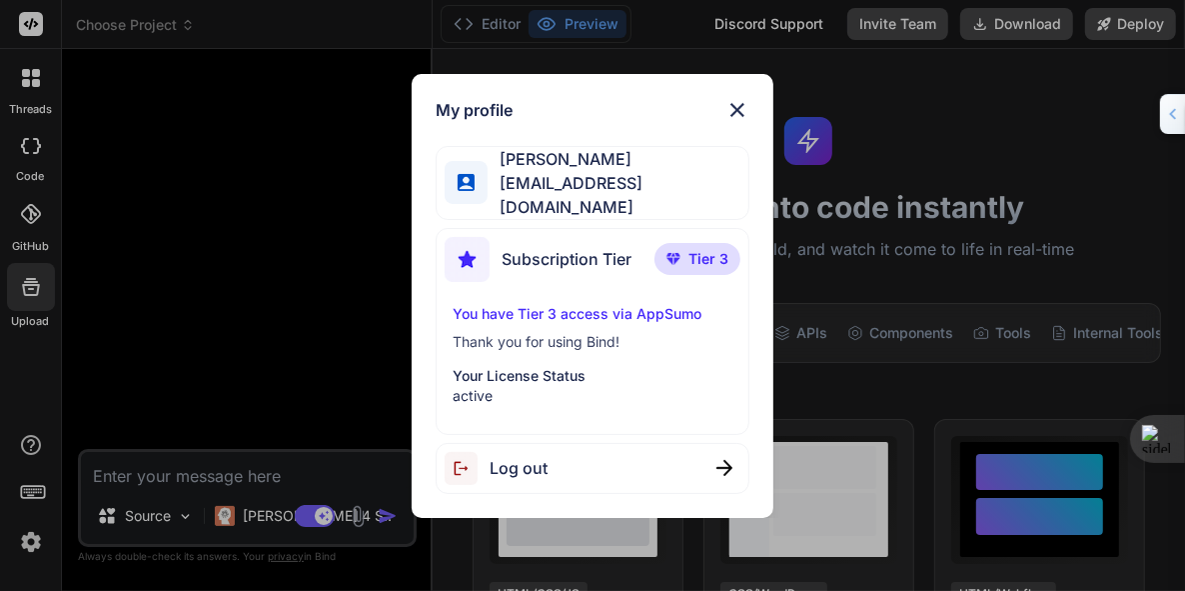
click at [518, 368] on p "Your License Status" at bounding box center [593, 376] width 280 height 20
click at [700, 252] on span "Tier 3" at bounding box center [709, 259] width 40 height 20
click at [681, 304] on p "You have Tier 3 access via AppSumo" at bounding box center [593, 314] width 280 height 20
click at [259, 226] on div "My profile Matt Mullaney matt@agilitystarsai.com Subscription Tier Tier 3 You h…" at bounding box center [592, 295] width 1185 height 591
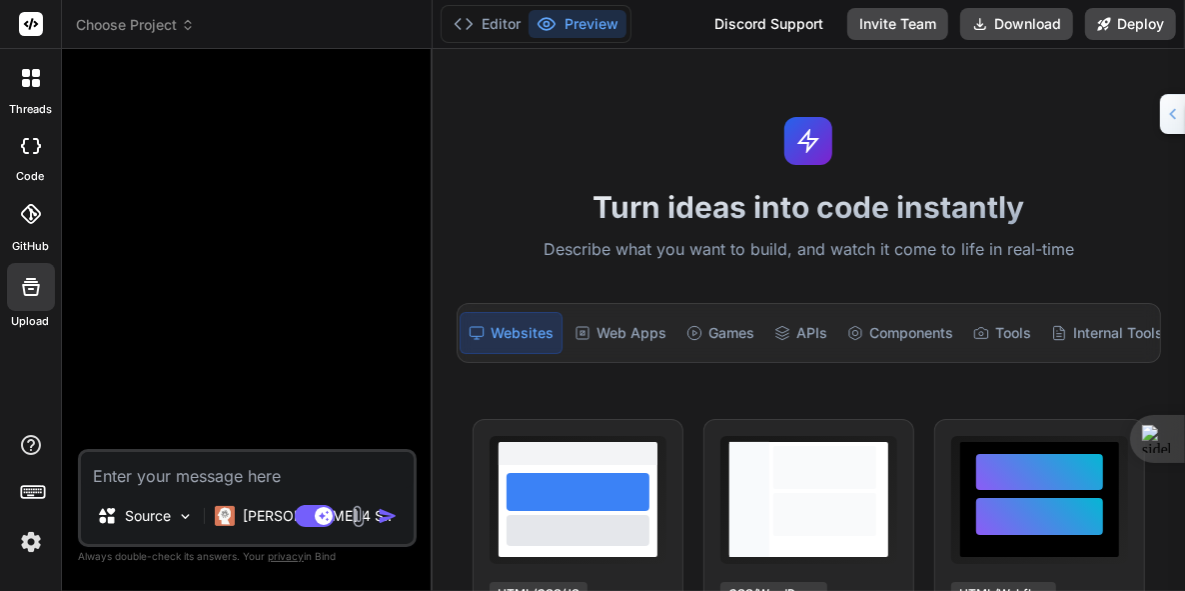
click at [30, 29] on icon at bounding box center [31, 24] width 15 height 12
click at [111, 24] on span "Choose Project" at bounding box center [135, 25] width 119 height 20
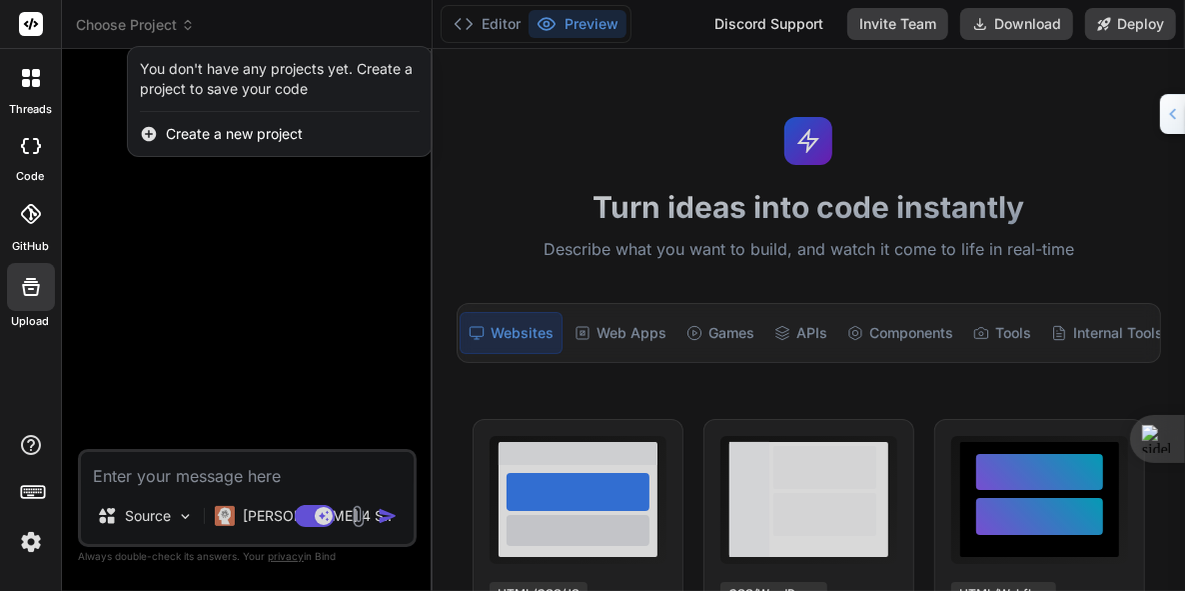
click at [42, 79] on div at bounding box center [31, 78] width 42 height 42
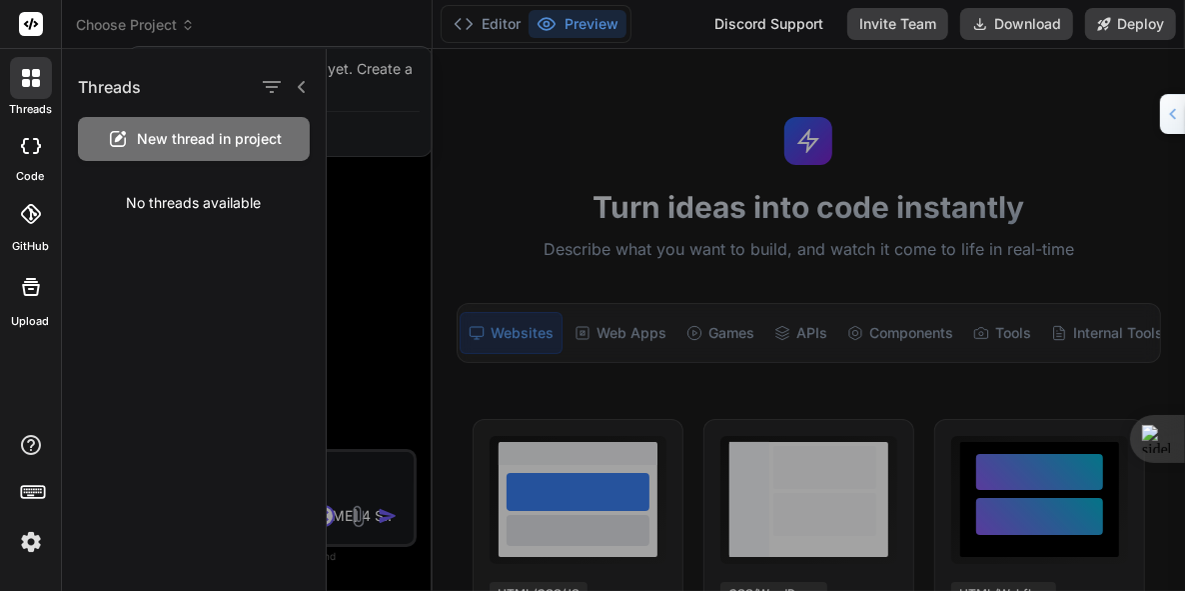
click at [42, 79] on div at bounding box center [31, 78] width 42 height 42
click at [496, 19] on div at bounding box center [592, 295] width 1185 height 591
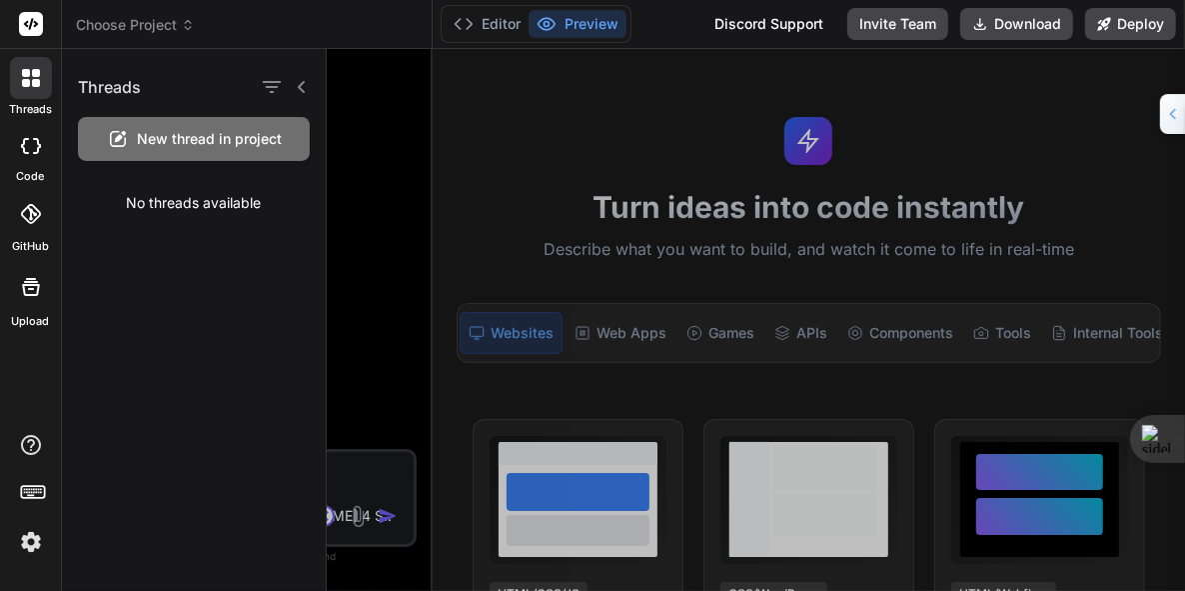
click at [496, 19] on button "Editor" at bounding box center [487, 24] width 83 height 28
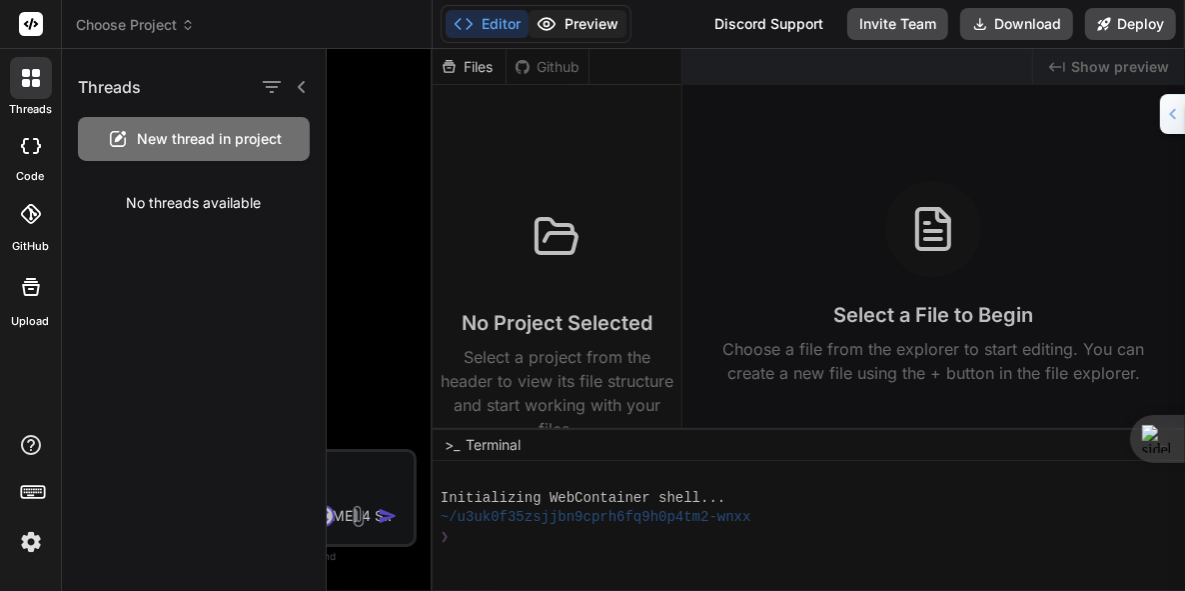
click at [580, 24] on button "Preview" at bounding box center [578, 24] width 98 height 28
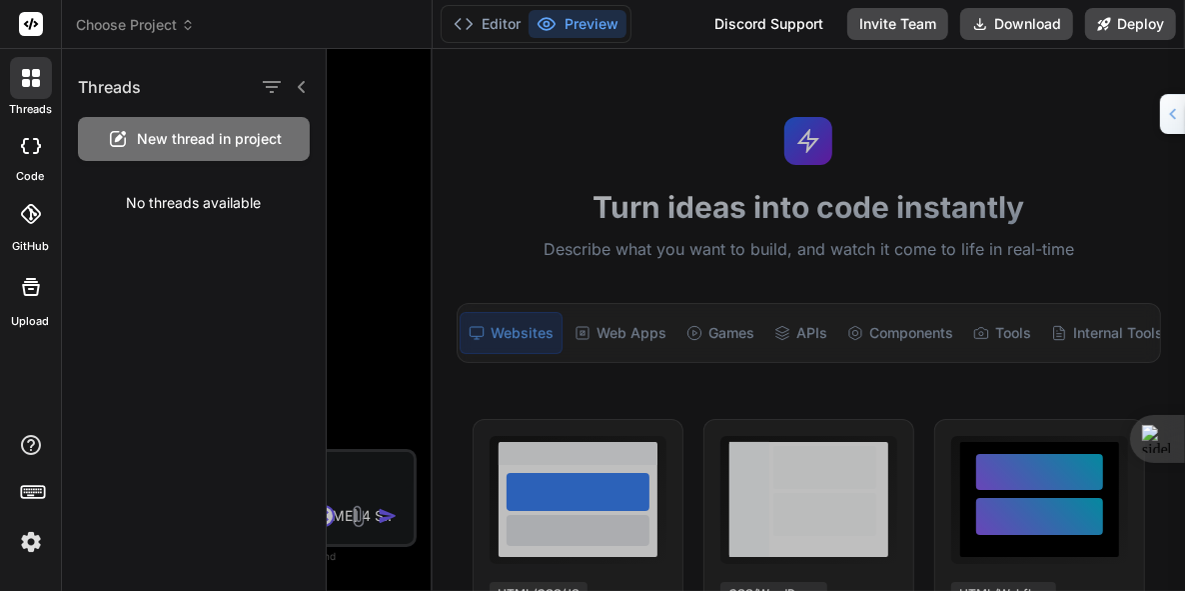
click at [640, 337] on div at bounding box center [756, 320] width 859 height 542
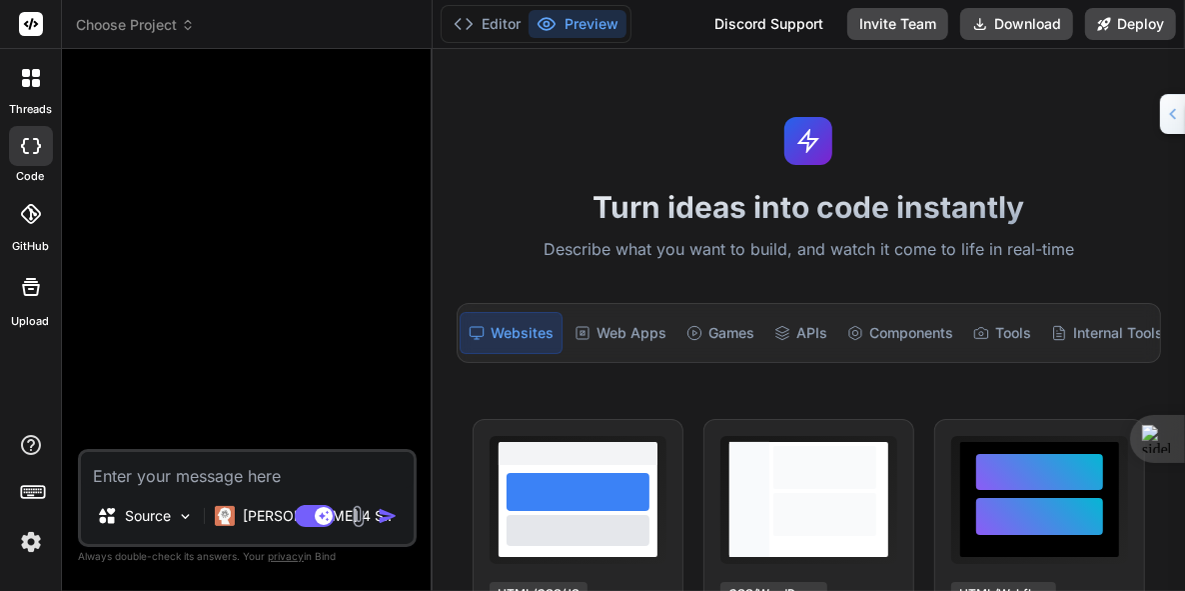
click at [640, 337] on div "Web Apps" at bounding box center [621, 333] width 108 height 42
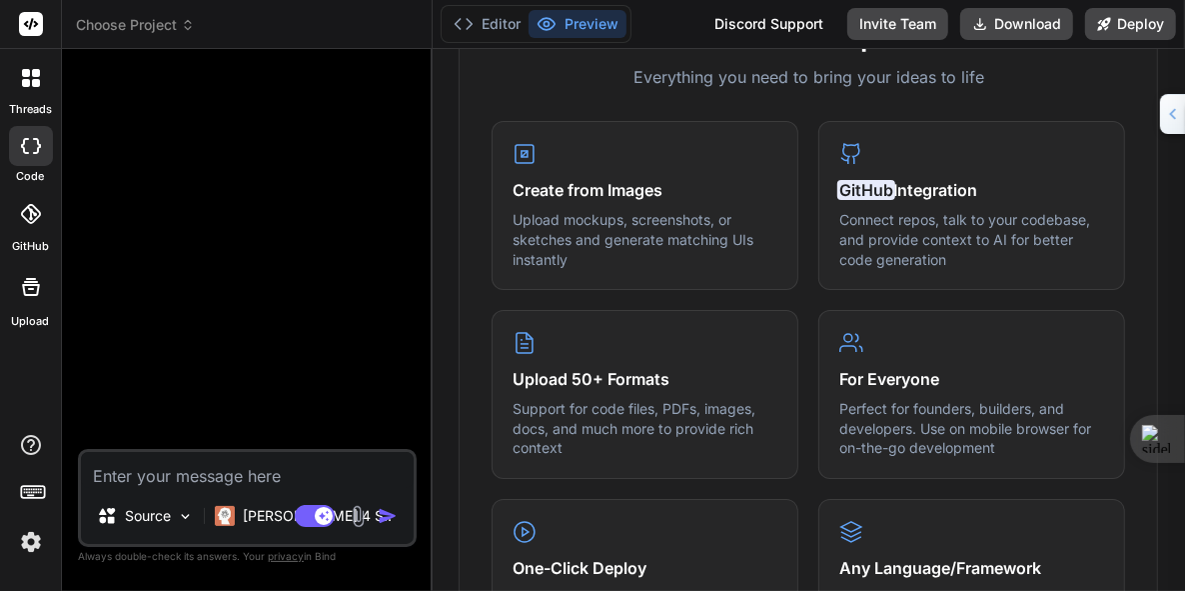
scroll to position [806, 0]
click at [625, 439] on p "Support for code files, PDFs, images, docs, and much more to provide rich conte…" at bounding box center [645, 426] width 265 height 59
click at [524, 352] on icon at bounding box center [525, 341] width 24 height 24
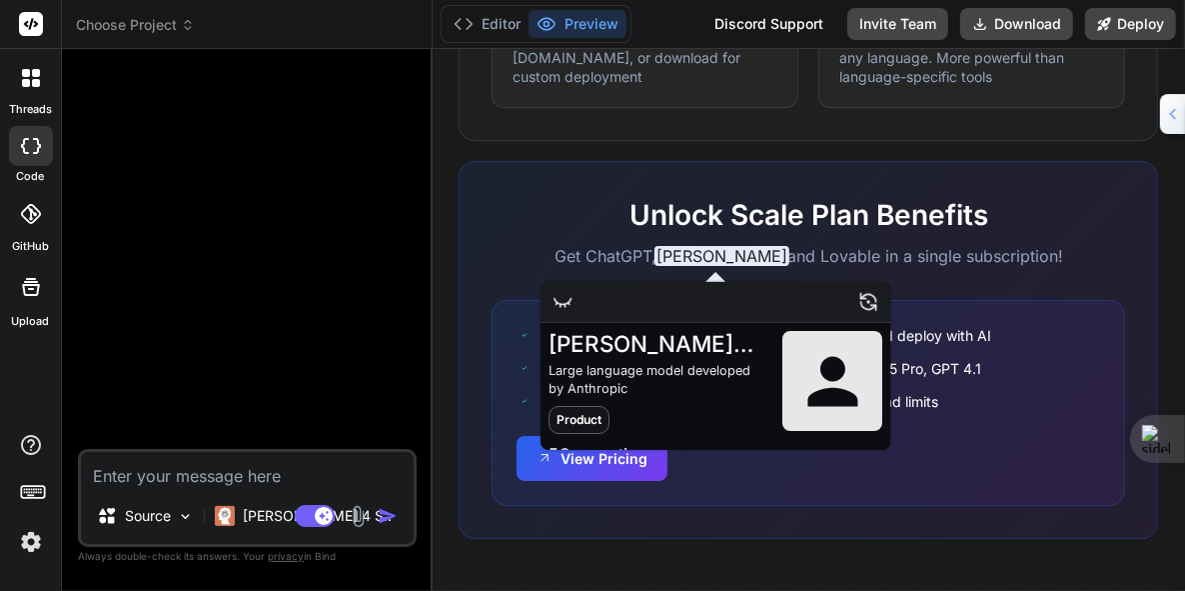
scroll to position [1367, 0]
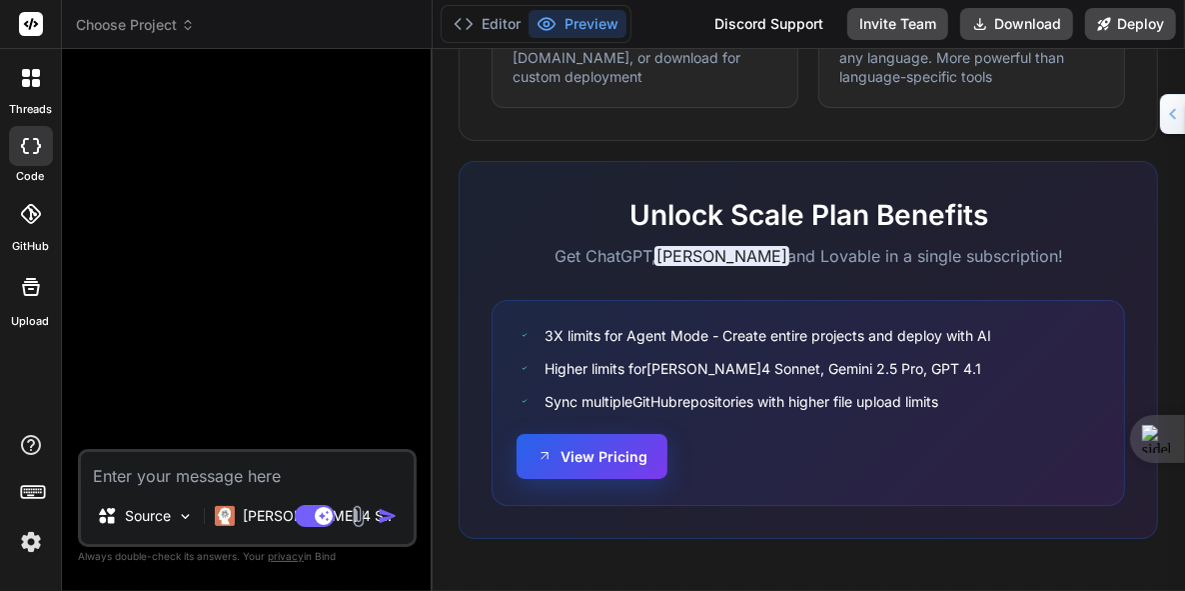
click at [595, 464] on button "View Pricing" at bounding box center [592, 456] width 151 height 45
click at [23, 22] on rect at bounding box center [31, 24] width 24 height 24
click at [25, 77] on icon at bounding box center [31, 78] width 18 height 18
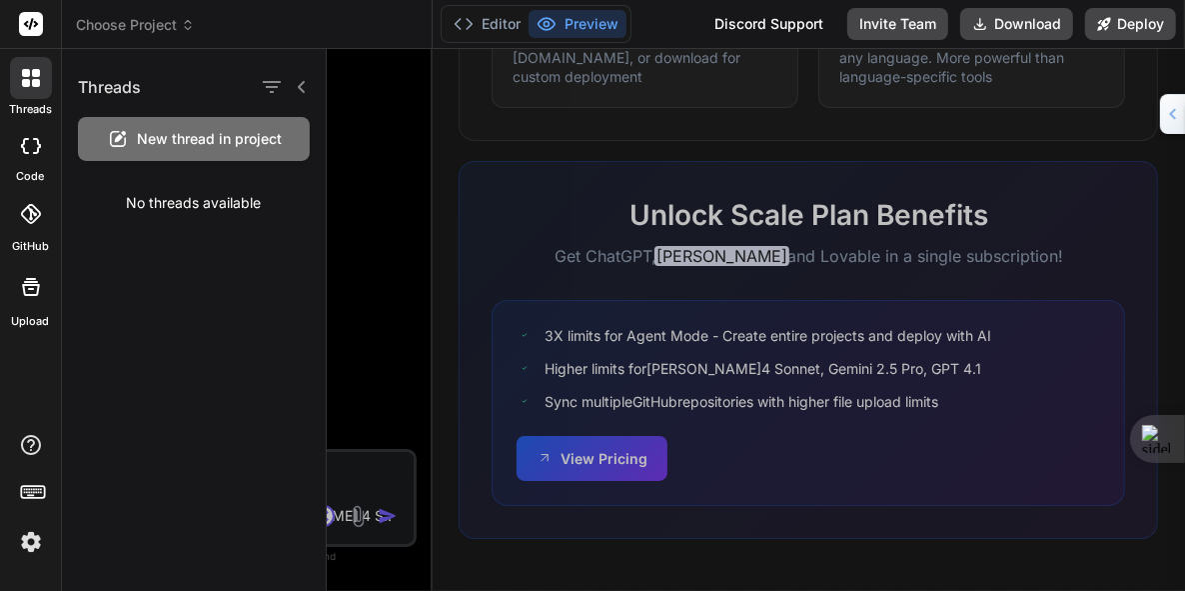
click at [353, 189] on div at bounding box center [756, 320] width 859 height 542
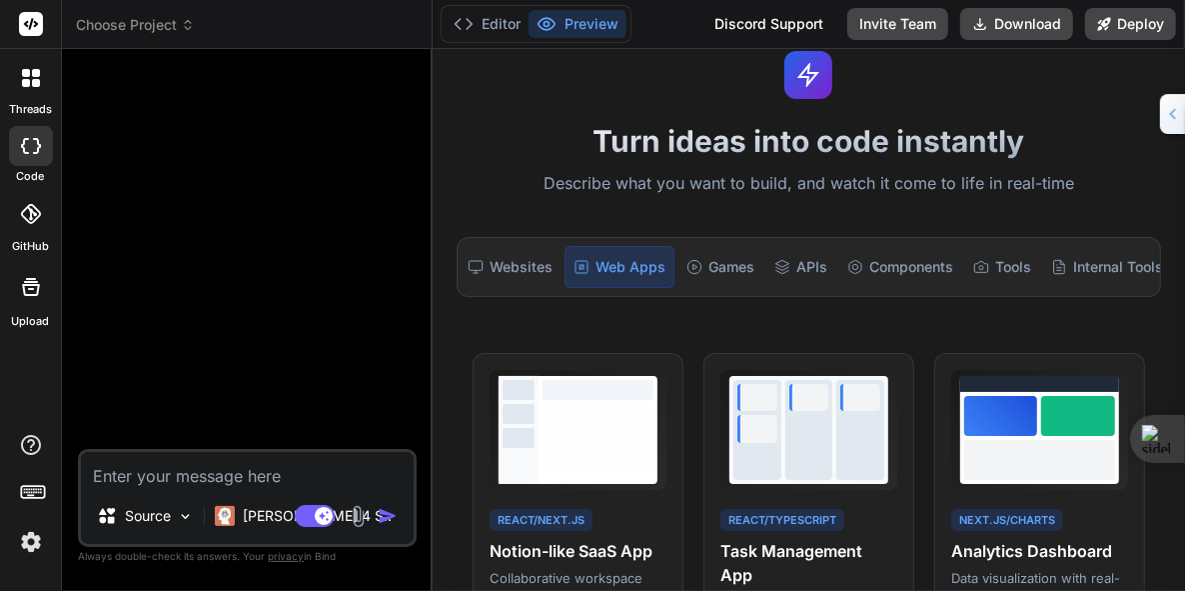
scroll to position [0, 0]
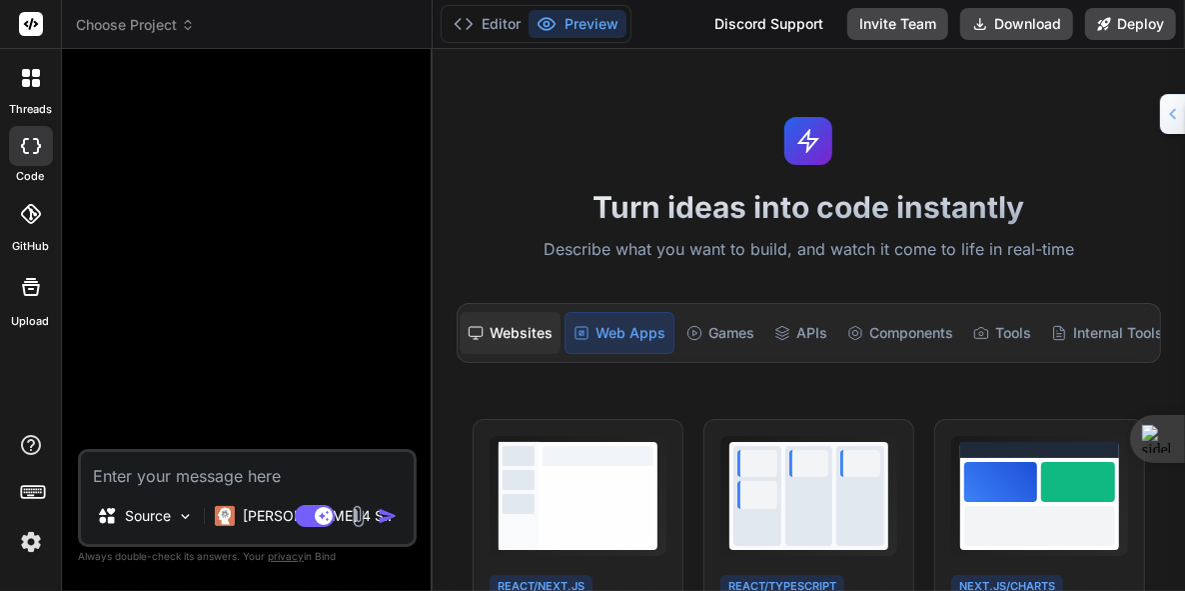
click at [524, 336] on div "Websites" at bounding box center [510, 333] width 101 height 42
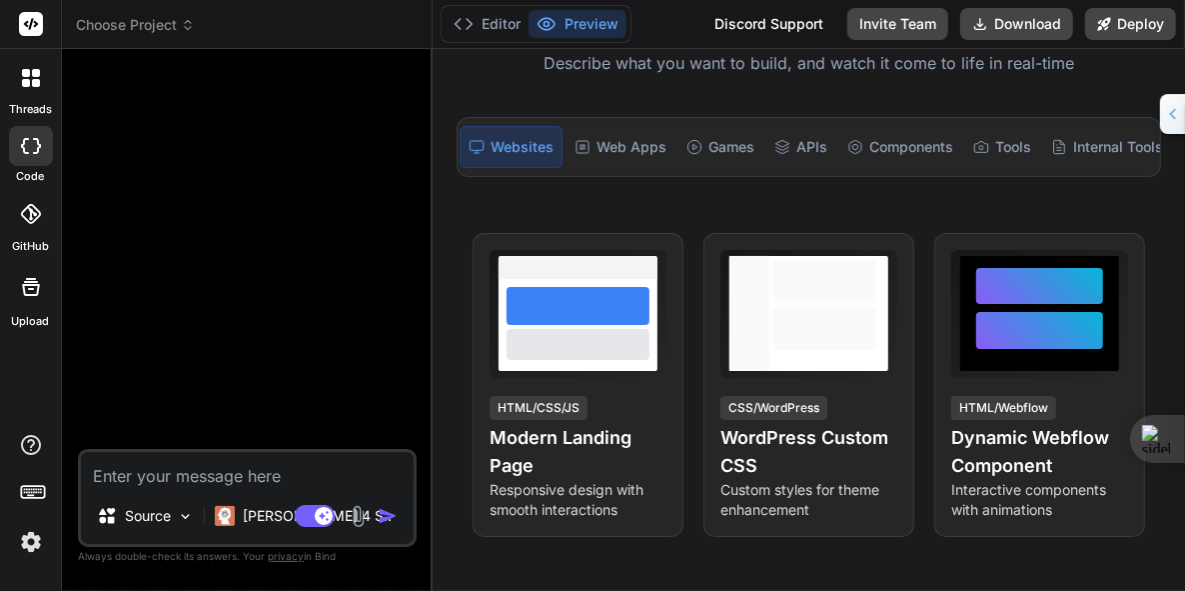
scroll to position [185, 0]
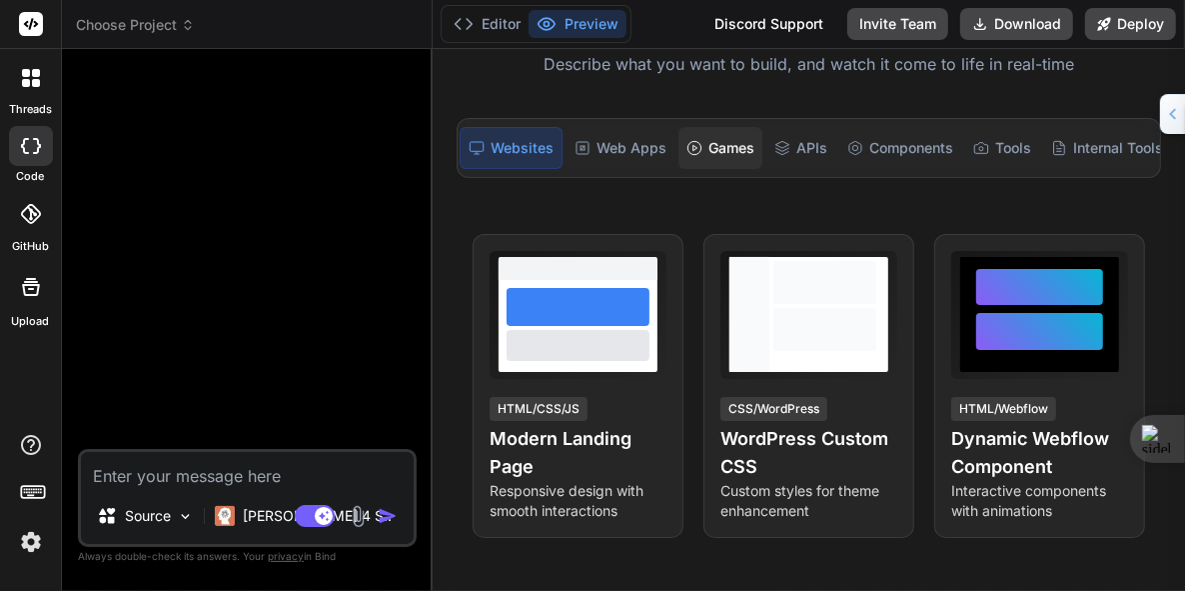
click at [726, 145] on div "Games" at bounding box center [721, 148] width 84 height 42
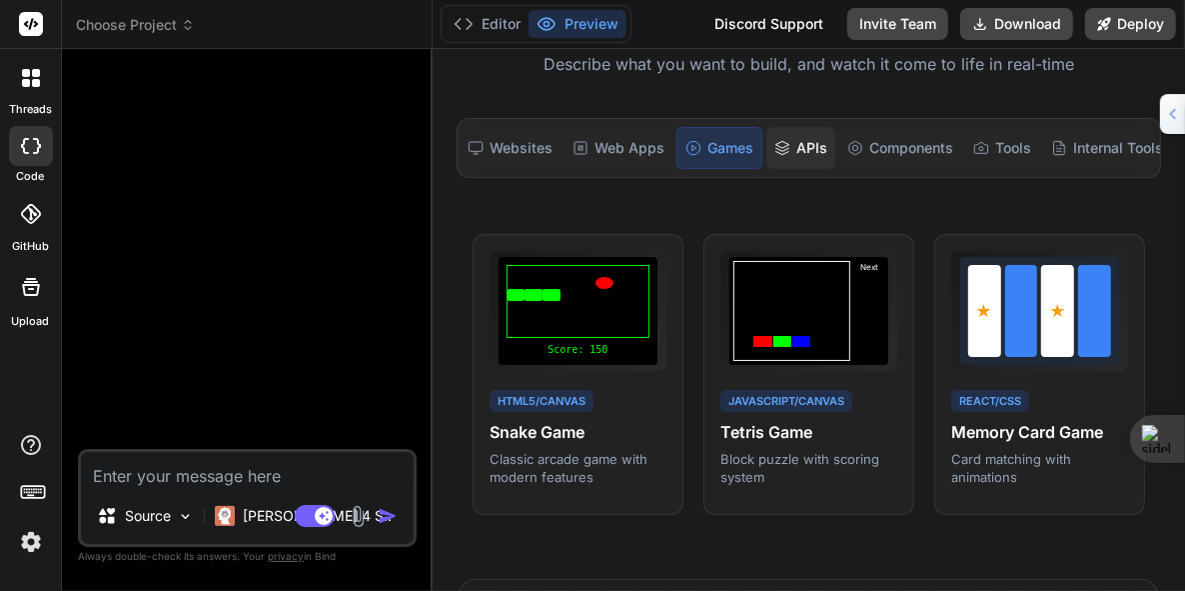
click at [795, 145] on div "APIs" at bounding box center [801, 148] width 69 height 42
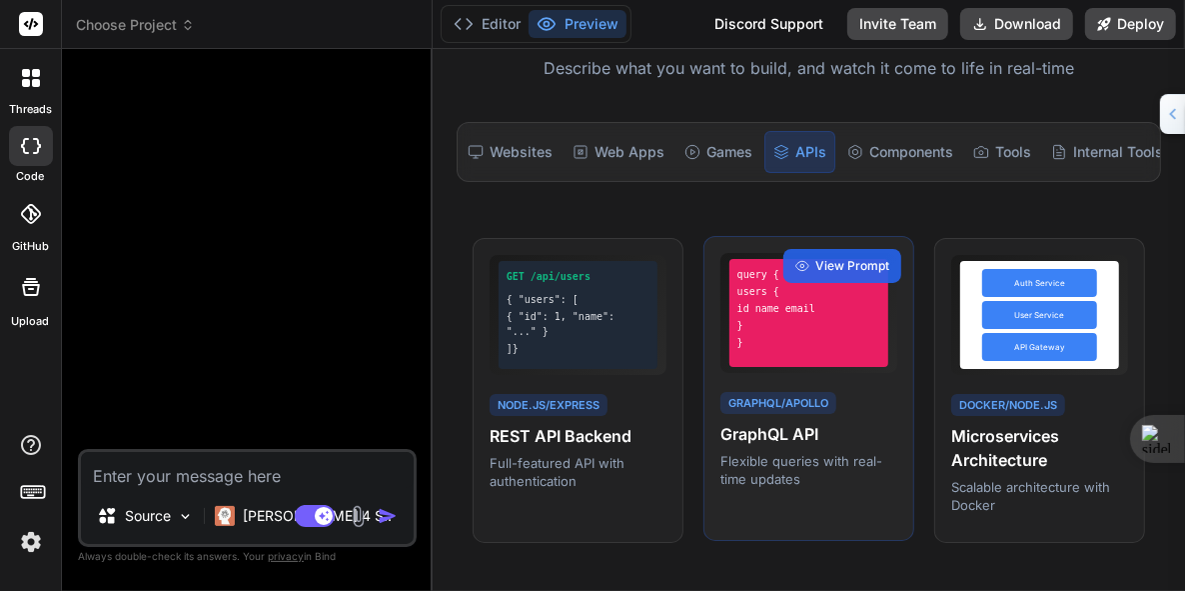
scroll to position [176, 0]
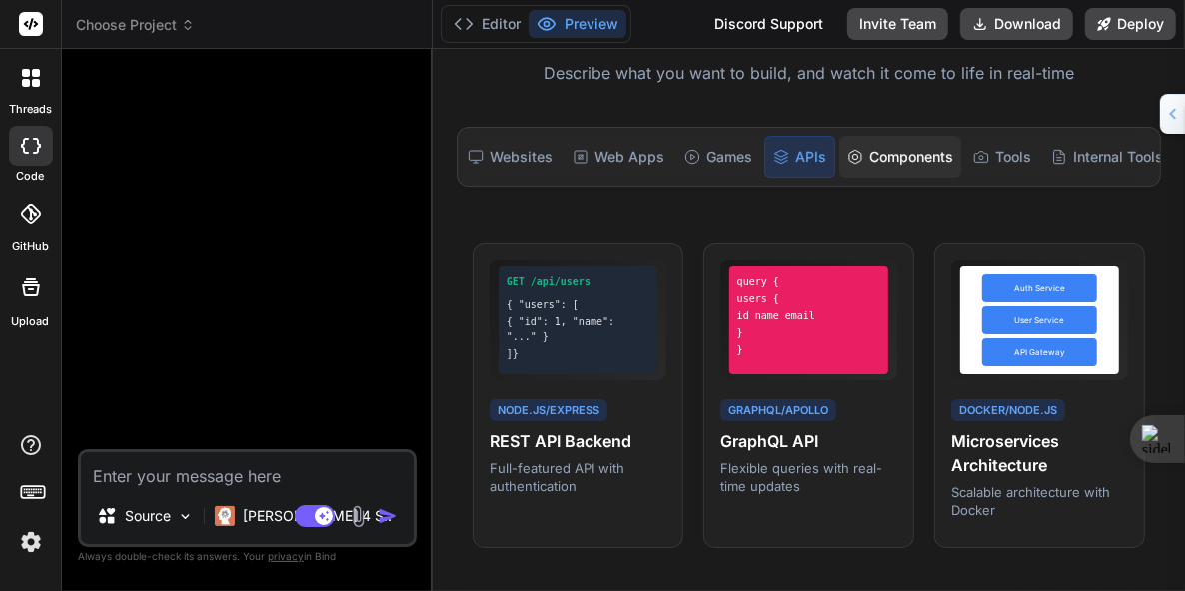
click at [898, 150] on div "Components" at bounding box center [901, 157] width 122 height 42
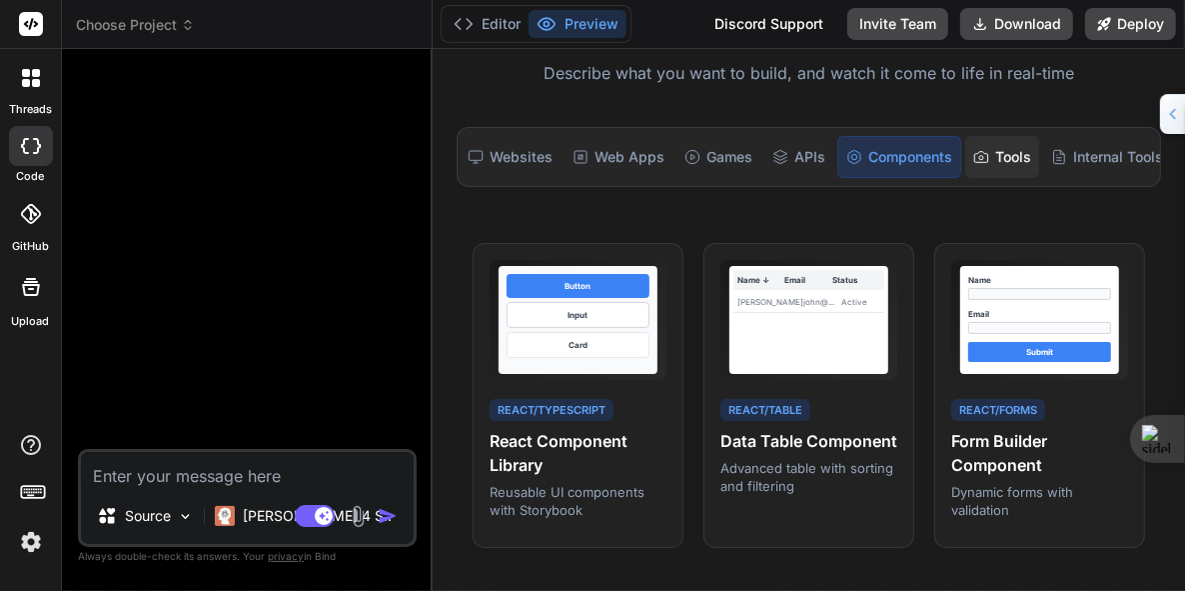
click at [999, 149] on div "Tools" at bounding box center [1002, 157] width 74 height 42
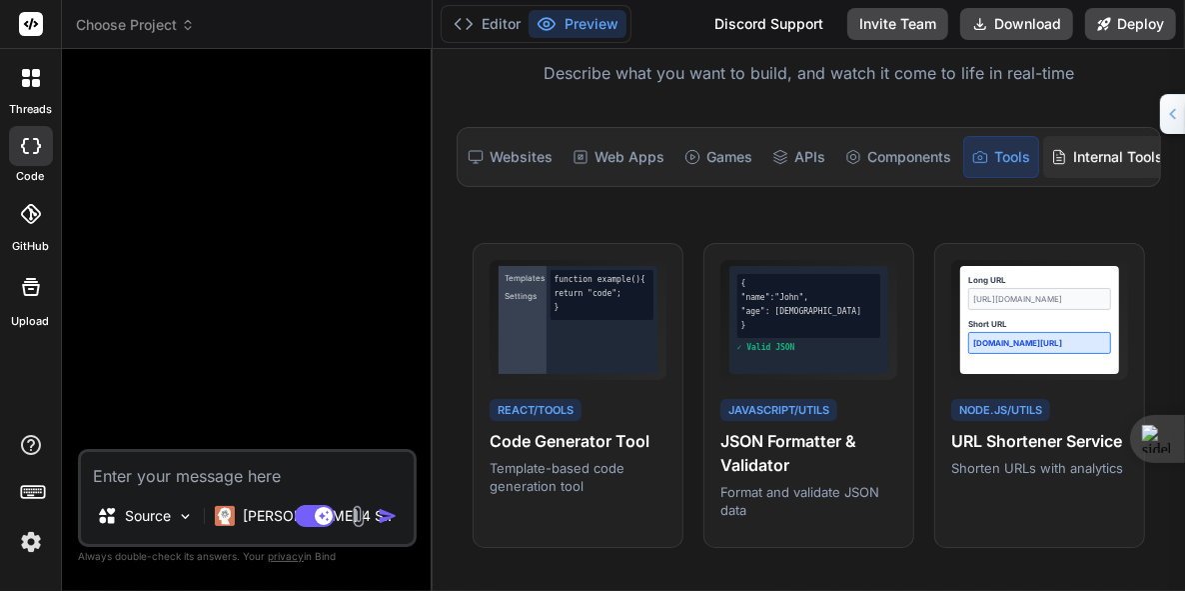
click at [1100, 152] on div "Internal Tools" at bounding box center [1107, 157] width 128 height 42
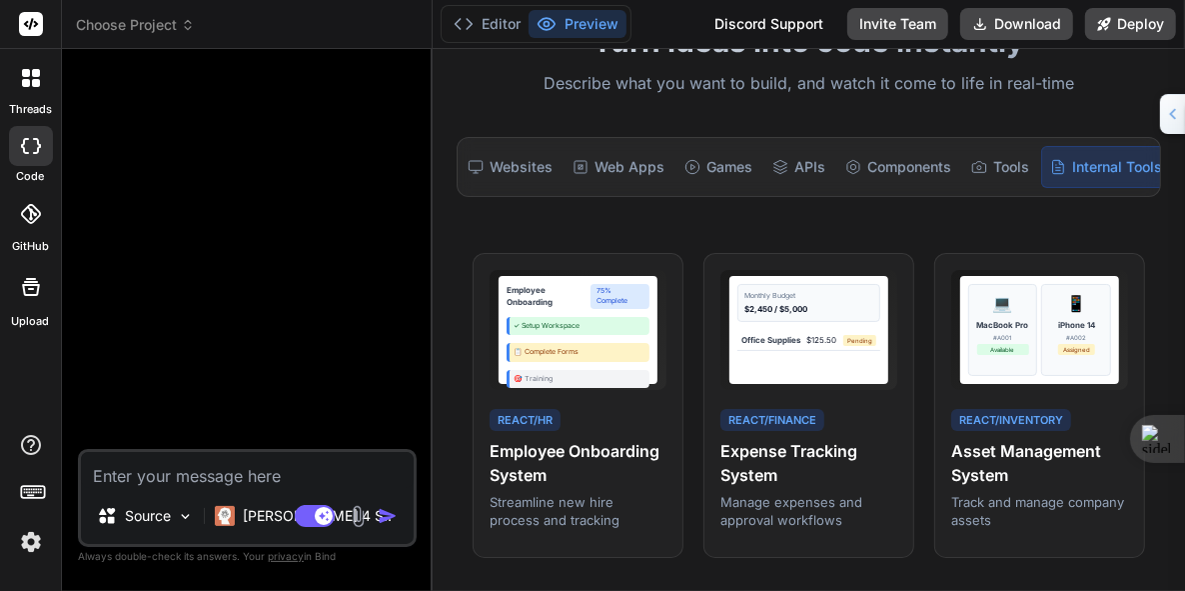
scroll to position [0, 0]
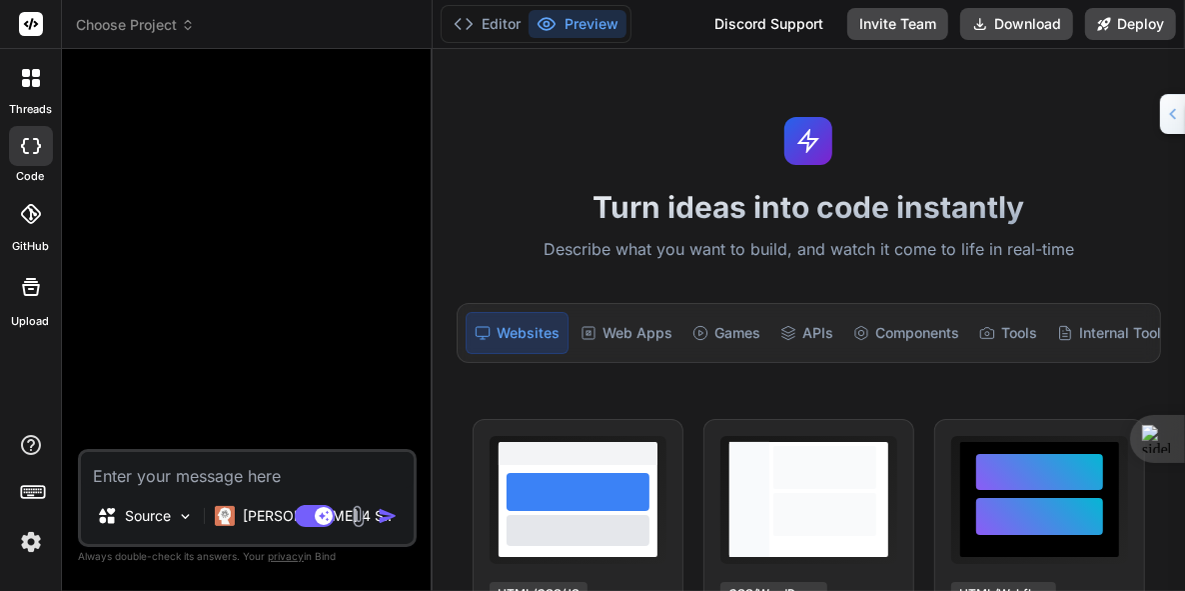
type textarea "x"
click at [30, 23] on rect at bounding box center [31, 24] width 24 height 24
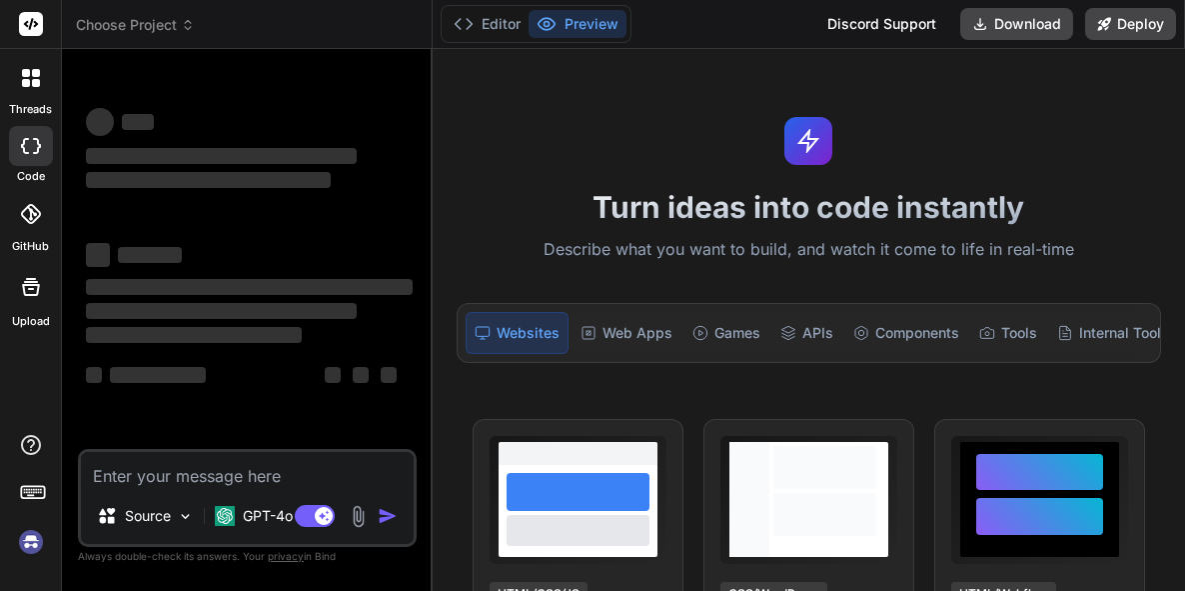
type textarea "x"
